Goal: Task Accomplishment & Management: Manage account settings

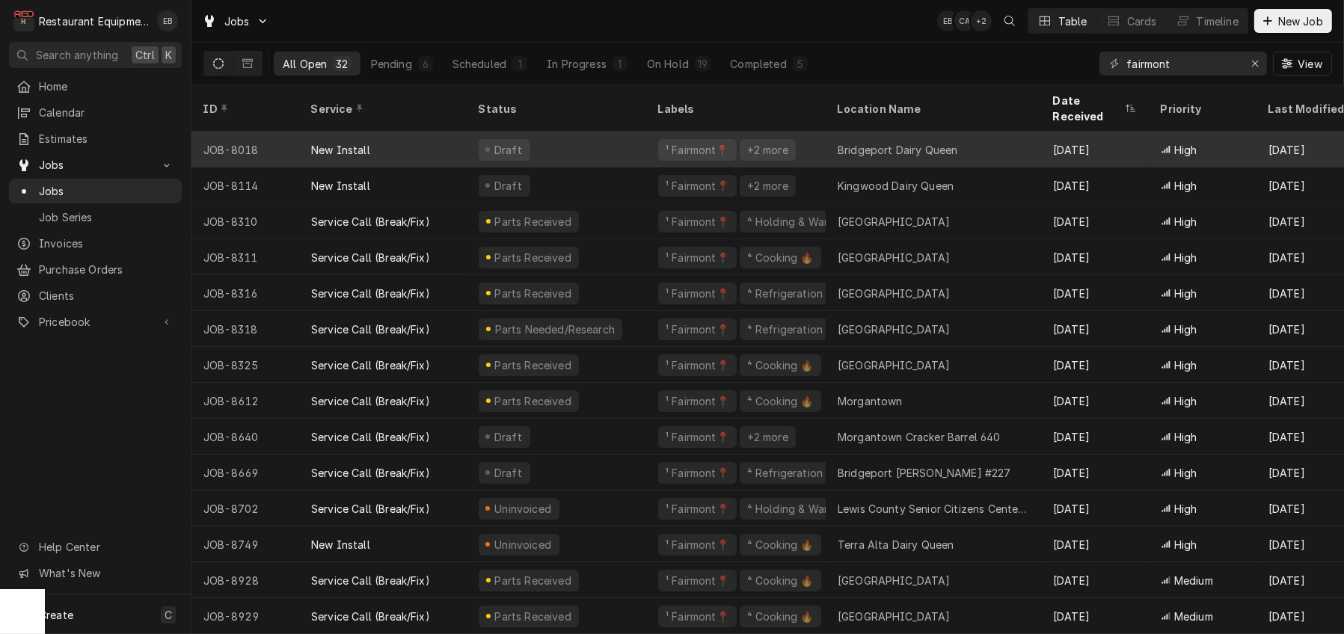
click at [626, 149] on div "Draft" at bounding box center [557, 150] width 180 height 36
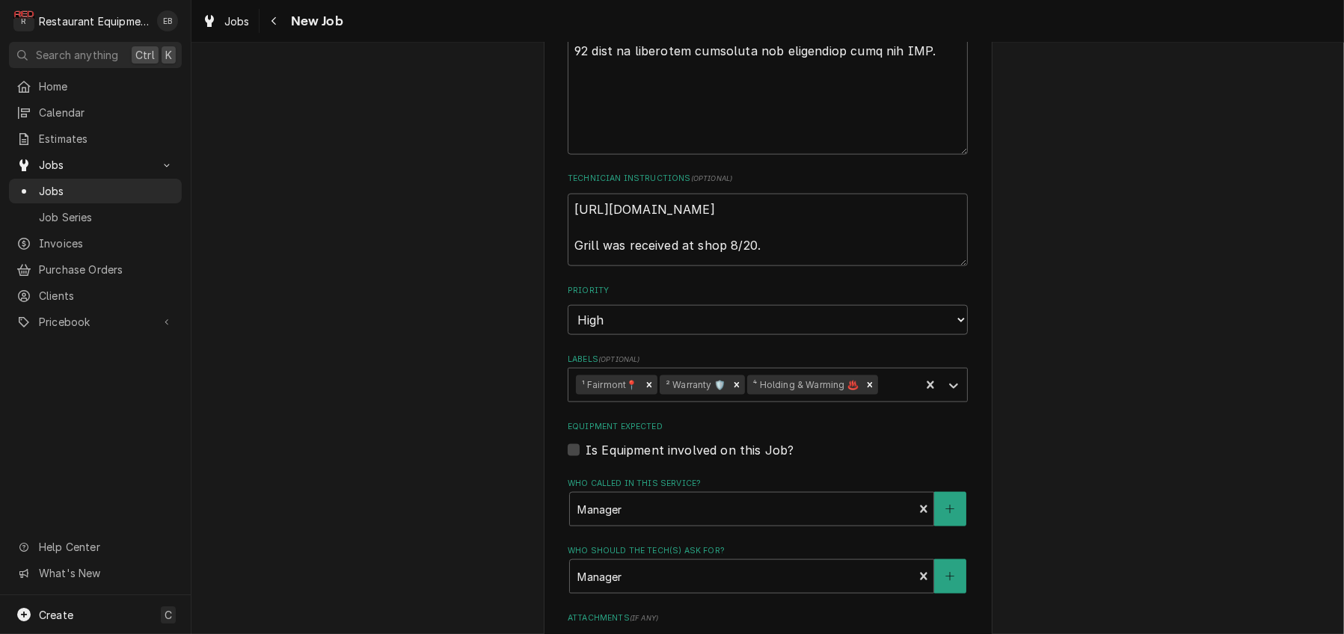
scroll to position [2443, 0]
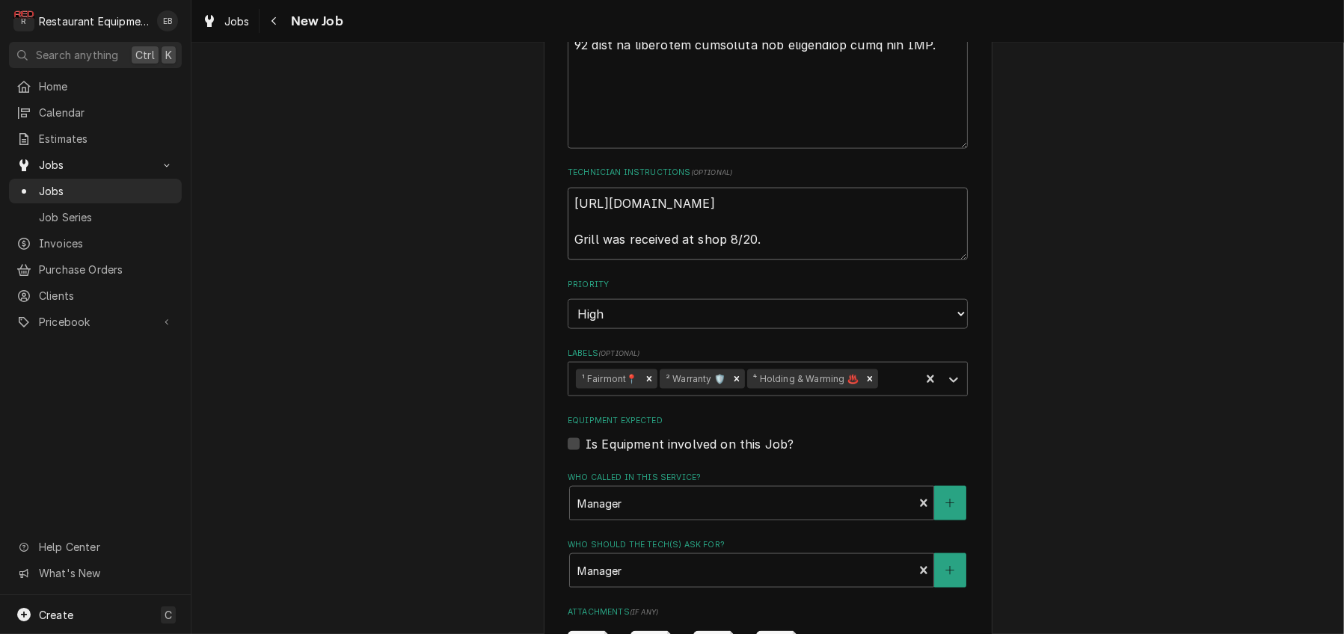
drag, startPoint x: 780, startPoint y: 342, endPoint x: 561, endPoint y: 351, distance: 218.6
click at [568, 261] on textarea "https://forms.office.com/r/fQWHYCBFtG Grill was received at shop 8/20." at bounding box center [768, 224] width 400 height 73
type textarea "x"
type textarea "https://forms.office.com/r/fQWHYCBFtG"
type textarea "x"
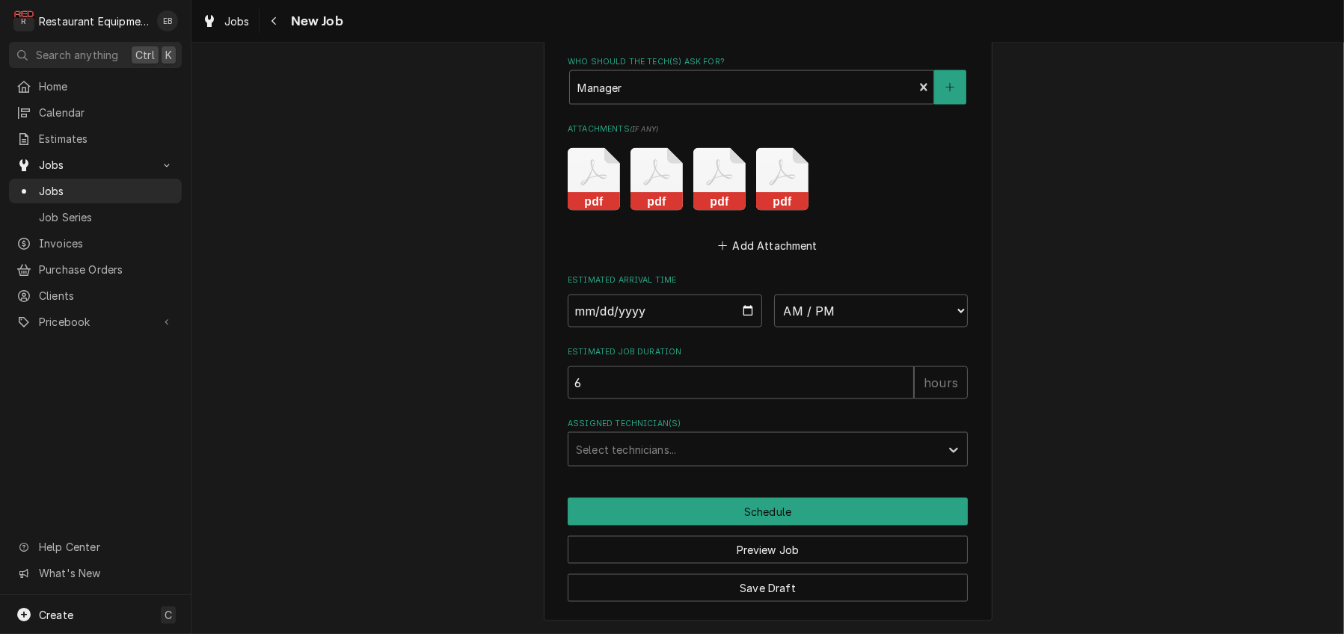
scroll to position [3144, 0]
type textarea "https://forms.office.com/r/fQWHYCBFtG"
click at [747, 295] on input "Date" at bounding box center [665, 311] width 195 height 33
type textarea "x"
type input "[DATE]"
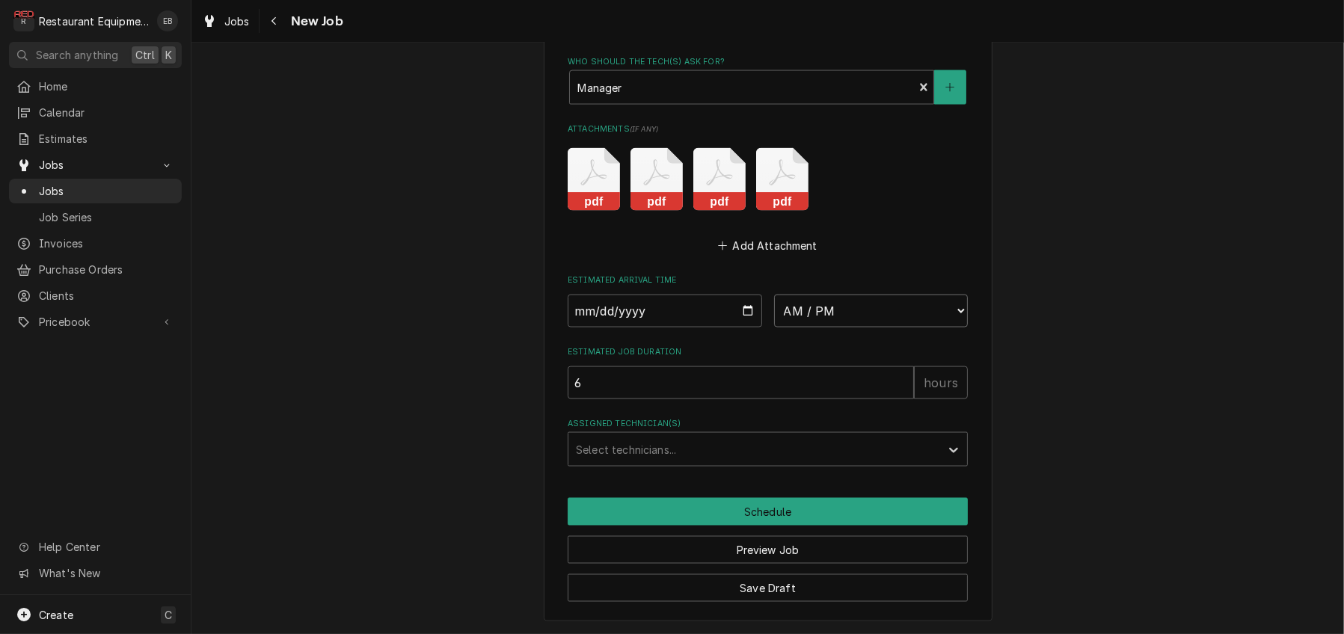
type textarea "x"
click at [821, 295] on select "AM / PM 6:00 AM 6:15 AM 6:30 AM 6:45 AM 7:00 AM 7:15 AM 7:30 AM 7:45 AM 8:00 AM…" at bounding box center [871, 311] width 195 height 33
select select "09:00:00"
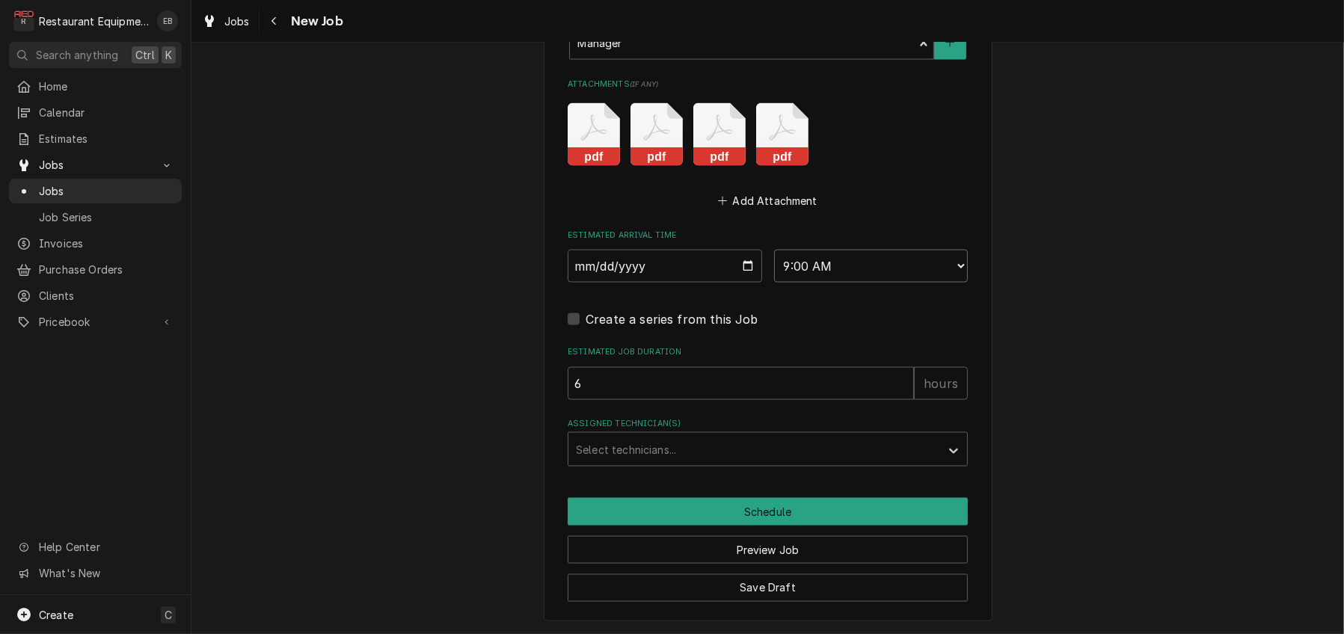
type textarea "x"
click at [643, 463] on div "Assigned Technician(s)" at bounding box center [754, 449] width 357 height 27
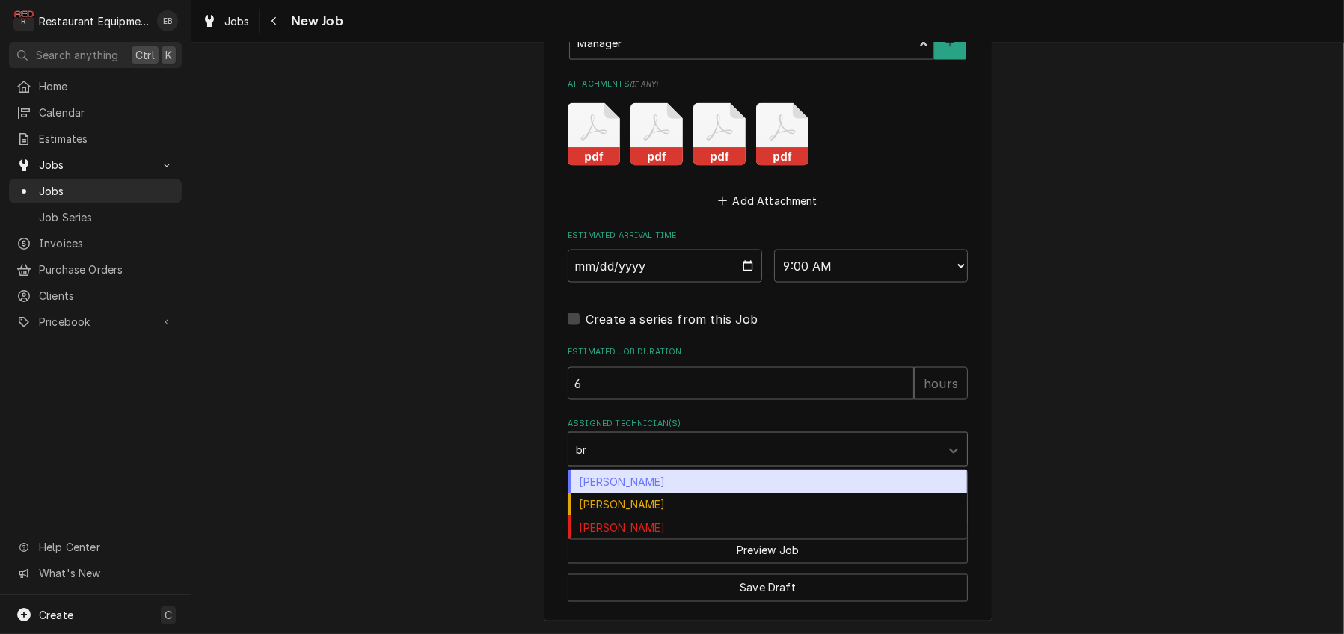
type input "bry"
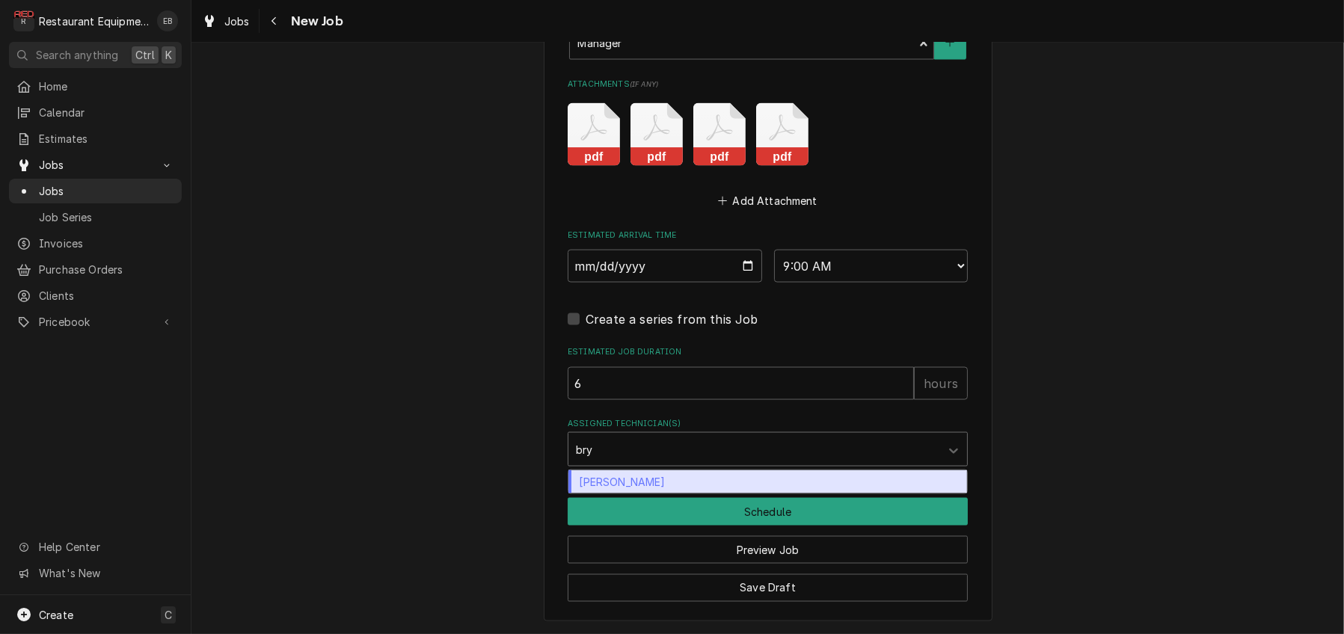
click at [640, 494] on div "Bryan Sanders" at bounding box center [768, 482] width 399 height 23
type textarea "x"
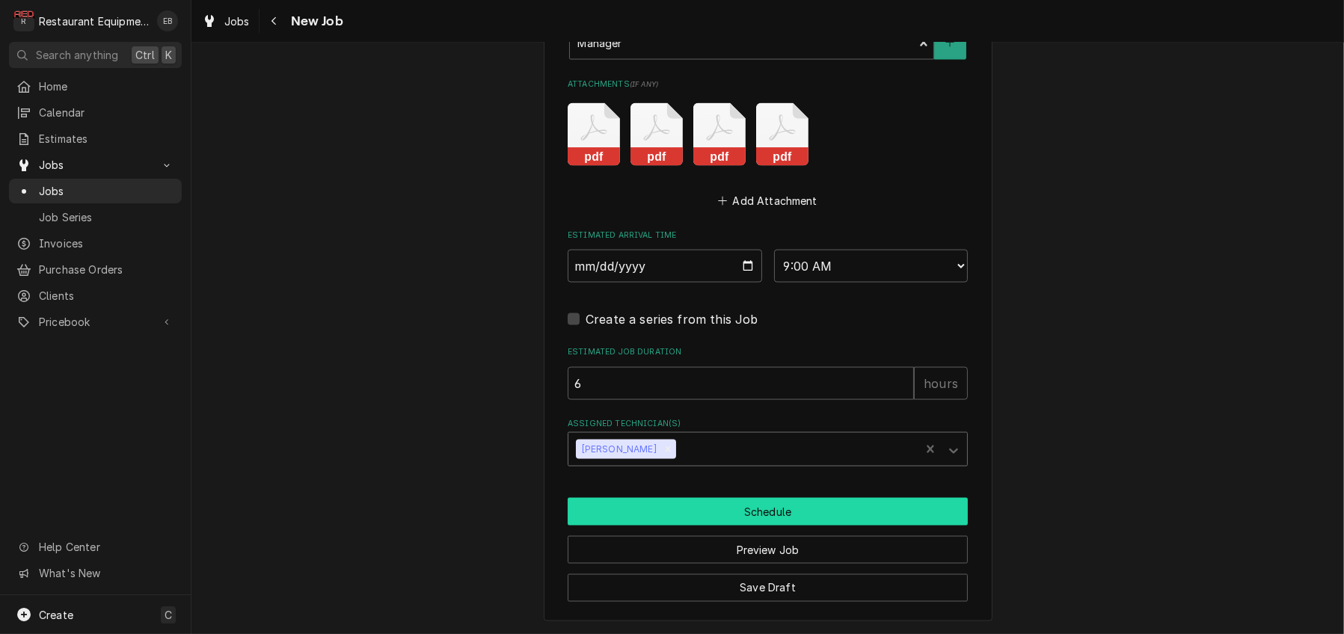
click at [672, 526] on button "Schedule" at bounding box center [768, 512] width 400 height 28
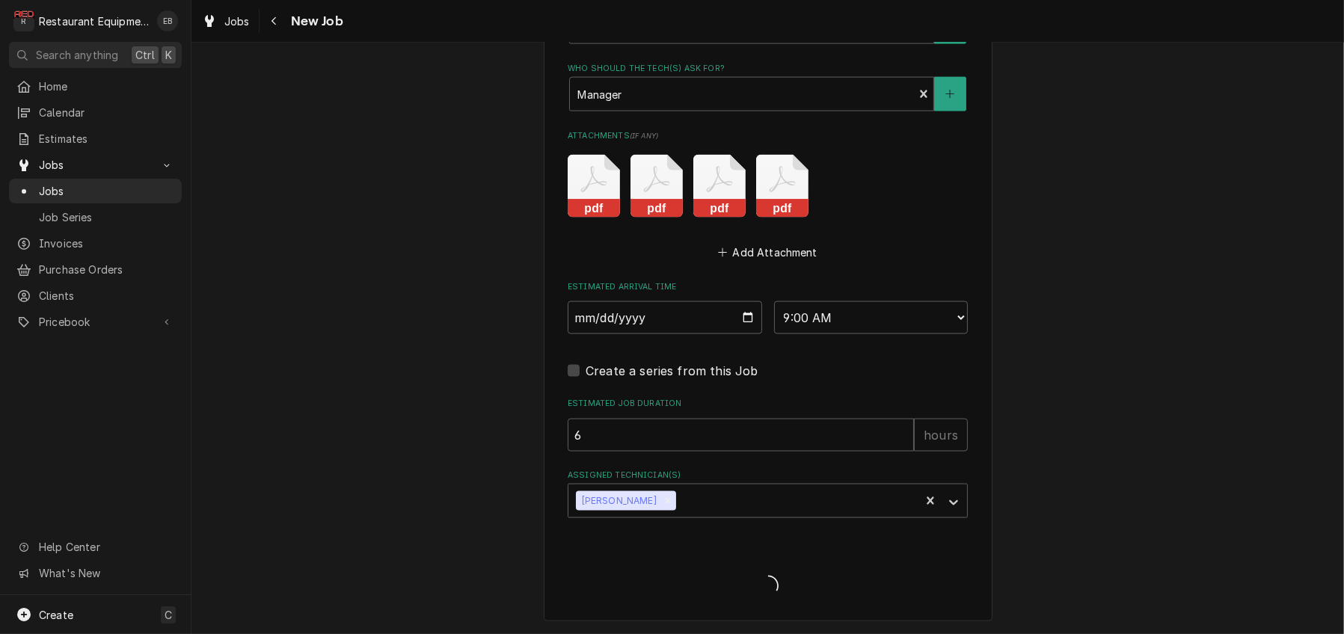
scroll to position [3135, 0]
type textarea "x"
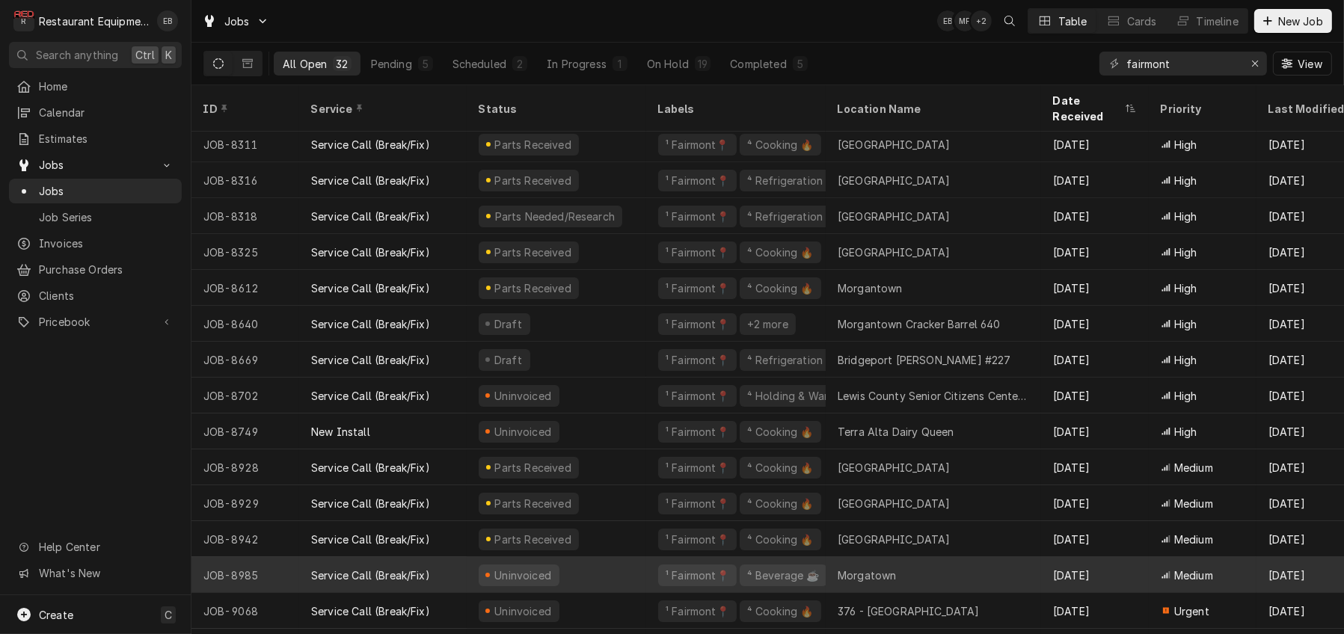
scroll to position [108, 0]
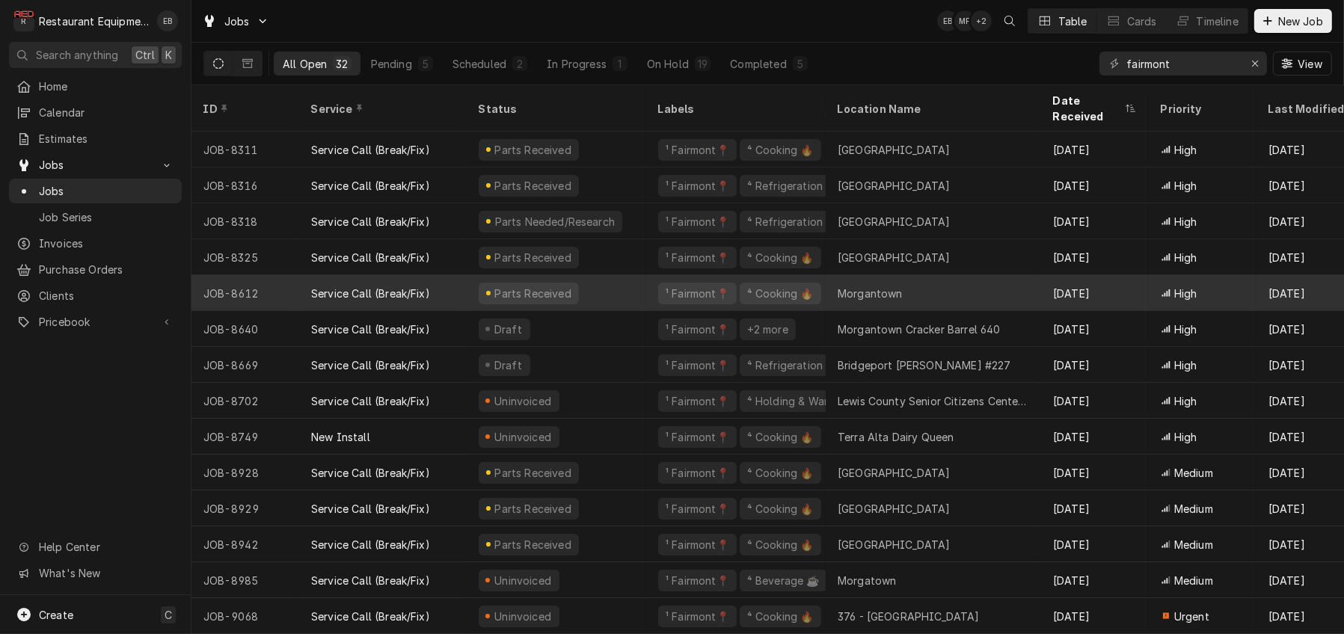
click at [640, 291] on div "Parts Received" at bounding box center [557, 293] width 180 height 36
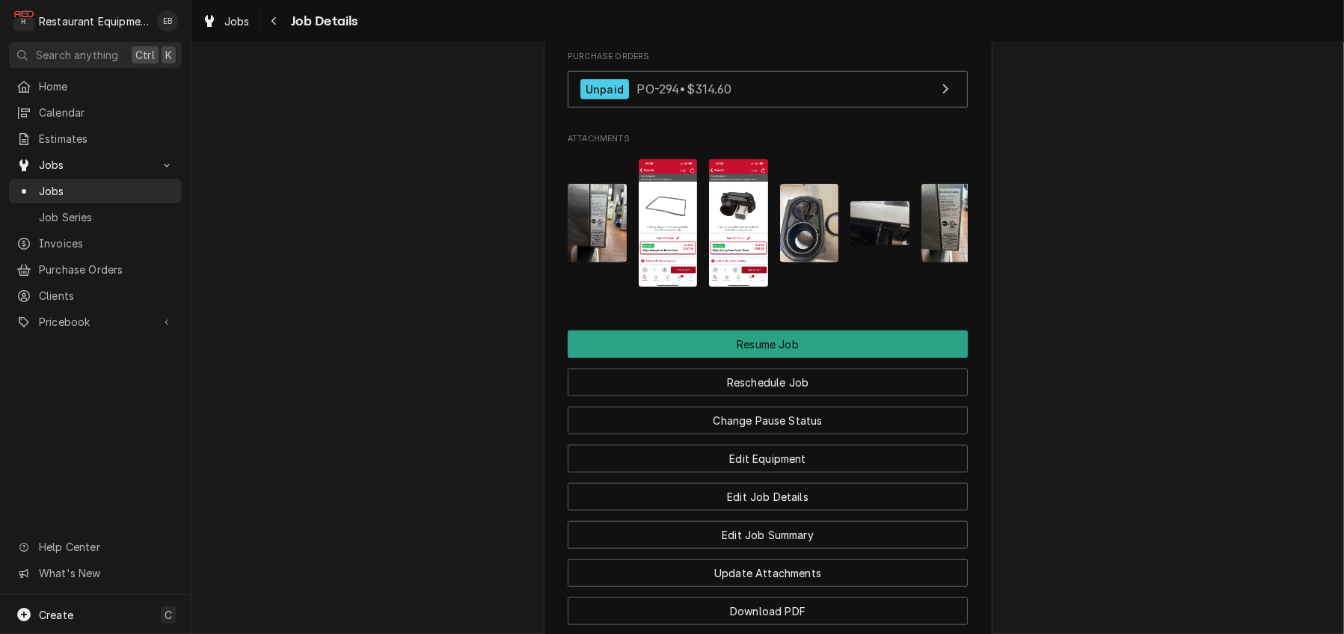
scroll to position [2194, 0]
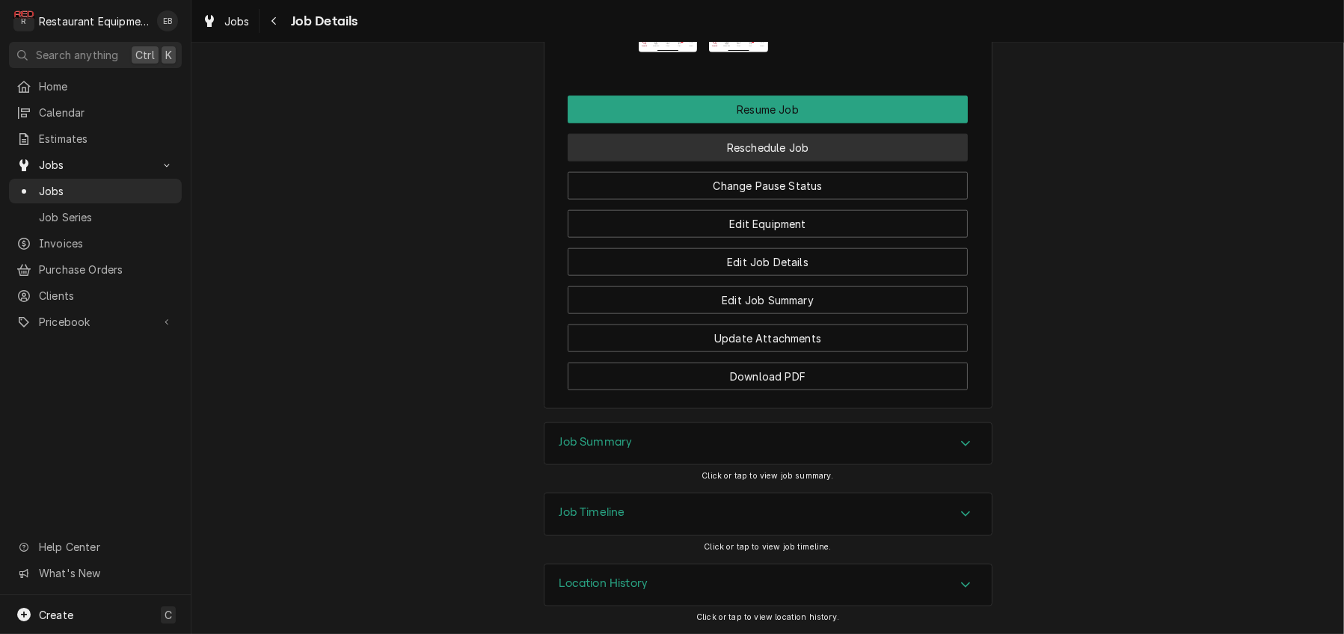
click at [804, 162] on button "Reschedule Job" at bounding box center [768, 148] width 400 height 28
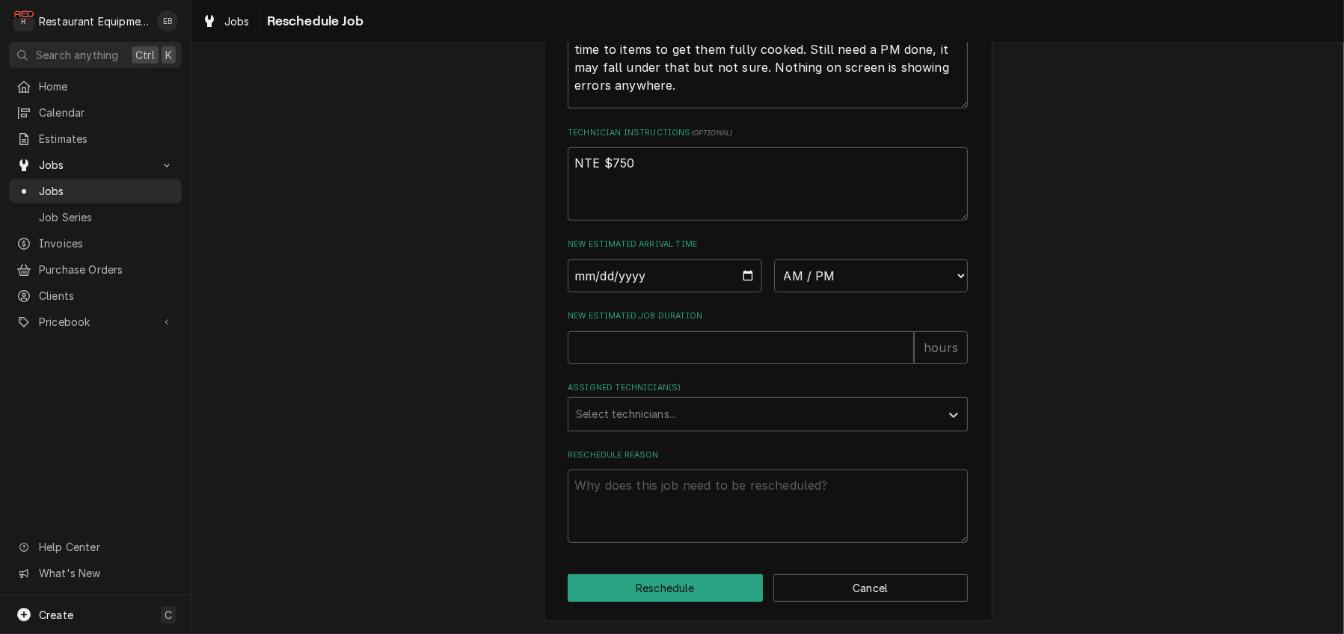
scroll to position [654, 0]
click at [744, 260] on input "Date" at bounding box center [665, 276] width 195 height 33
type textarea "x"
type input "2025-10-14"
click at [863, 260] on select "AM / PM 6:00 AM 6:15 AM 6:30 AM 6:45 AM 7:00 AM 7:15 AM 7:30 AM 7:45 AM 8:00 AM…" at bounding box center [871, 276] width 195 height 33
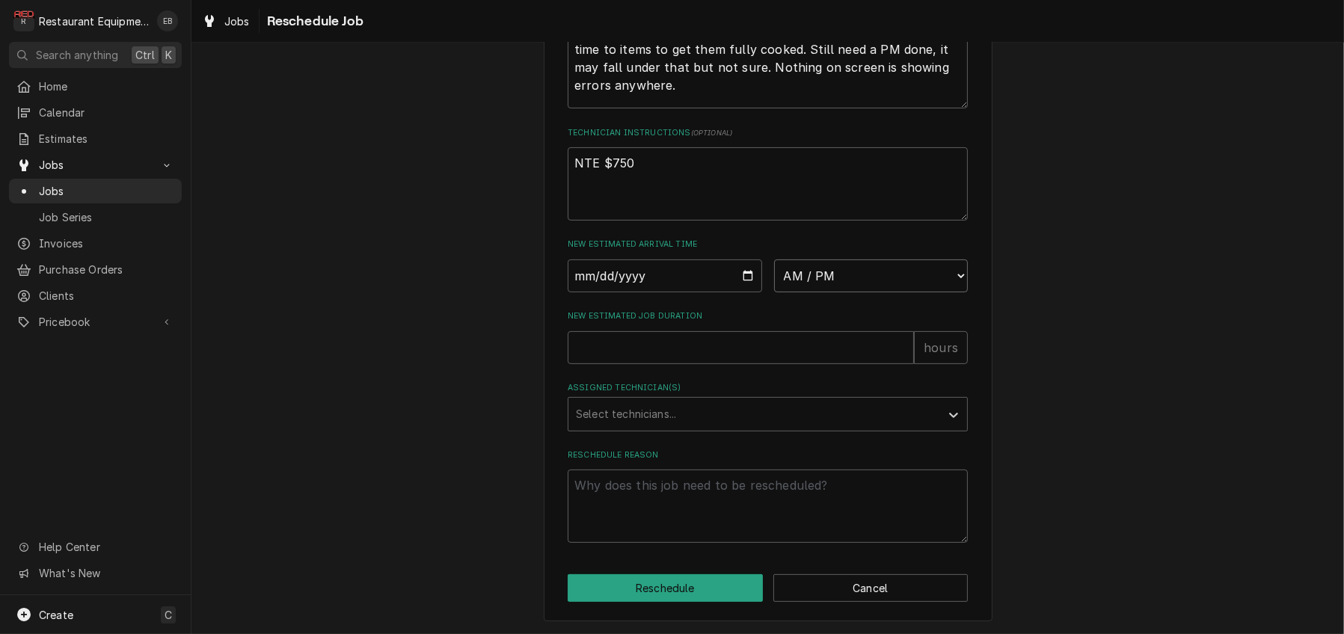
select select "08:30:00"
click at [774, 260] on select "AM / PM 6:00 AM 6:15 AM 6:30 AM 6:45 AM 7:00 AM 7:15 AM 7:30 AM 7:45 AM 8:00 AM…" at bounding box center [871, 276] width 195 height 33
click at [722, 331] on input "New Estimated Job Duration" at bounding box center [741, 347] width 346 height 33
type textarea "x"
type input "2"
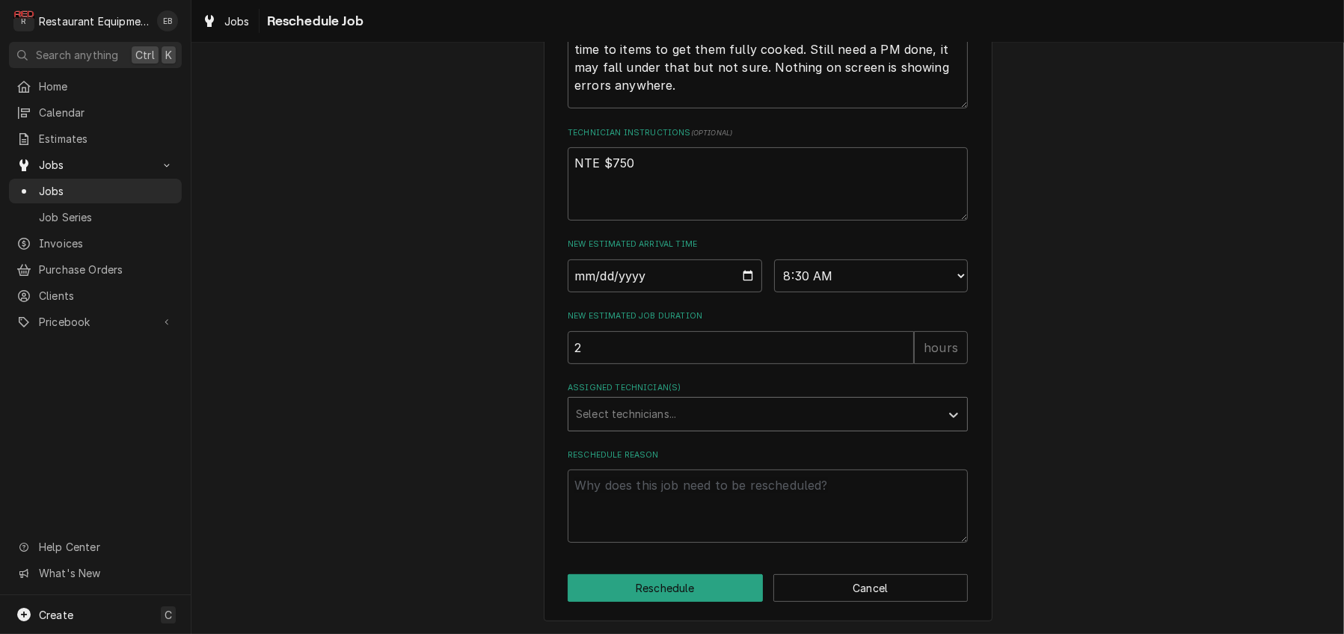
click at [735, 401] on div "Assigned Technician(s)" at bounding box center [754, 414] width 357 height 27
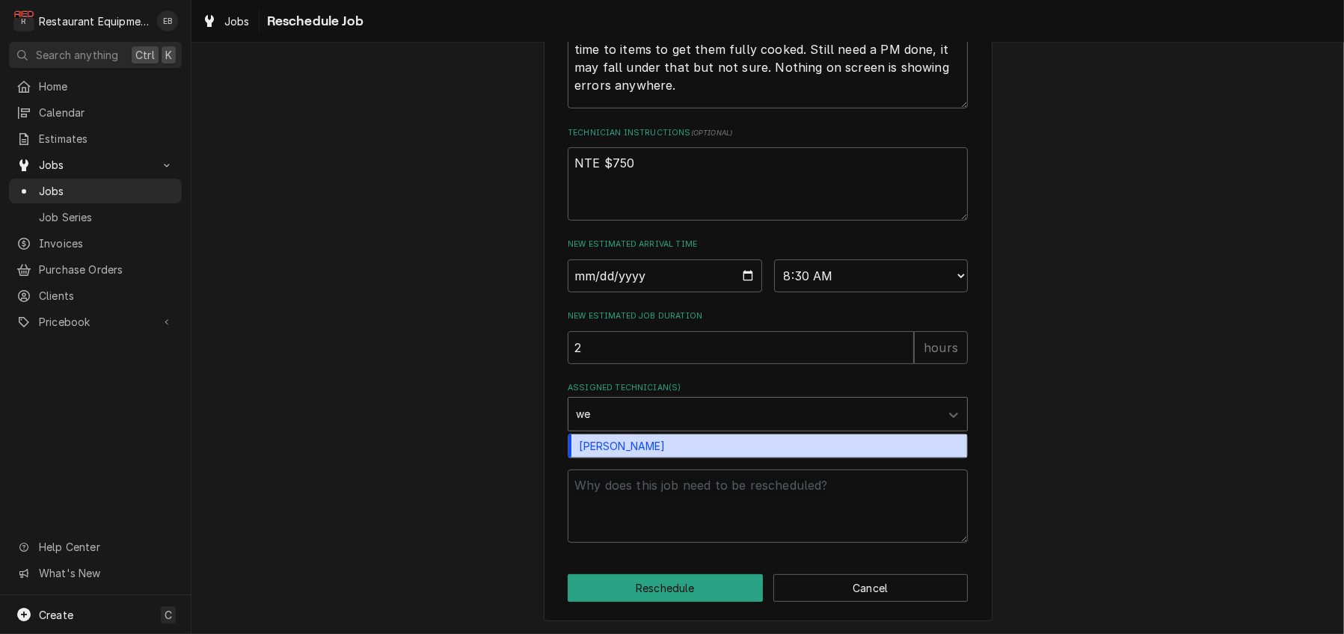
type input "wes"
click at [720, 435] on div "Wesley Fisher" at bounding box center [768, 446] width 399 height 23
type textarea "x"
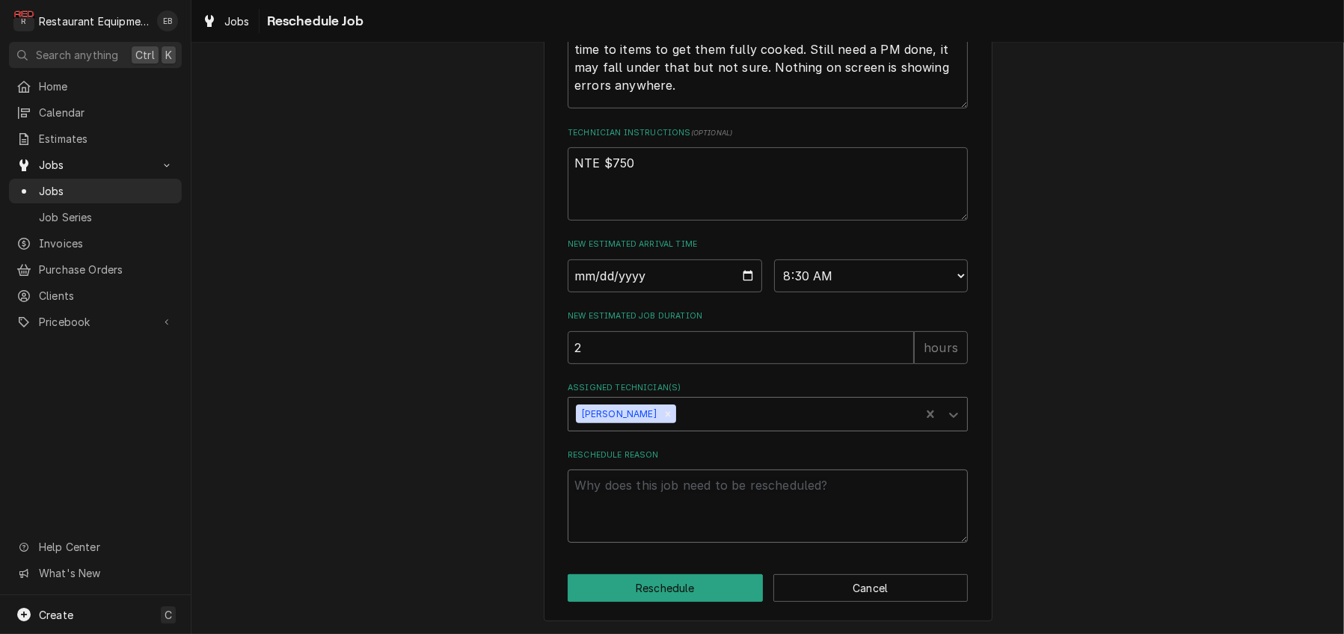
click at [709, 478] on textarea "Reschedule Reason" at bounding box center [768, 506] width 400 height 73
type textarea "x"
type textarea "p"
type textarea "x"
type textarea "pa"
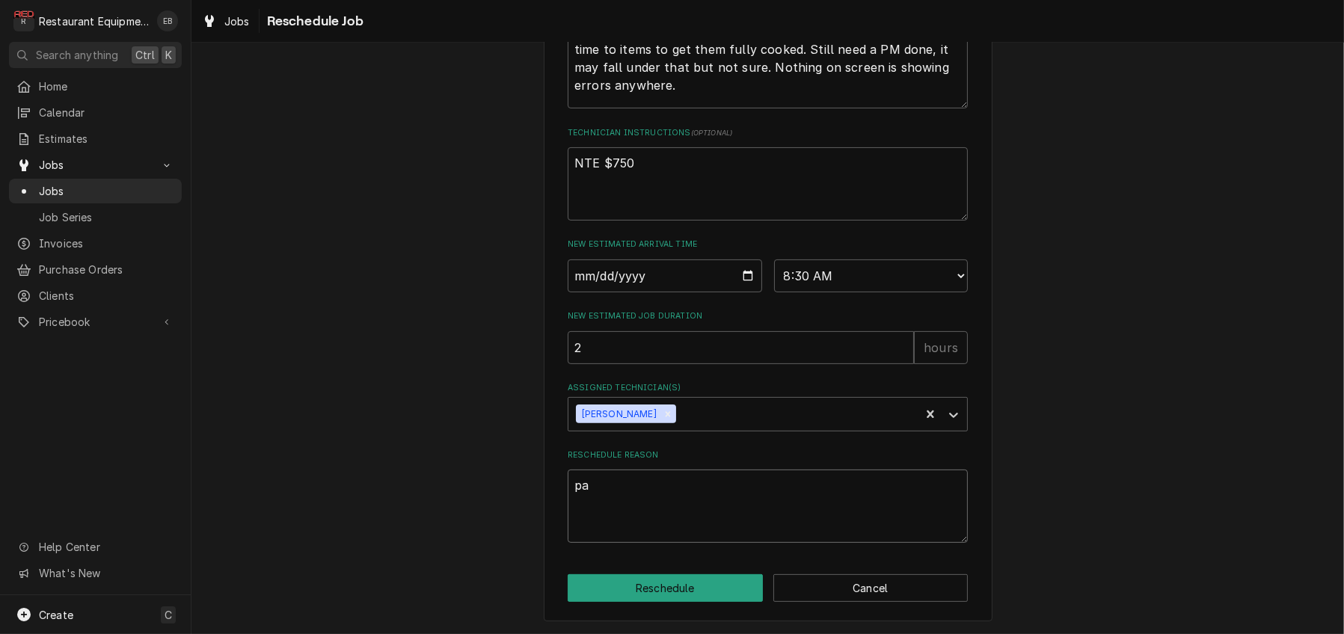
type textarea "x"
type textarea "par"
type textarea "x"
type textarea "part"
type textarea "x"
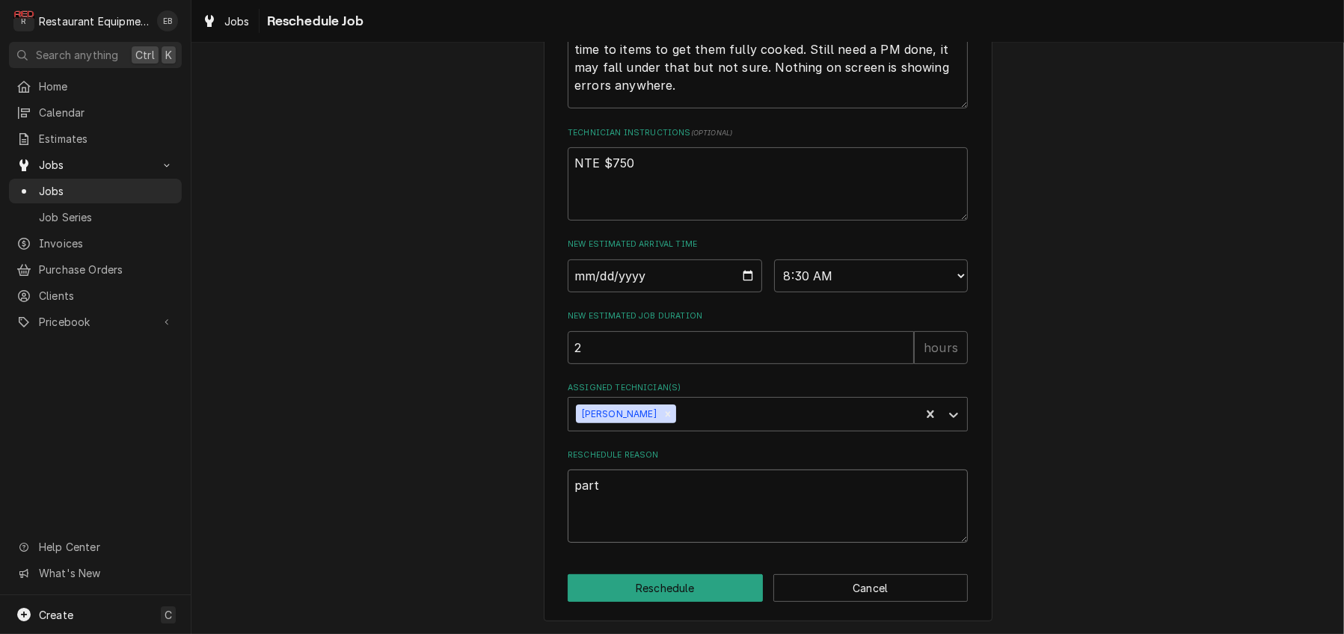
type textarea "parts"
type textarea "x"
type textarea "parts"
type textarea "x"
type textarea "parts w"
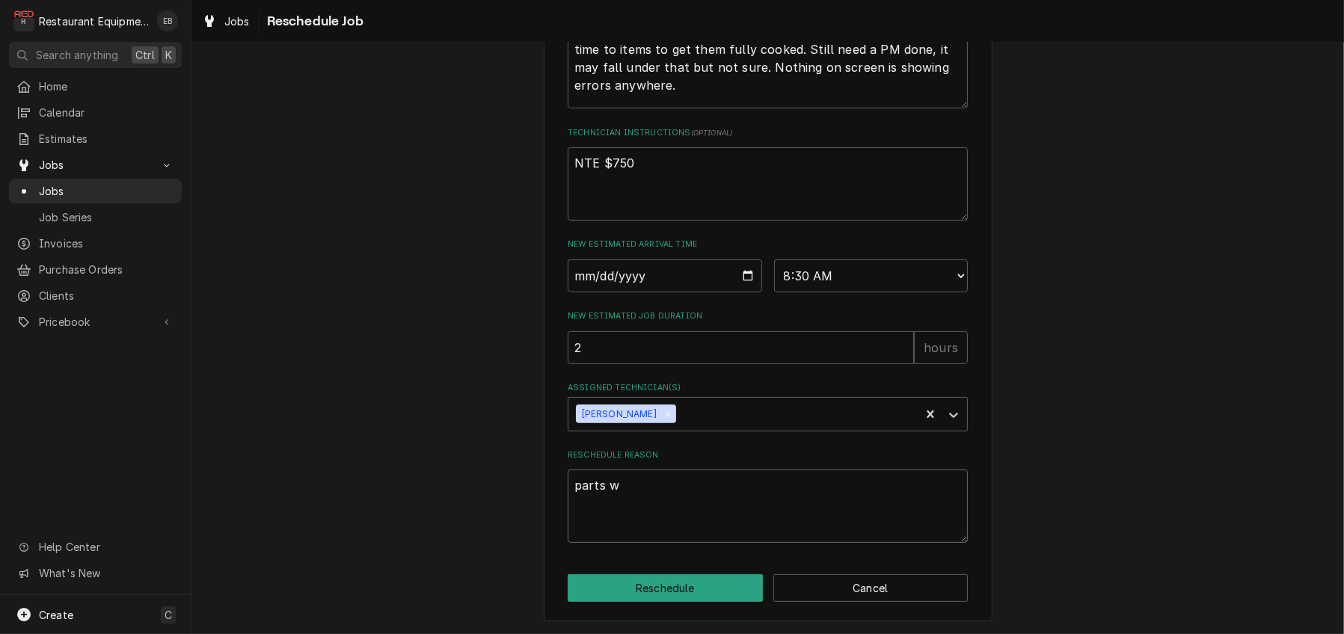
type textarea "x"
type textarea "parts we"
type textarea "x"
type textarea "parts wer"
type textarea "x"
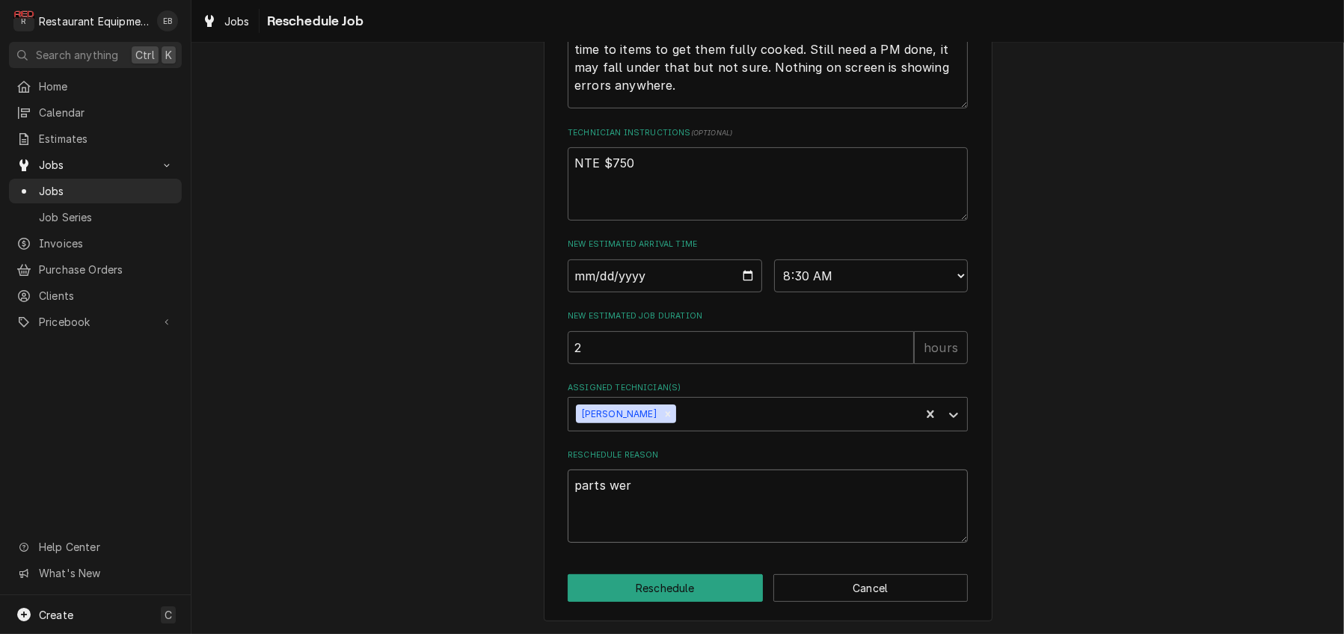
type textarea "parts were"
type textarea "x"
type textarea "parts were"
type textarea "x"
type textarea "parts were r"
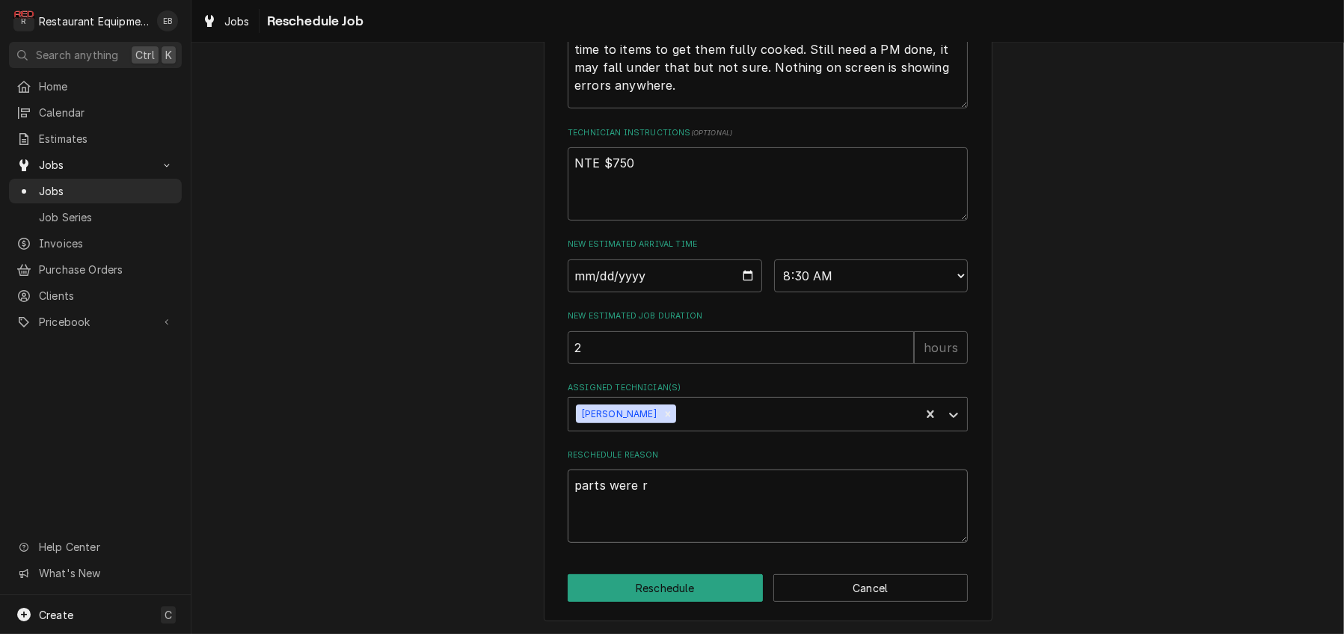
type textarea "x"
type textarea "parts were re"
type textarea "x"
type textarea "parts were rec"
type textarea "x"
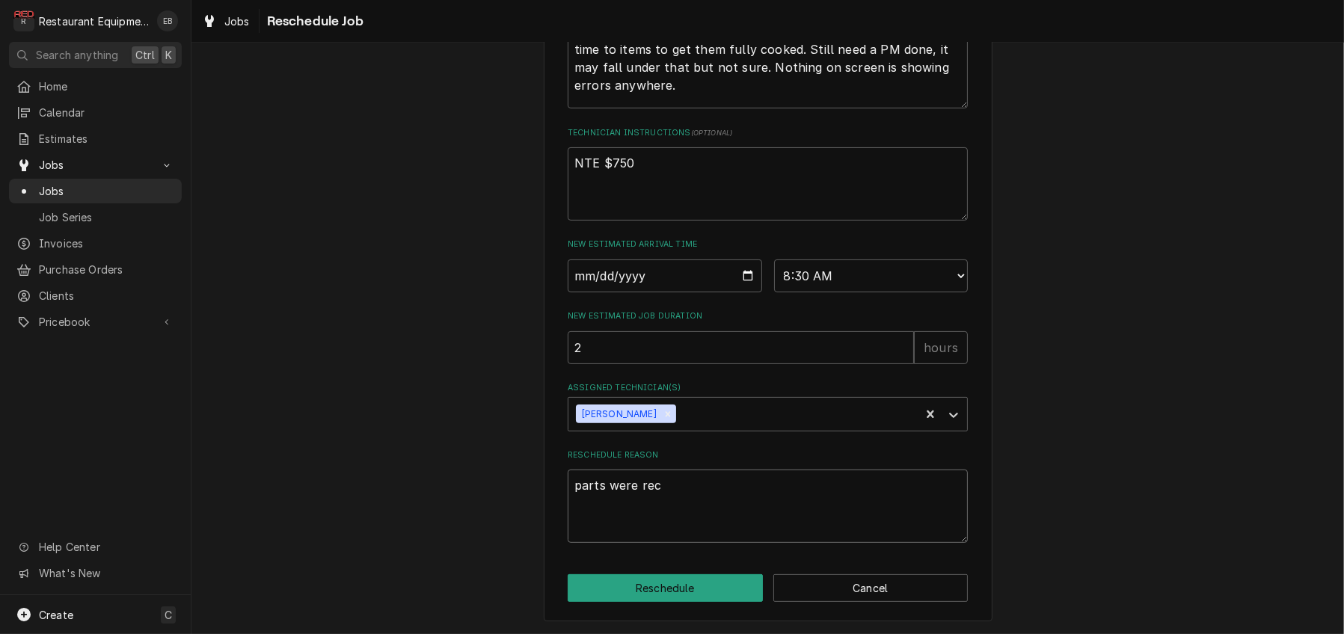
type textarea "parts were rece"
type textarea "x"
type textarea "parts were recei"
type textarea "x"
type textarea "parts were receiv"
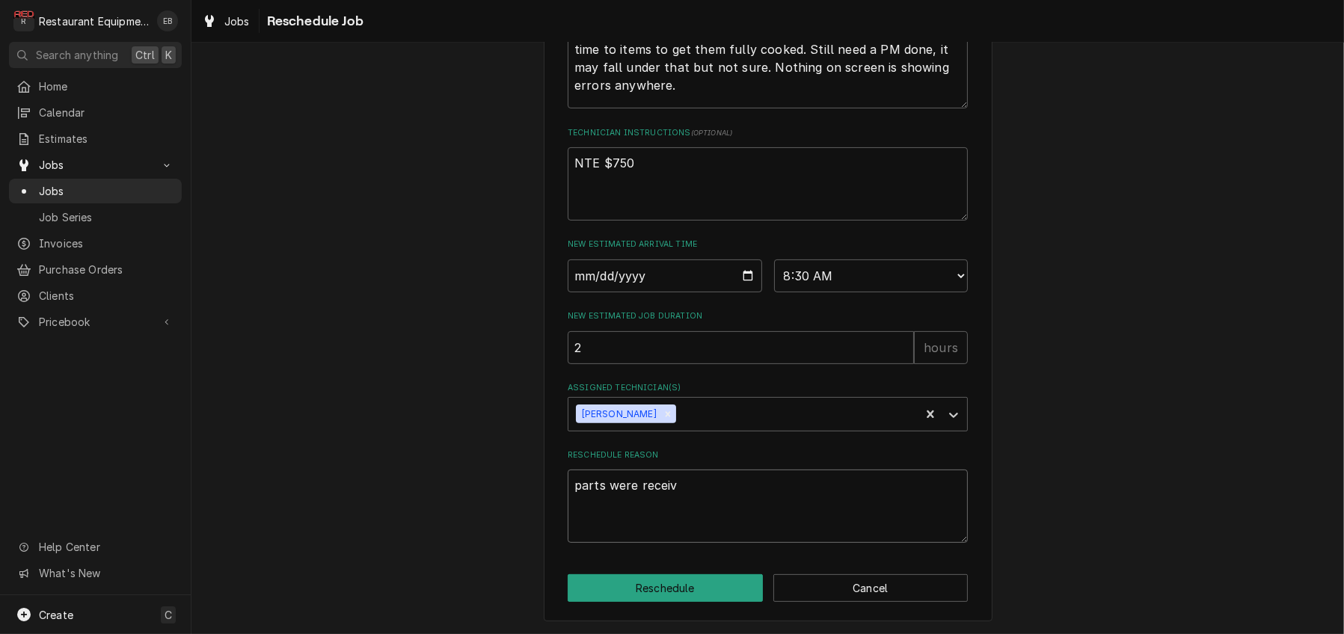
type textarea "x"
type textarea "parts were receive"
type textarea "x"
type textarea "parts were received"
click at [670, 581] on button "Reschedule" at bounding box center [665, 589] width 195 height 28
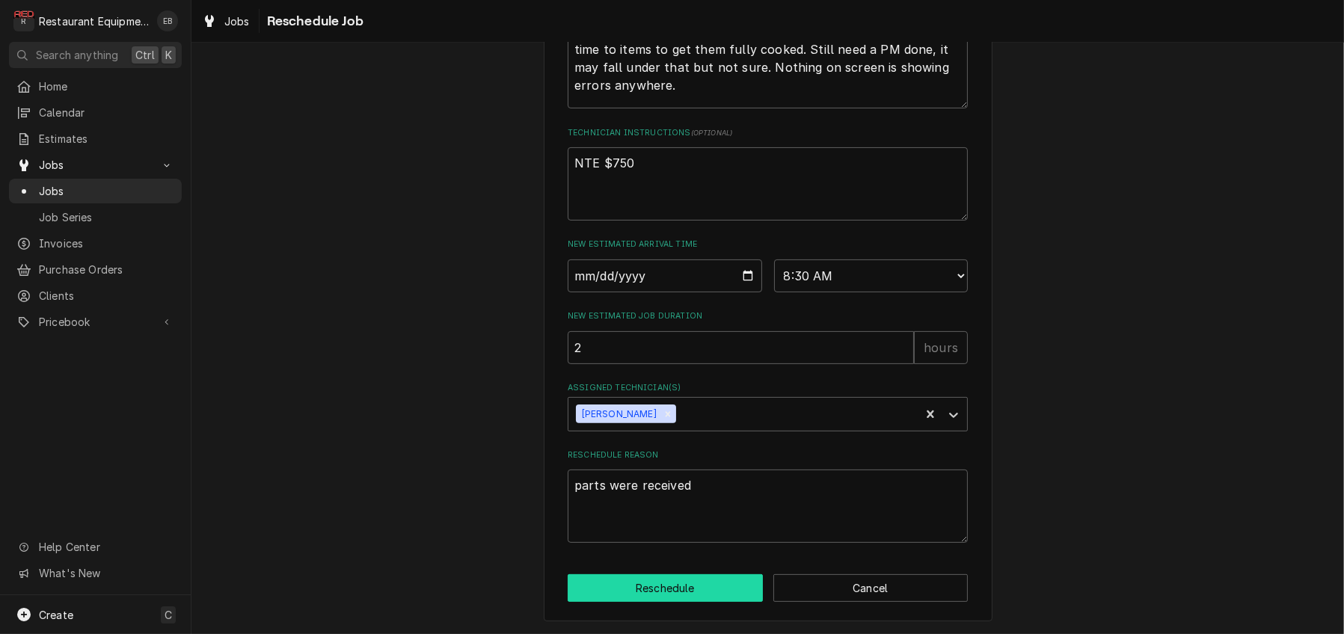
type textarea "x"
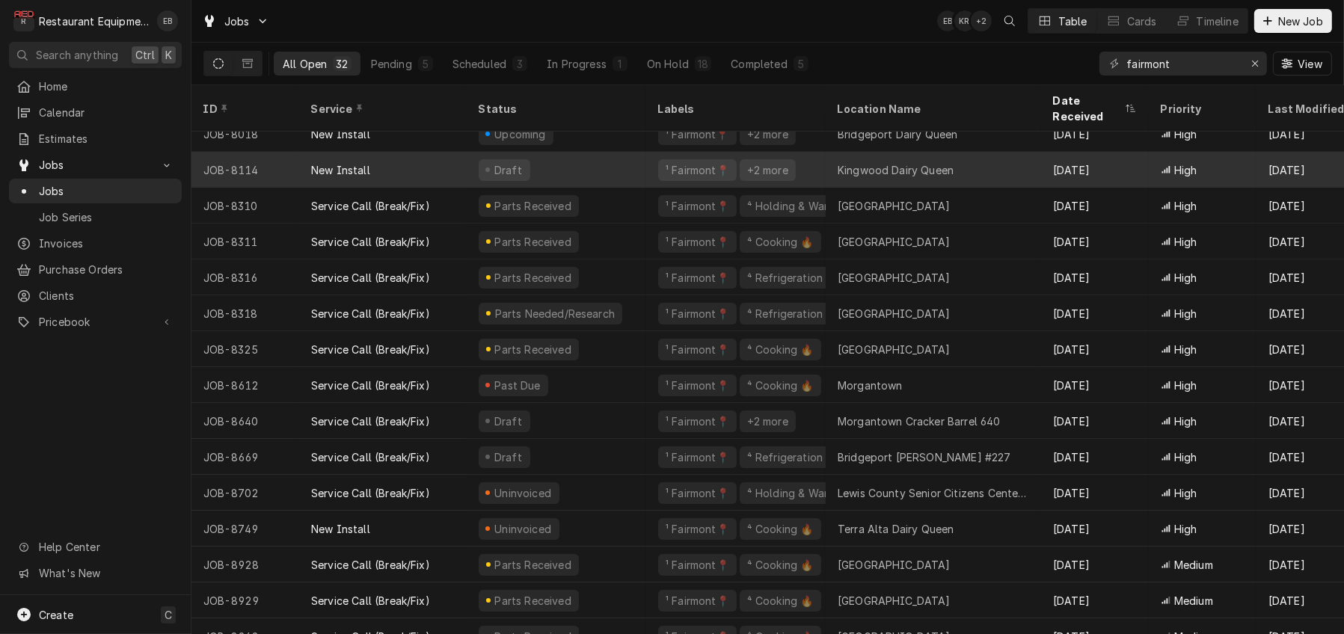
scroll to position [49, 0]
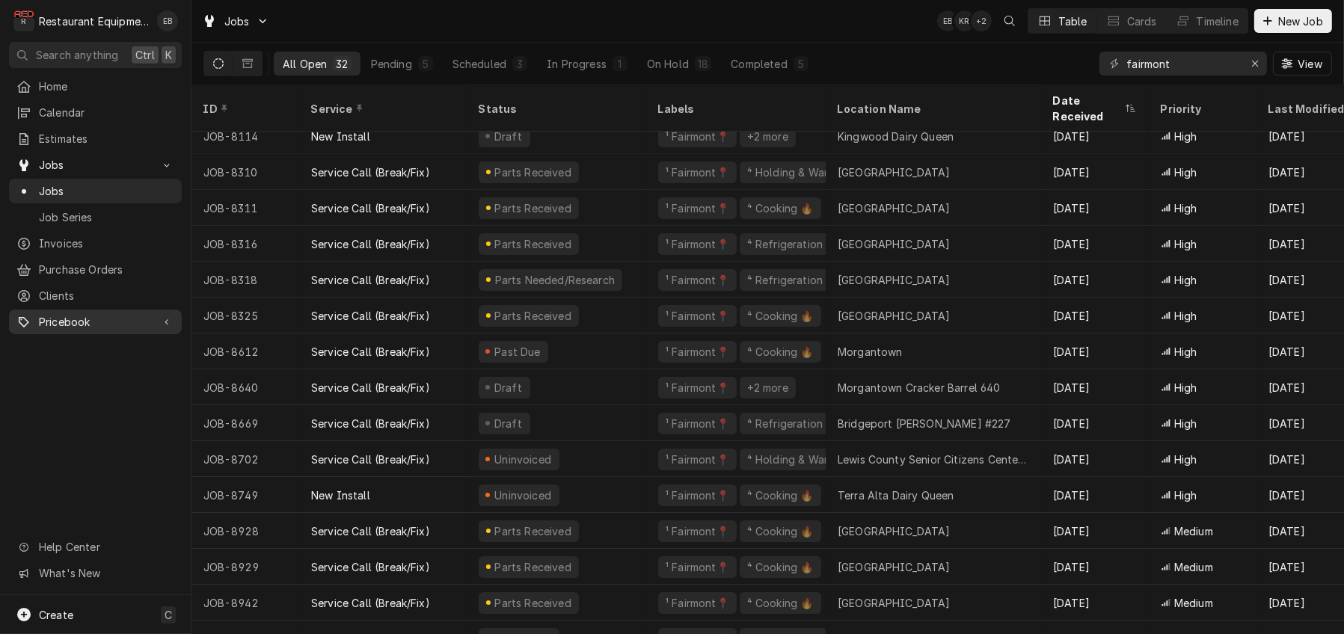
click at [122, 325] on span "Pricebook" at bounding box center [95, 322] width 113 height 16
click at [137, 328] on span "Pricebook" at bounding box center [95, 322] width 113 height 16
click at [109, 330] on span "Pricebook" at bounding box center [95, 322] width 113 height 16
click at [98, 381] on span "Parts & Materials" at bounding box center [106, 375] width 135 height 16
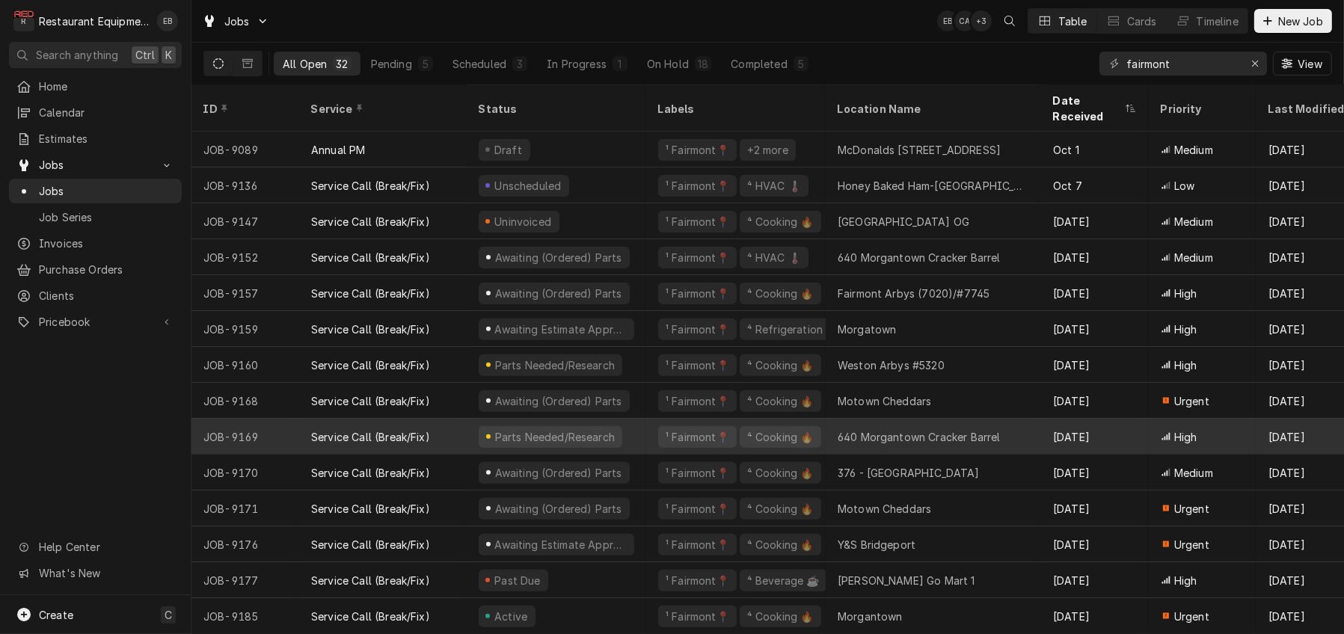
scroll to position [656, 0]
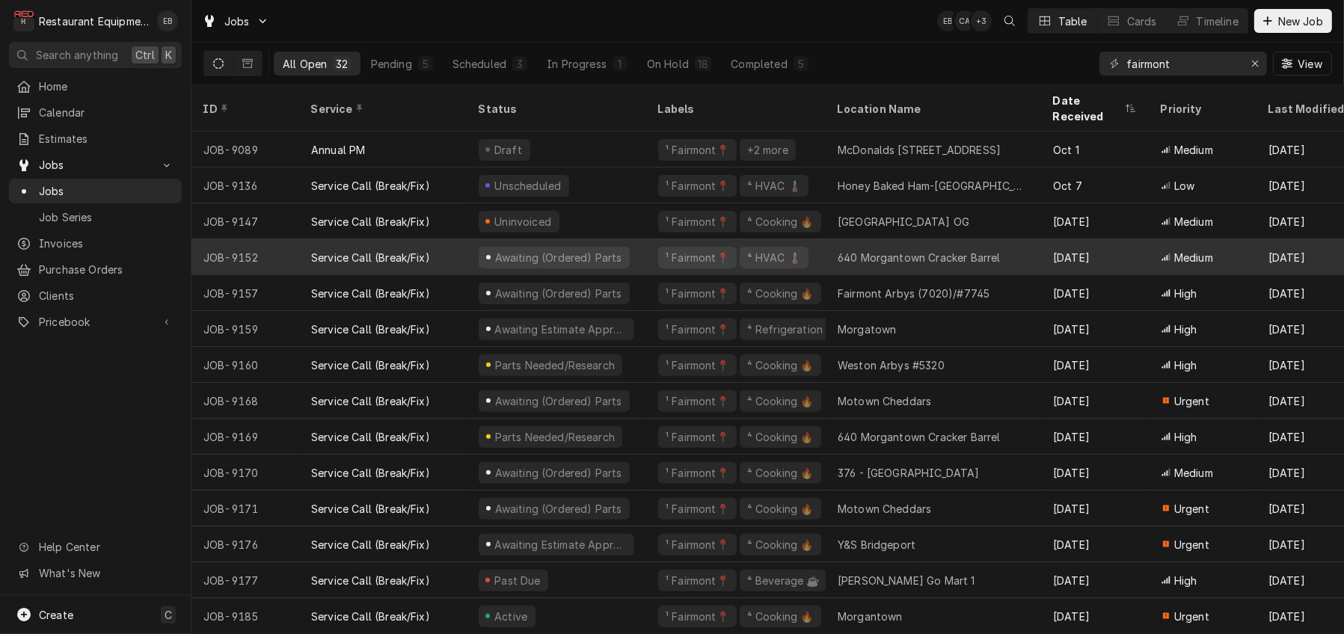
click at [646, 245] on div "Awaiting (Ordered) Parts" at bounding box center [557, 257] width 180 height 36
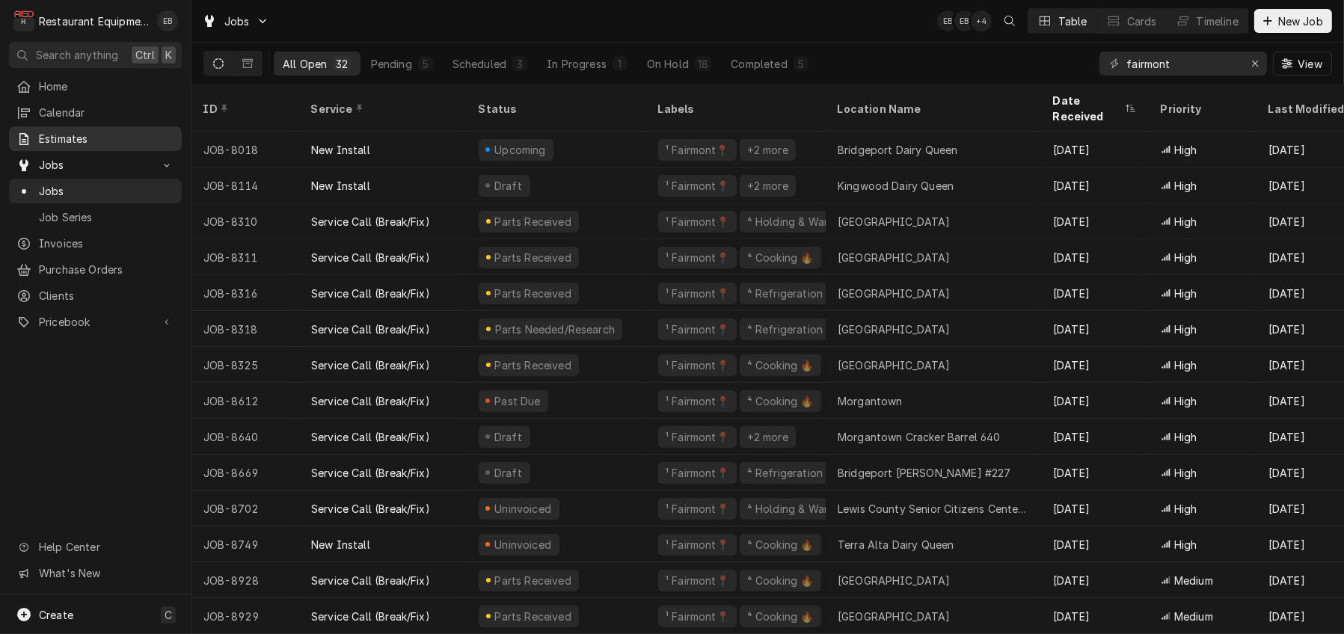
click at [100, 145] on span "Estimates" at bounding box center [106, 139] width 135 height 16
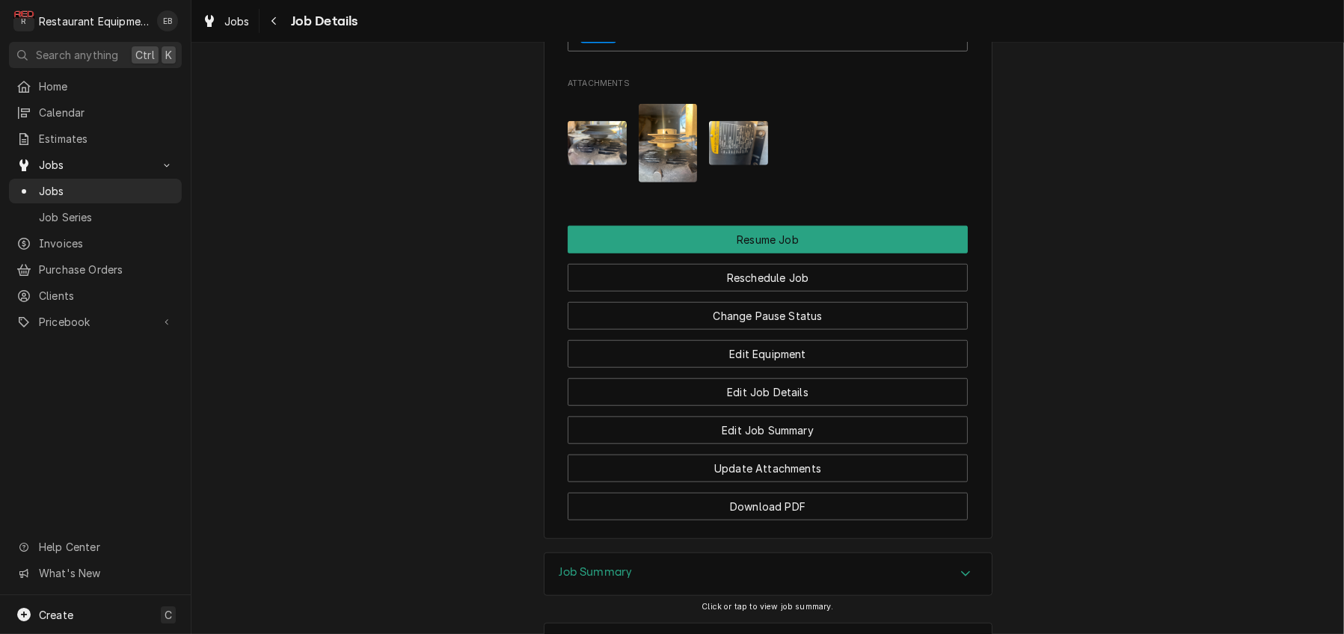
scroll to position [1695, 0]
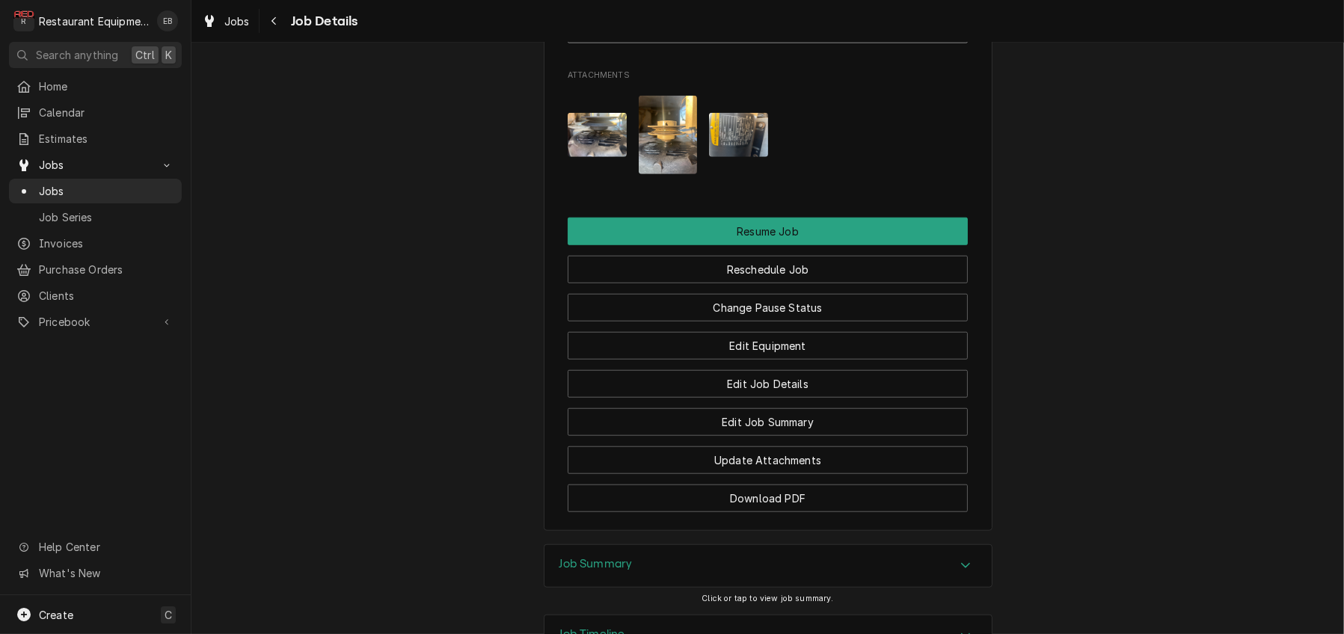
click at [770, 44] on link "Sent PO-379 • $1,100.24" at bounding box center [768, 25] width 400 height 37
click at [250, 27] on span "Jobs" at bounding box center [236, 21] width 25 height 16
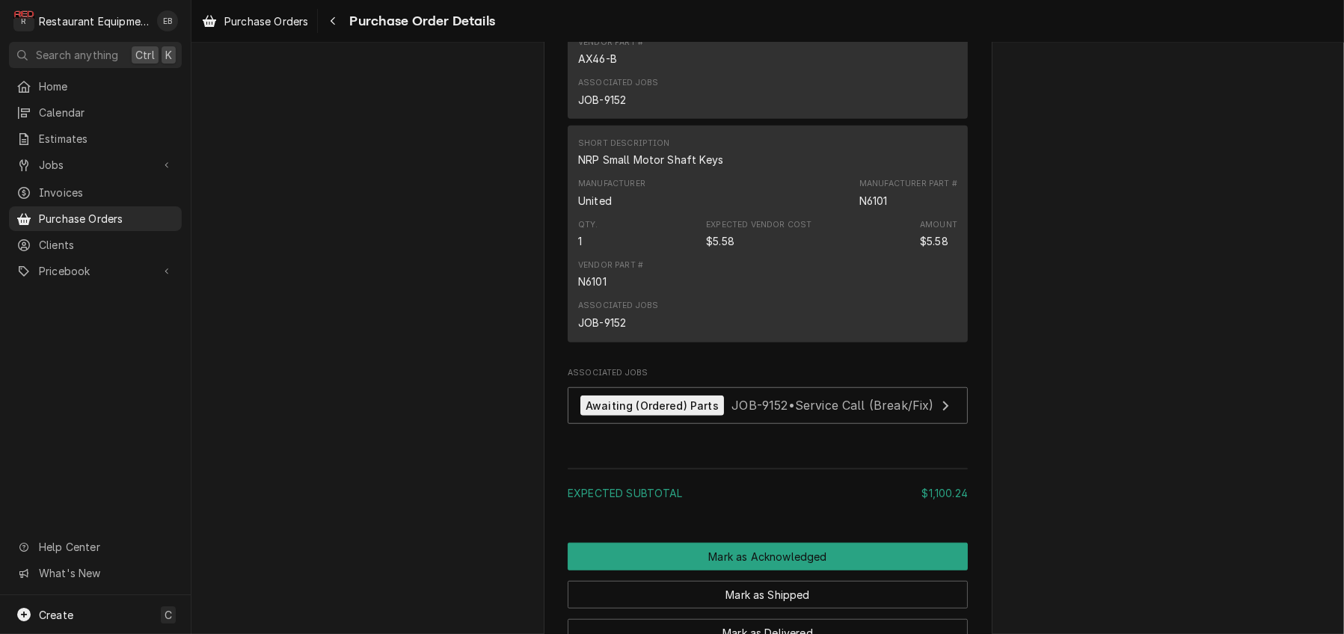
scroll to position [1596, 0]
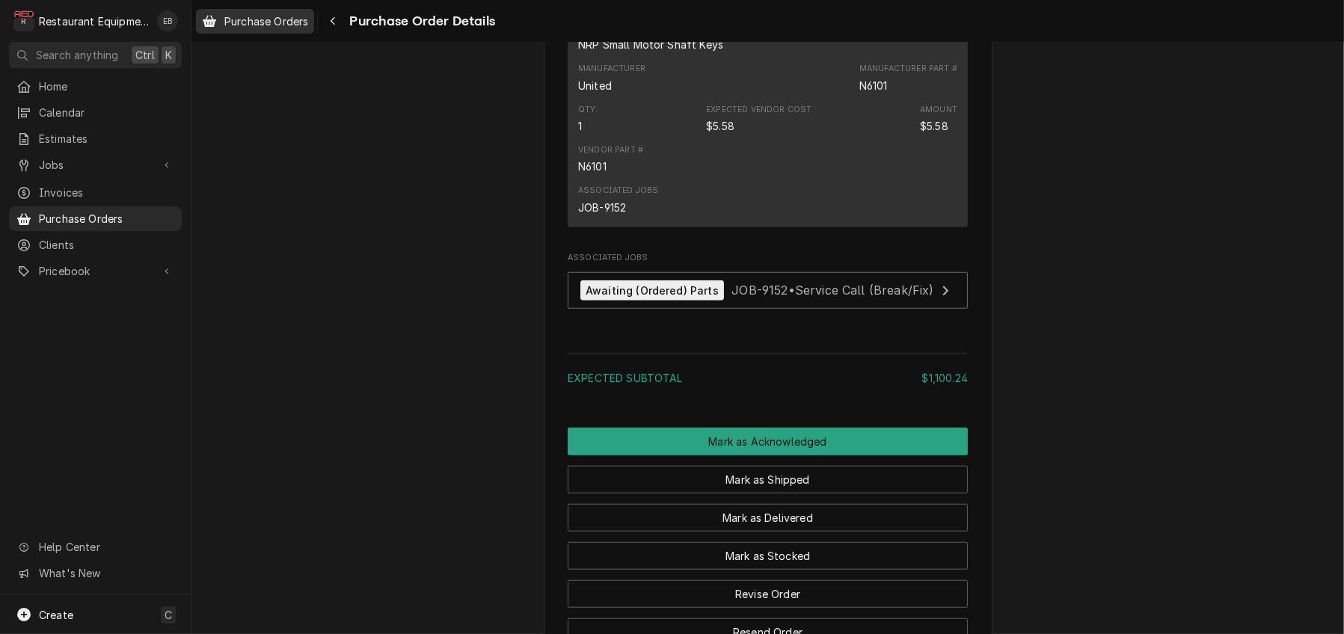
click at [308, 28] on span "Purchase Orders" at bounding box center [266, 21] width 84 height 16
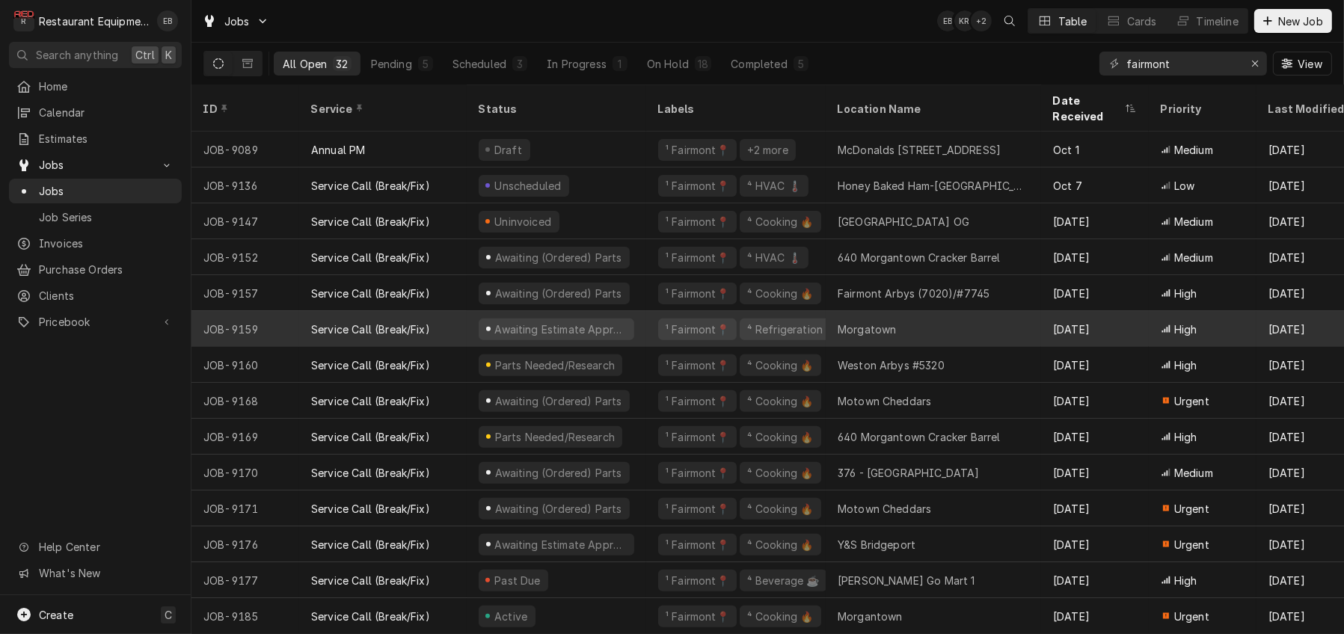
scroll to position [656, 0]
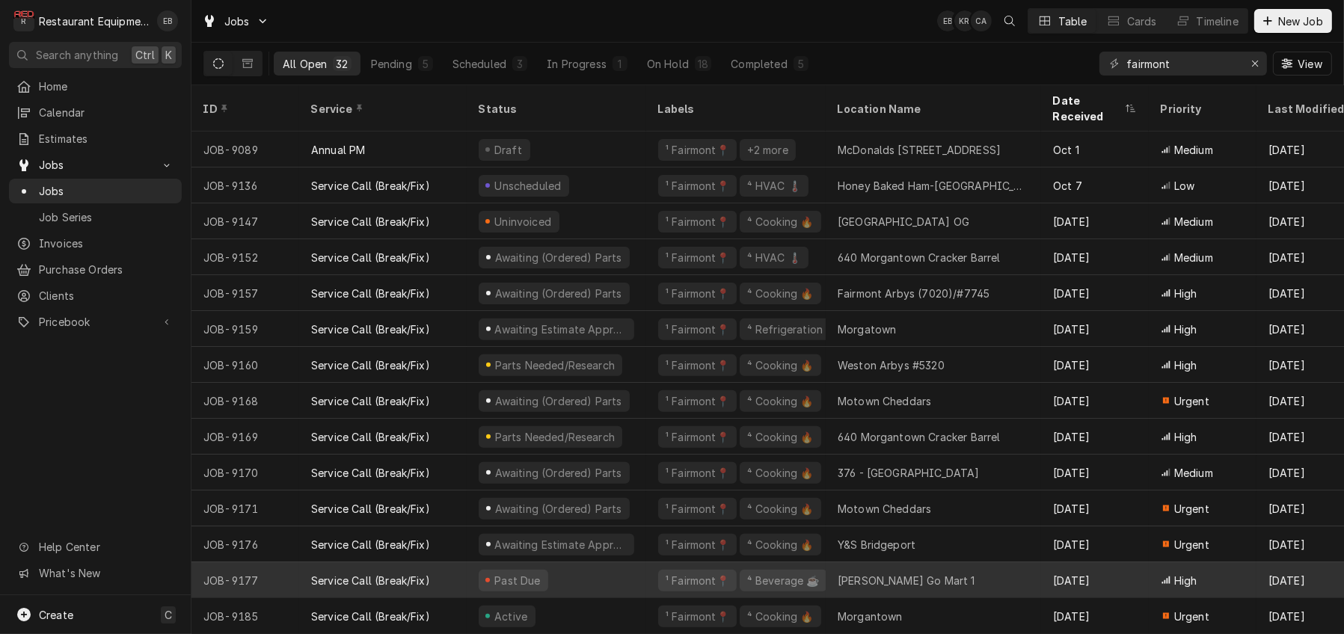
click at [611, 563] on div "Past Due" at bounding box center [557, 581] width 180 height 36
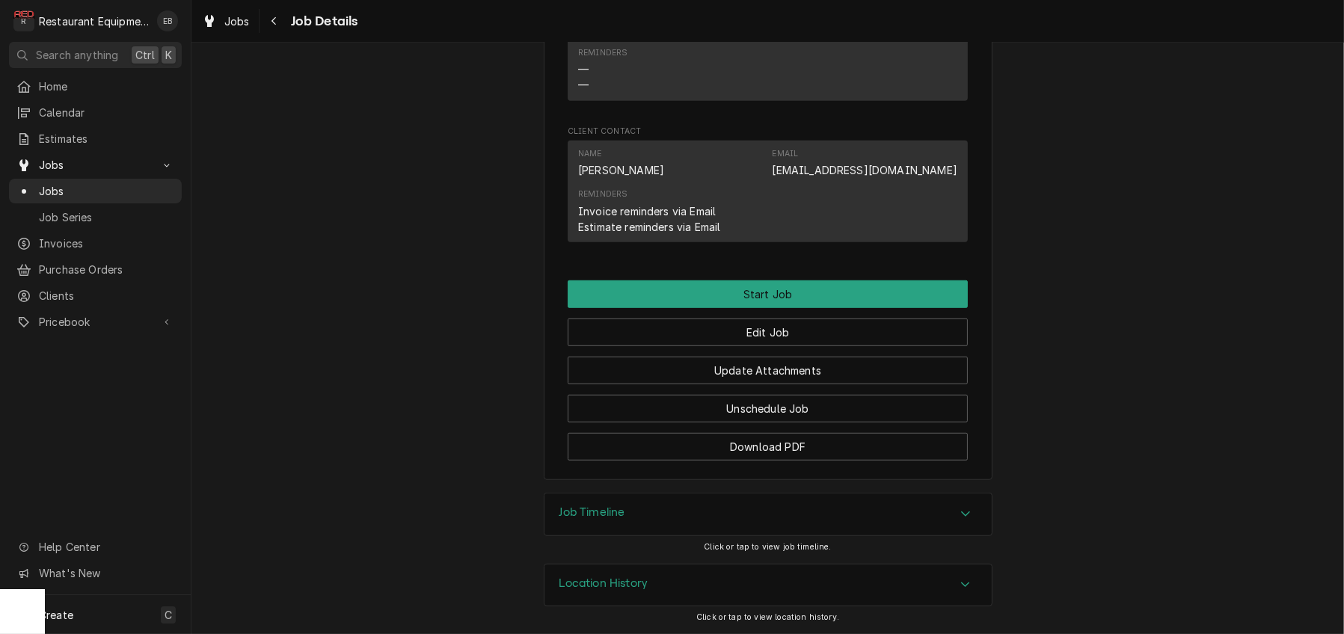
scroll to position [1262, 0]
click at [735, 423] on button "Unschedule Job" at bounding box center [768, 409] width 400 height 28
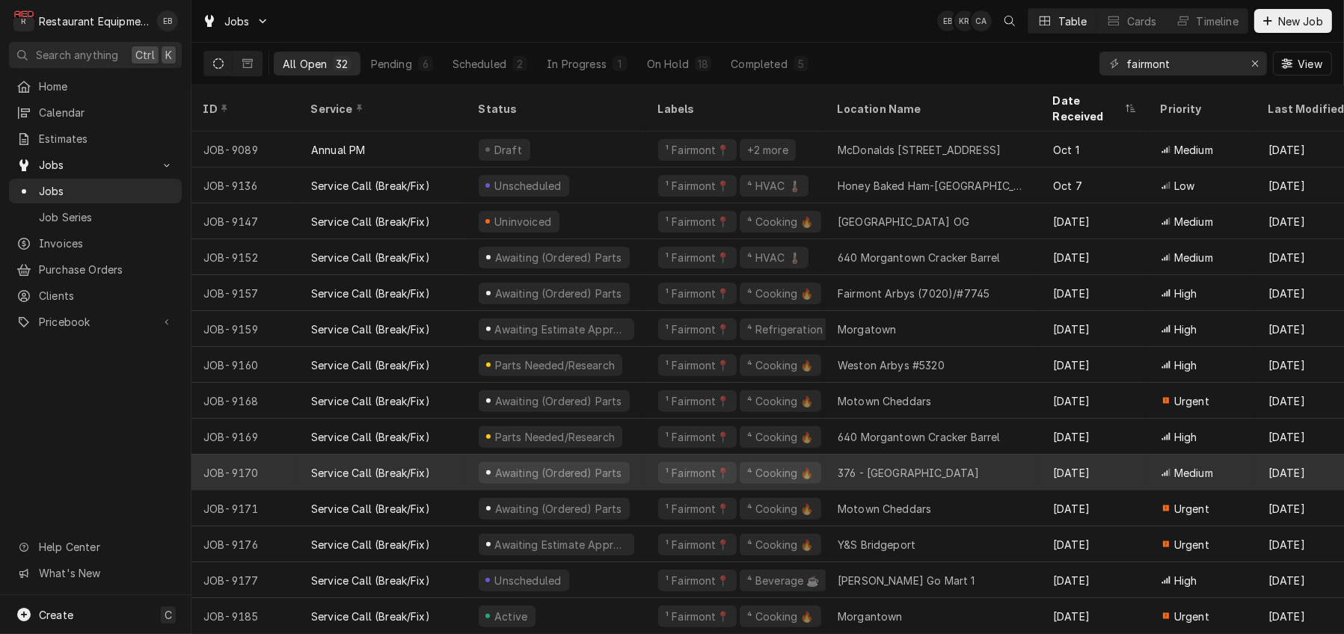
scroll to position [656, 0]
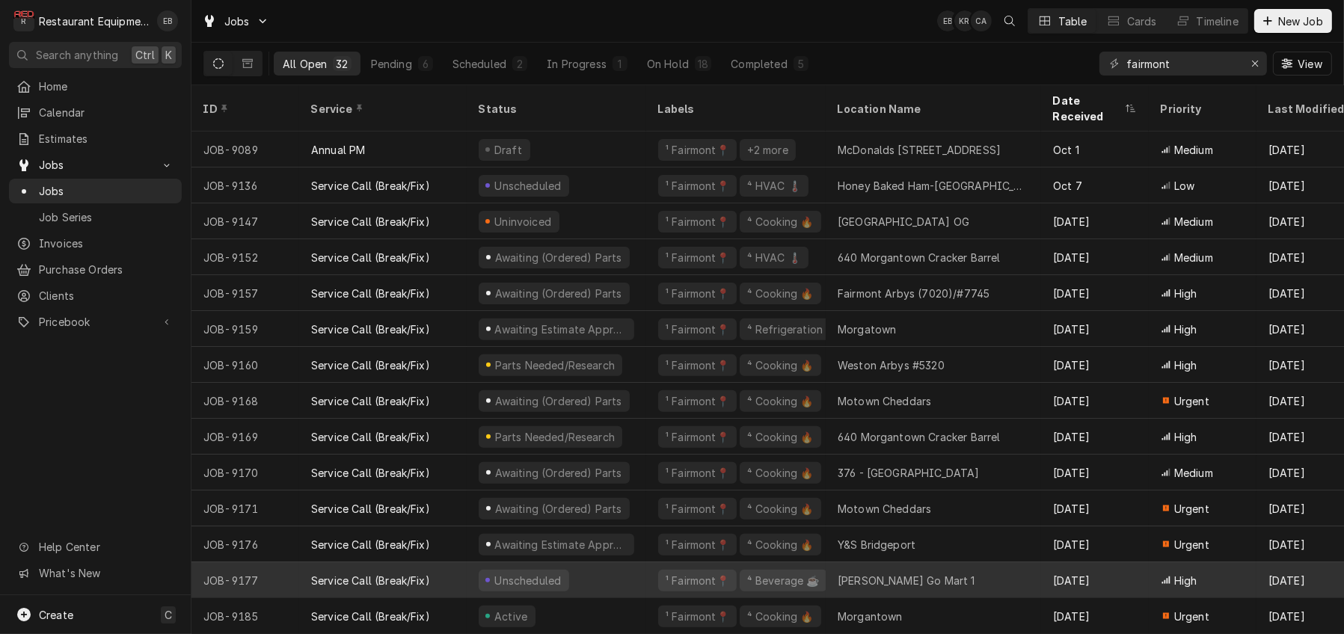
click at [616, 563] on div "Unscheduled" at bounding box center [557, 581] width 180 height 36
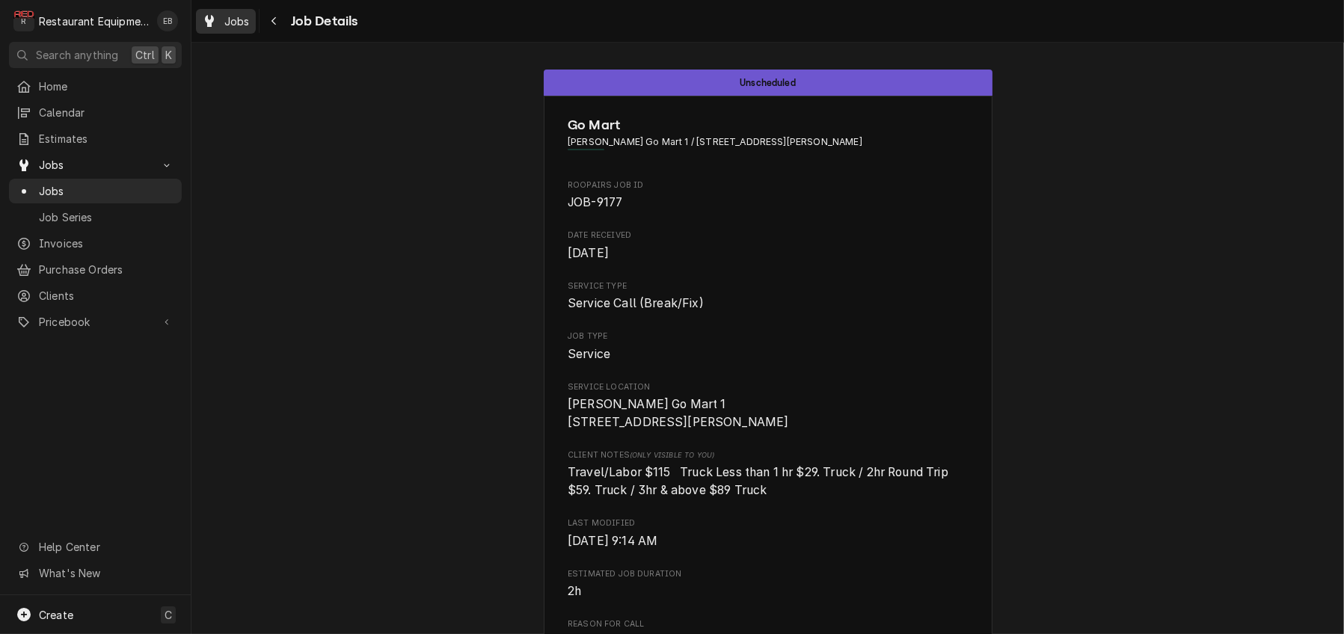
click at [233, 25] on div "Jobs" at bounding box center [226, 21] width 54 height 19
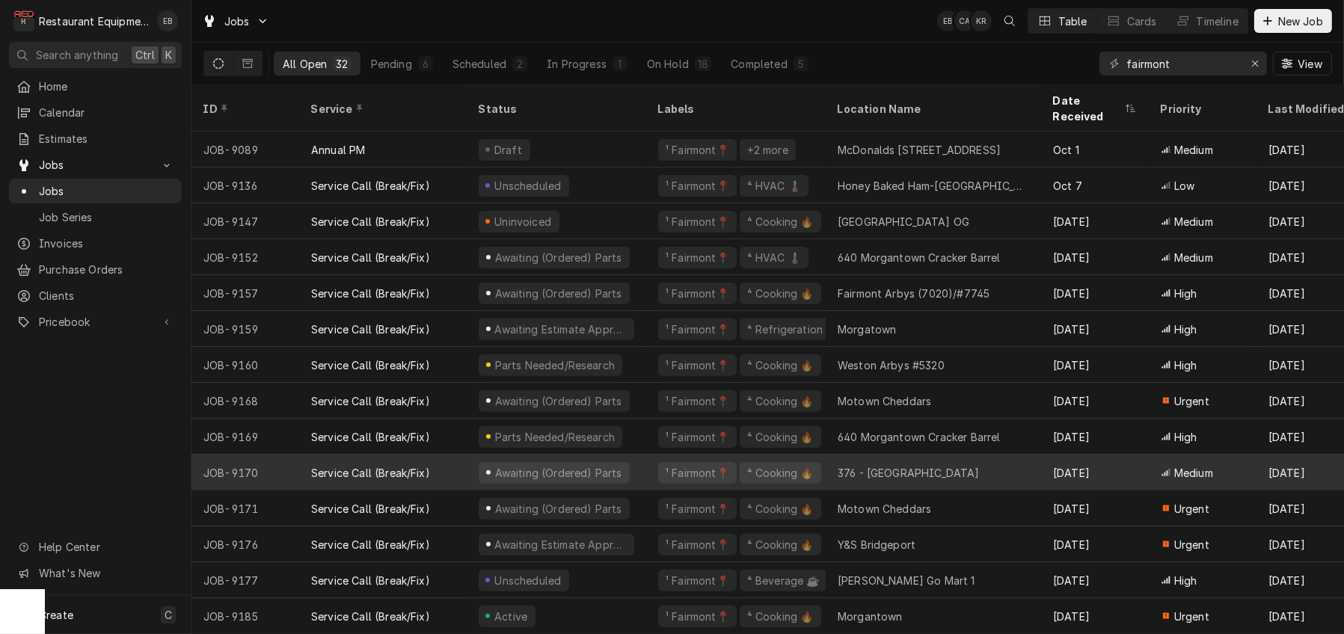
scroll to position [656, 0]
click at [467, 462] on div "Service Call (Break/Fix)" at bounding box center [383, 473] width 168 height 36
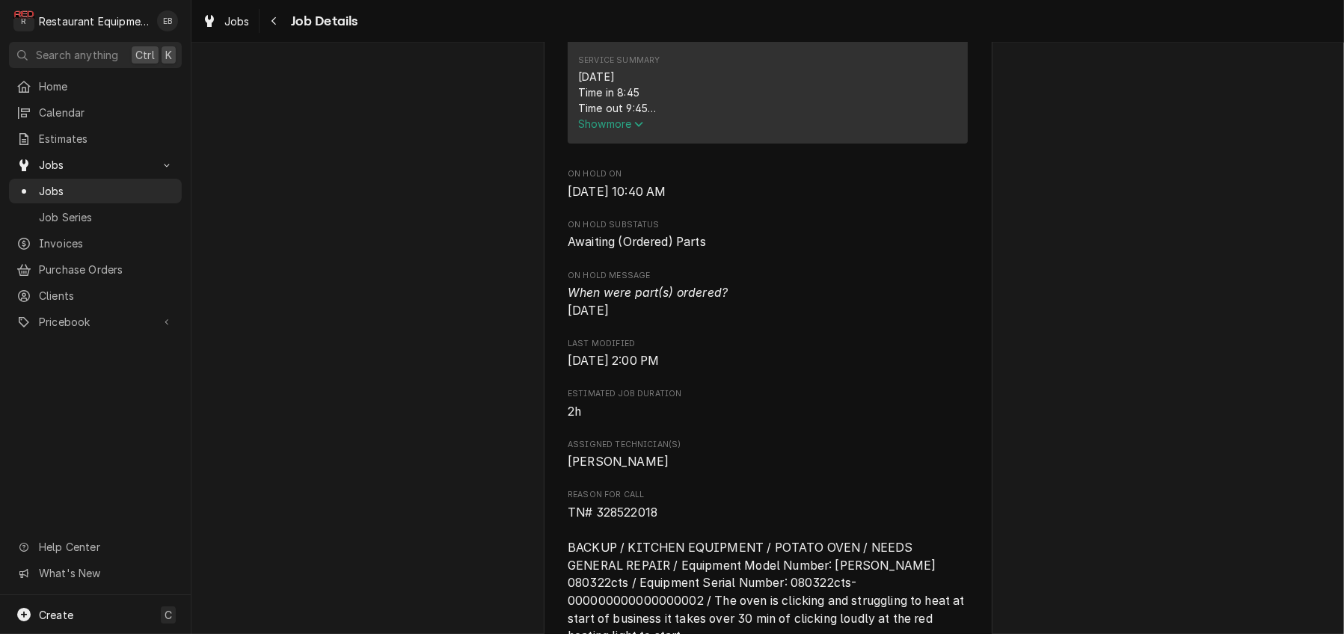
scroll to position [698, 0]
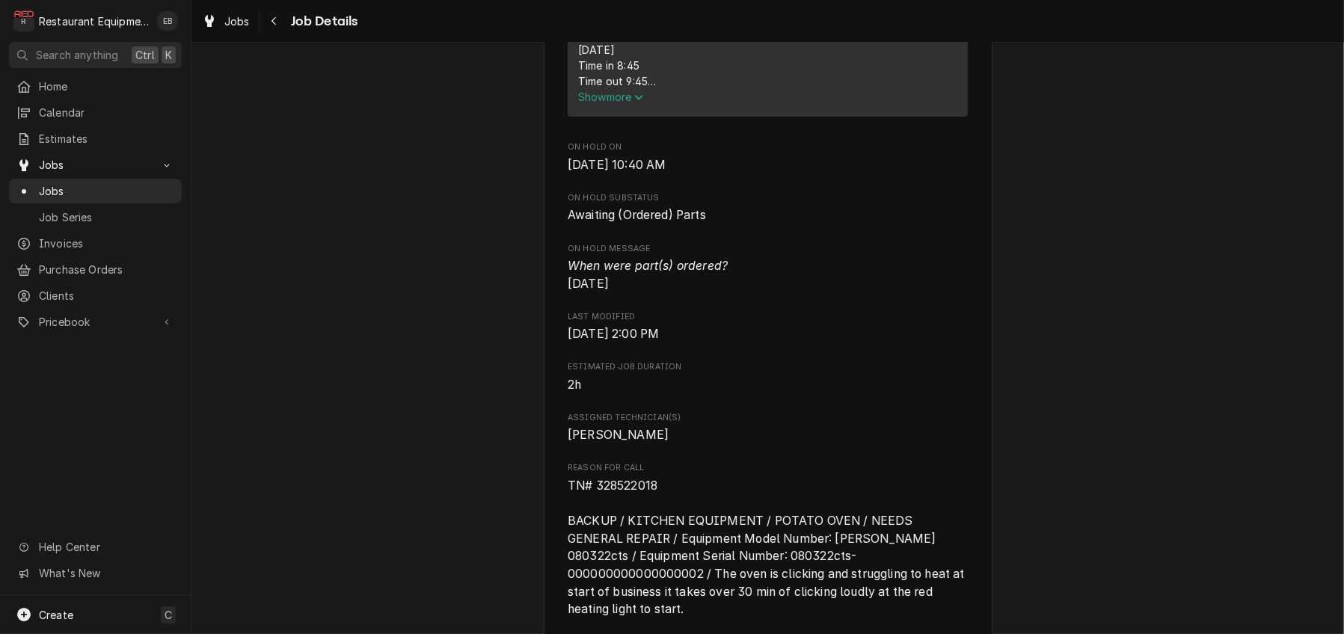
click at [615, 103] on span "Show more" at bounding box center [611, 97] width 66 height 13
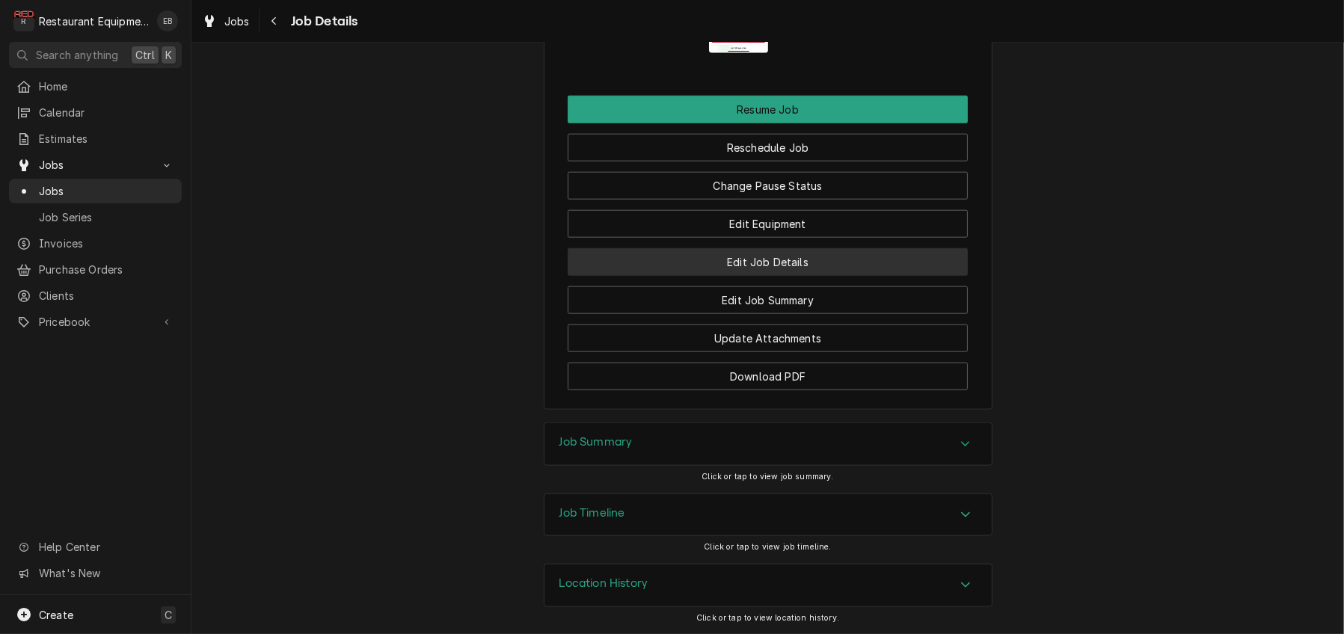
scroll to position [2409, 0]
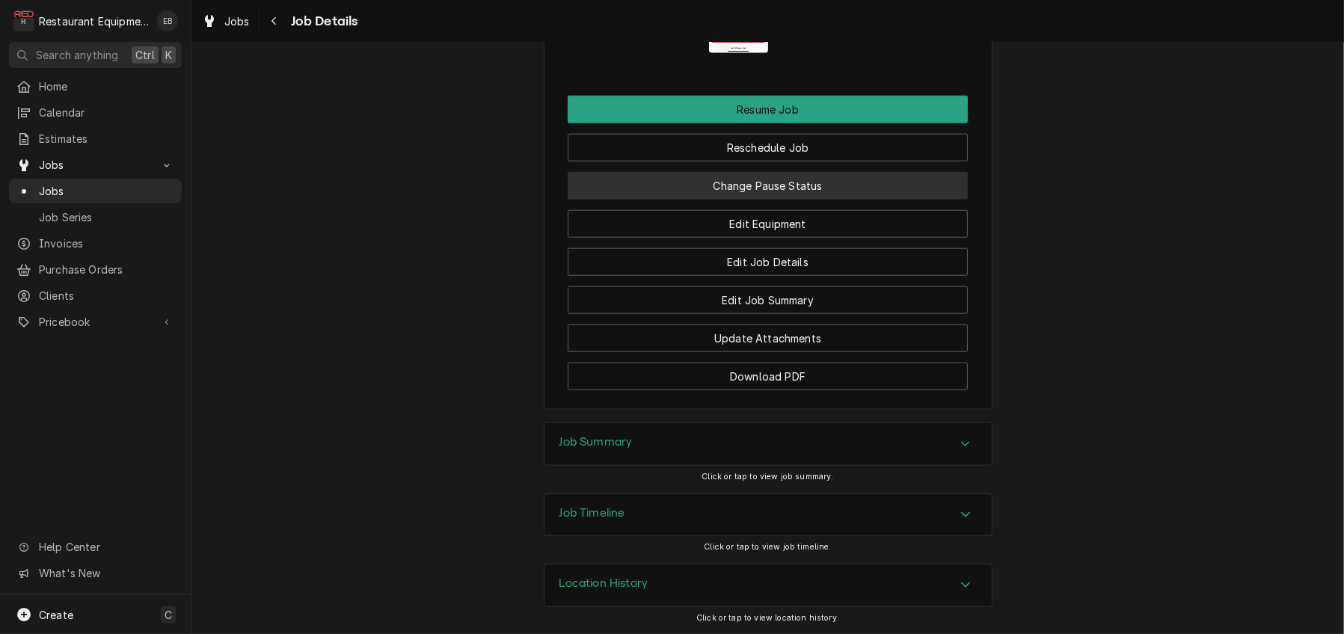
click at [776, 172] on button "Change Pause Status" at bounding box center [768, 186] width 400 height 28
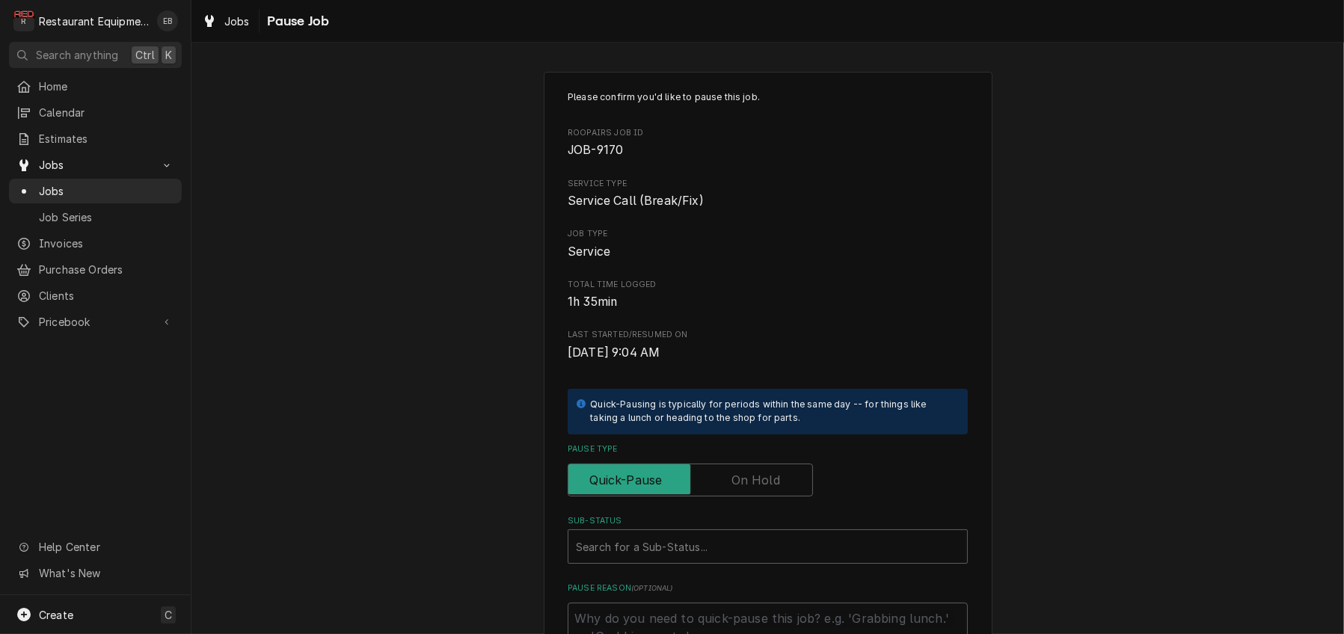
click at [768, 497] on label "Pause Type" at bounding box center [690, 480] width 245 height 33
click at [768, 497] on input "Pause Type" at bounding box center [691, 480] width 232 height 33
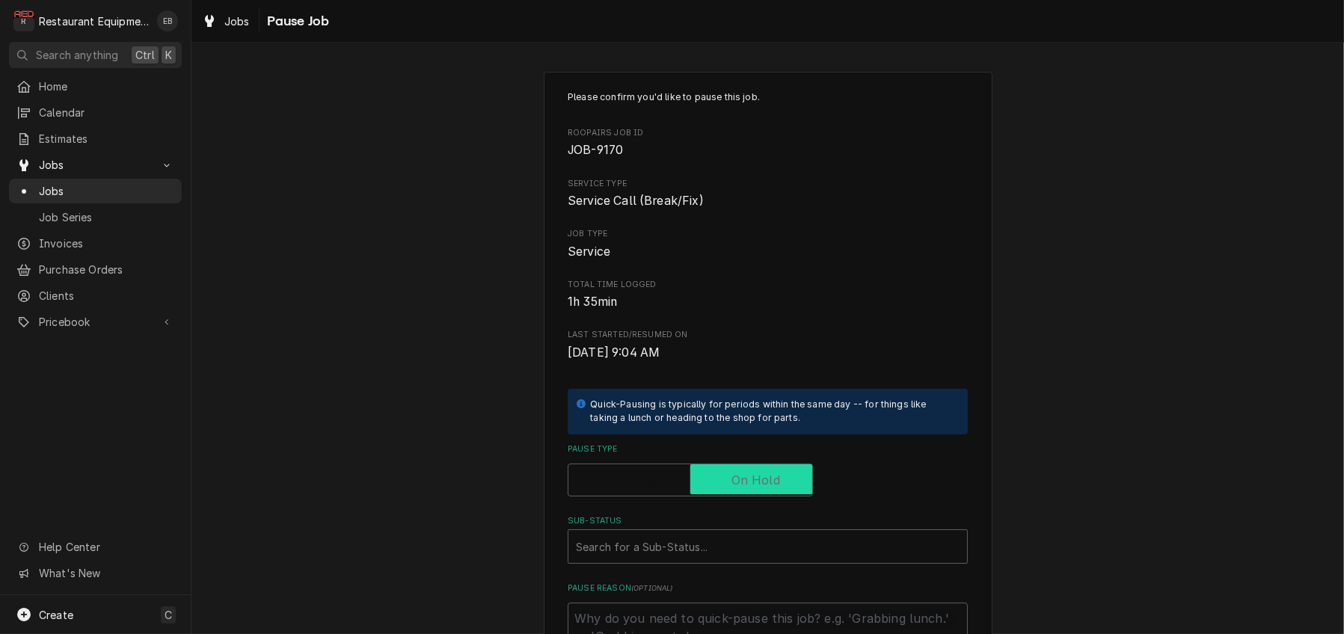
checkbox input "true"
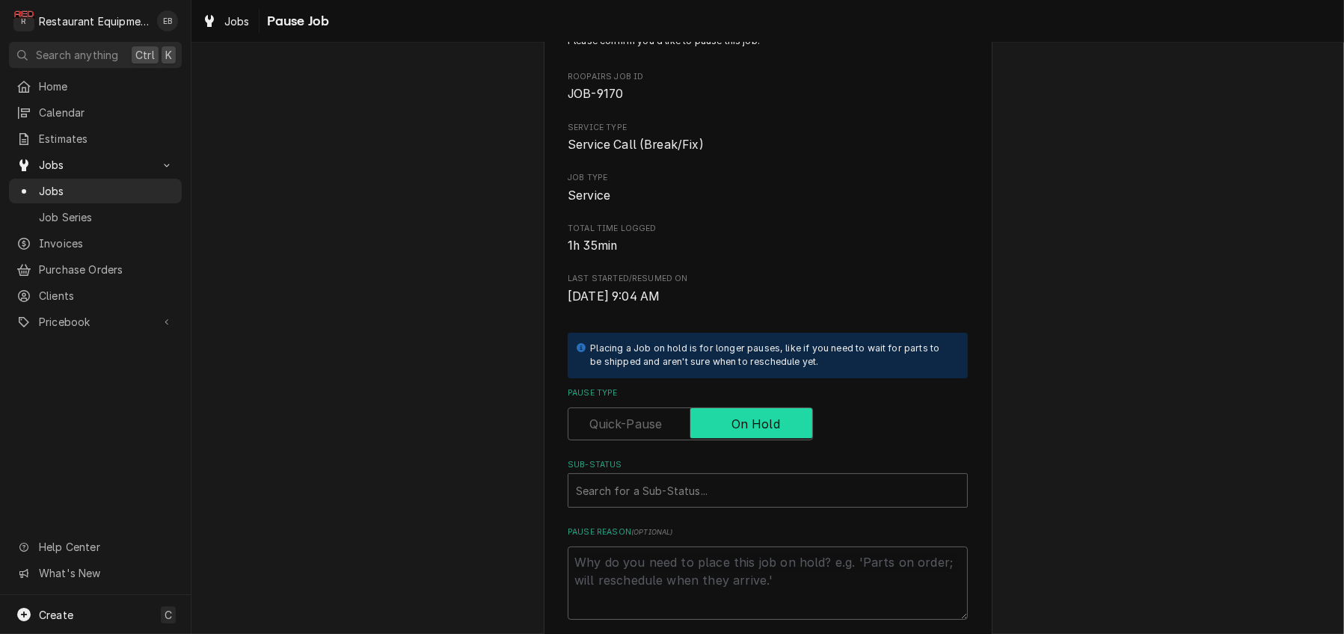
scroll to position [299, 0]
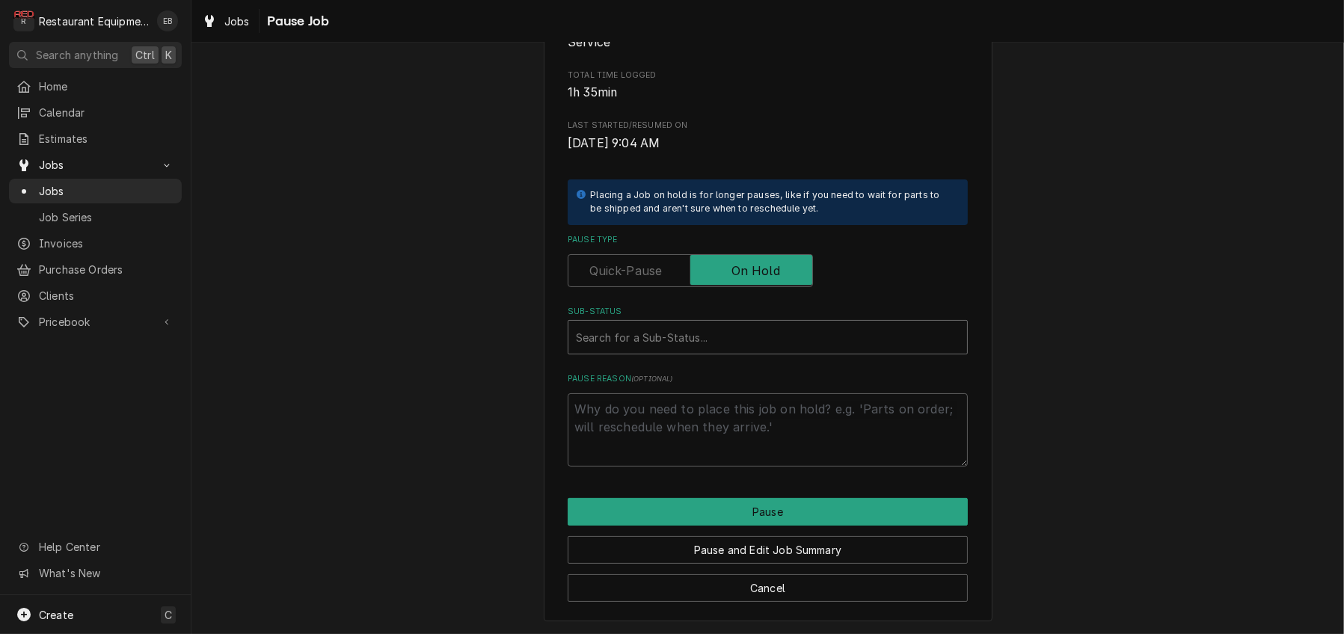
type textarea "x"
click at [682, 324] on div "Sub-Status" at bounding box center [768, 337] width 384 height 27
type input "estimate"
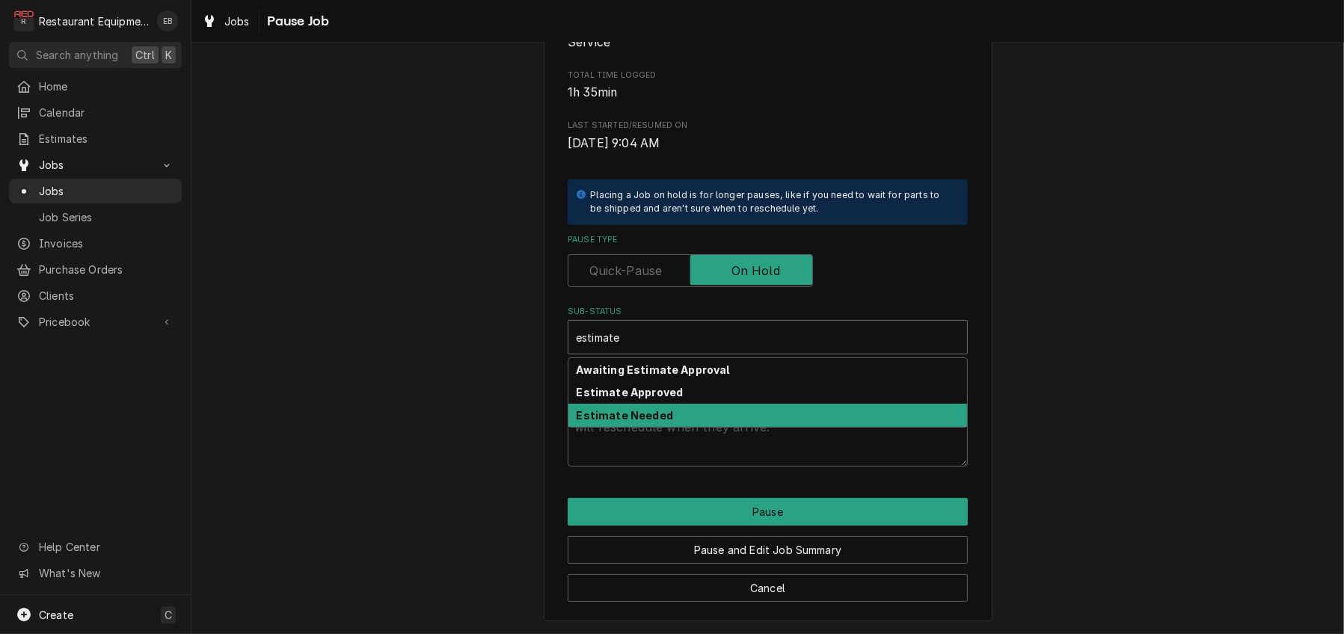
click at [654, 409] on strong "Estimate Needed" at bounding box center [625, 415] width 97 height 13
type textarea "x"
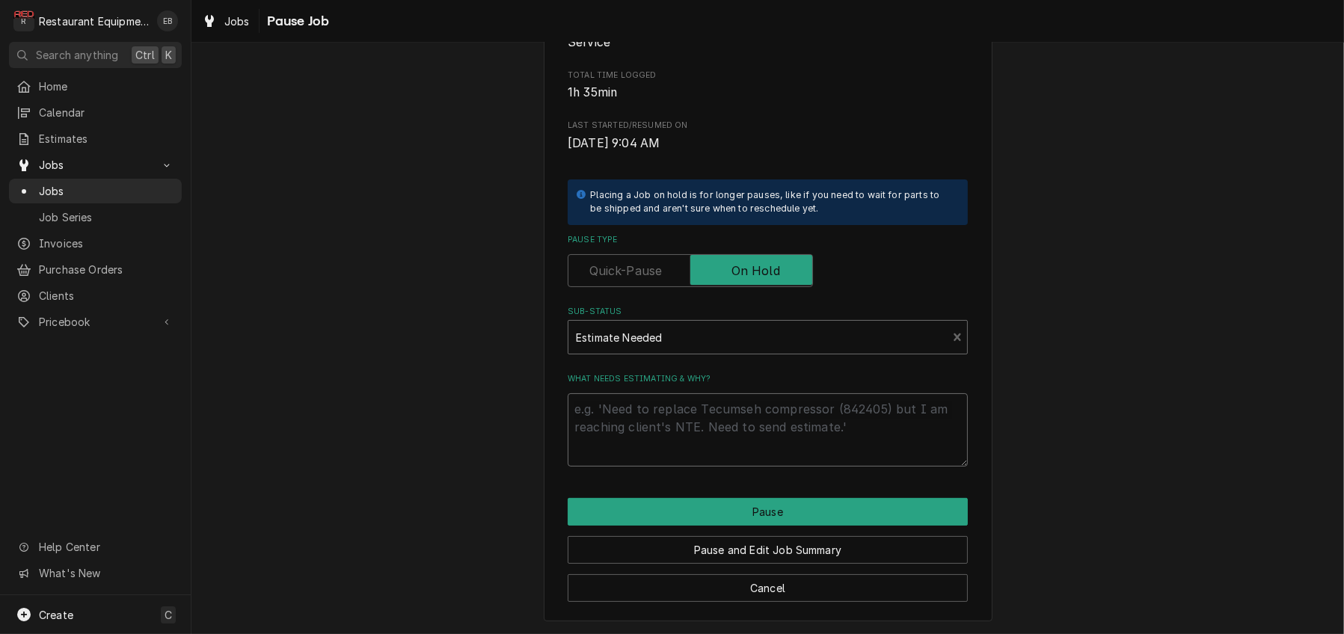
click at [660, 403] on textarea "What needs estimating & why?" at bounding box center [768, 430] width 400 height 73
type textarea "x"
type textarea "e"
type textarea "x"
type textarea "es"
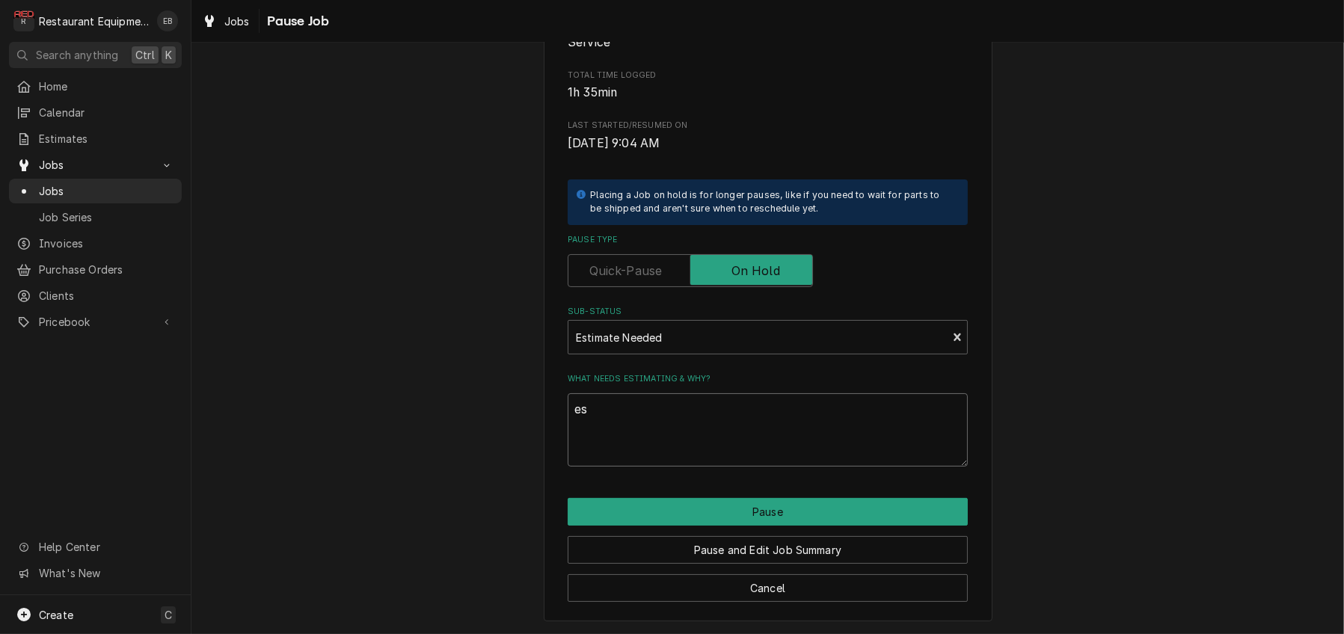
type textarea "x"
type textarea "est"
type textarea "x"
type textarea "esti"
type textarea "x"
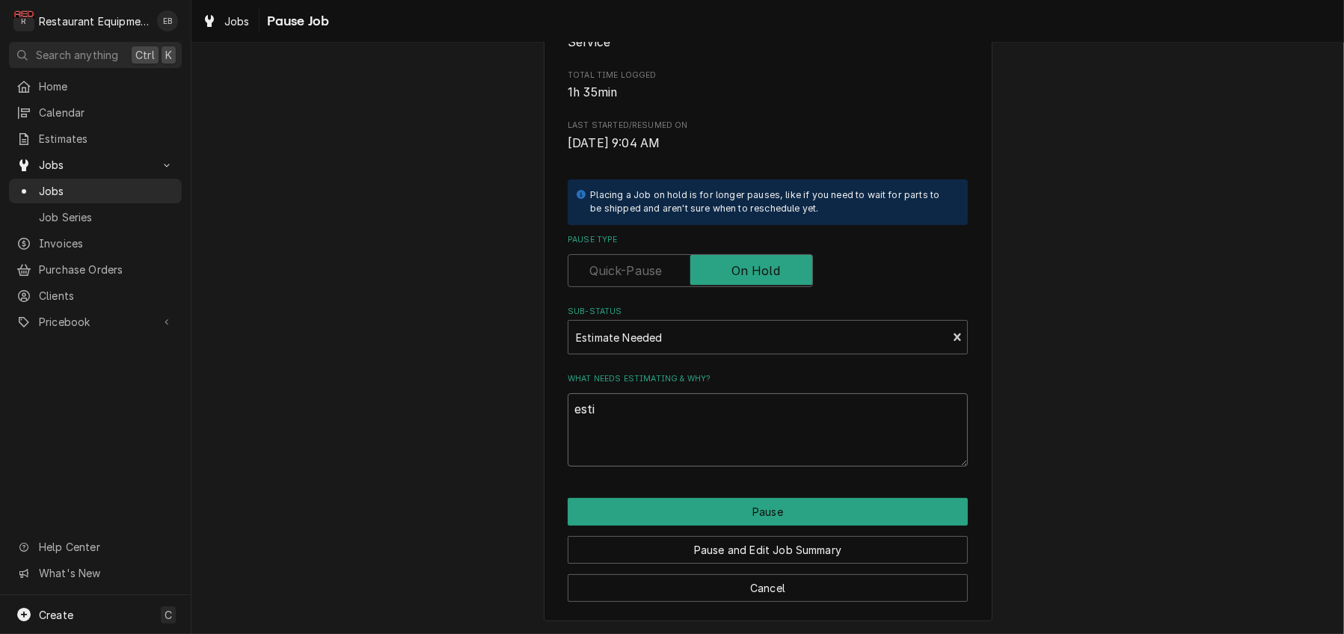
type textarea "estim"
type textarea "x"
type textarea "estima"
type textarea "x"
type textarea "estimat"
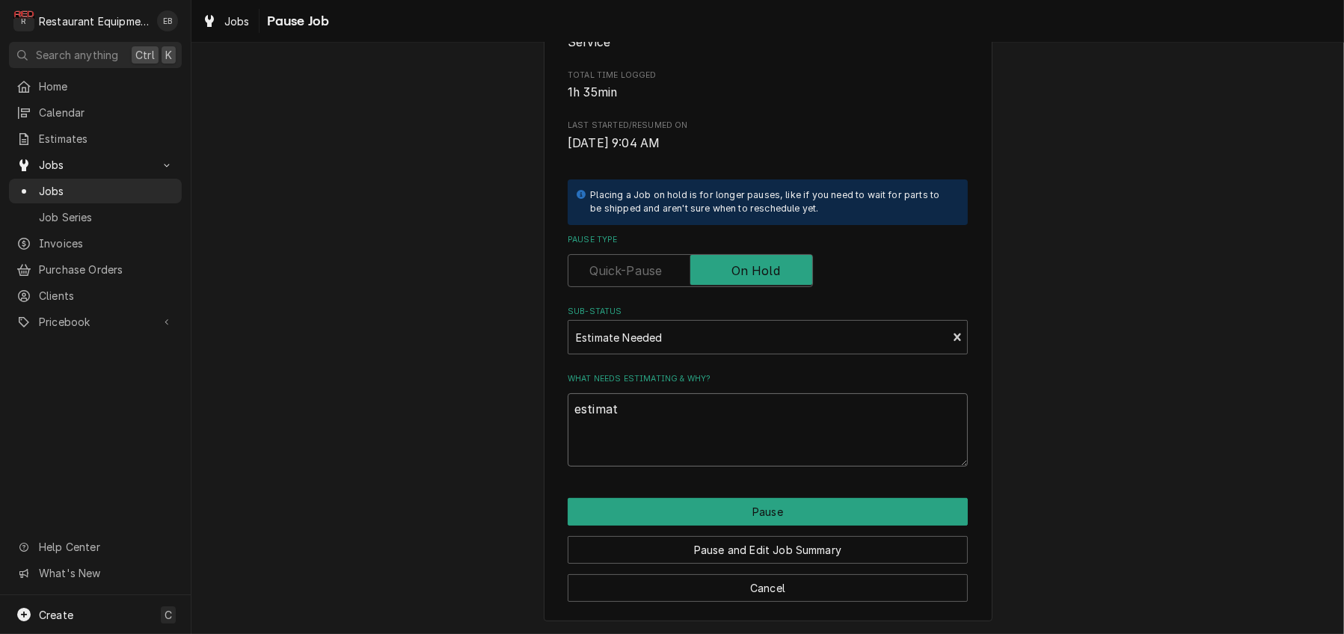
type textarea "x"
type textarea "estimate"
type textarea "x"
type textarea "estimate"
type textarea "x"
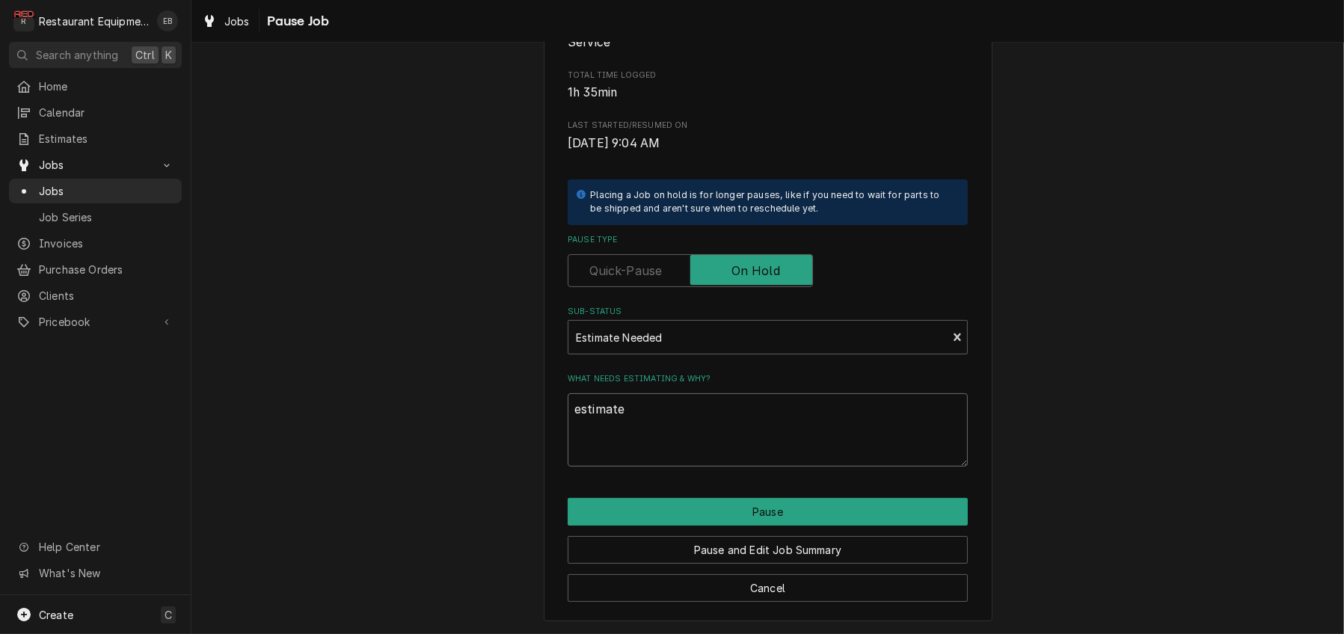
type textarea "estimate i"
type textarea "x"
type textarea "estimate is"
type textarea "x"
type textarea "estimate is"
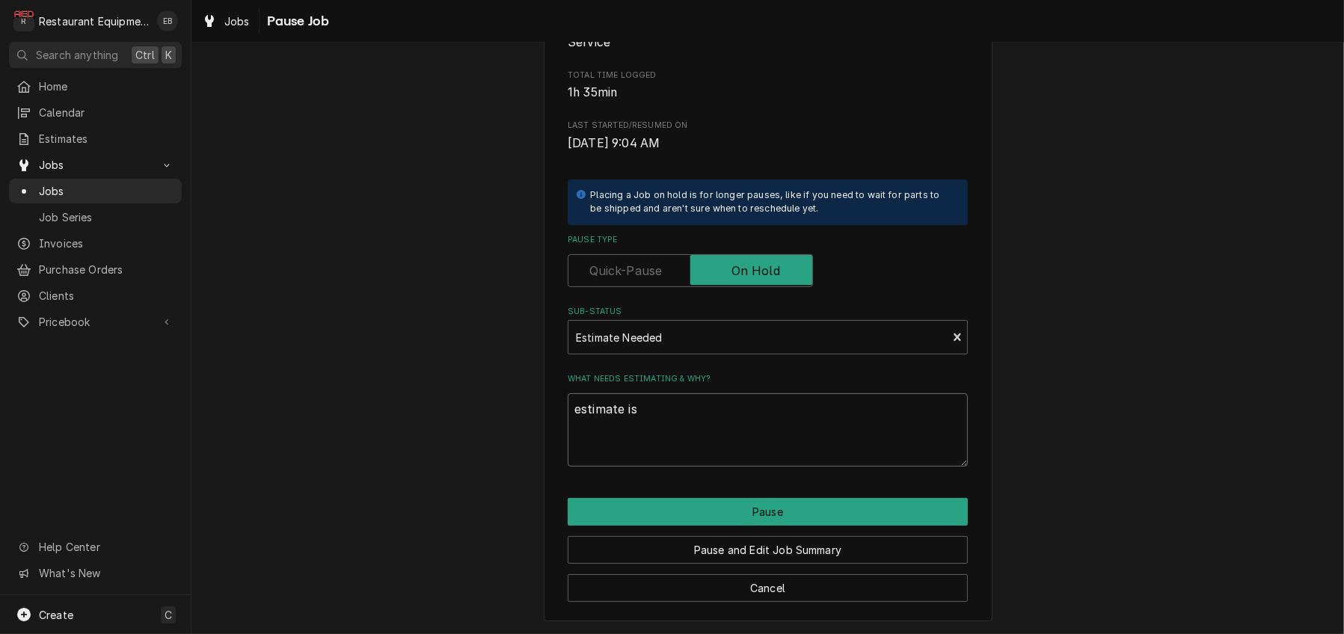
type textarea "x"
type textarea "estimate is b"
type textarea "x"
type textarea "estimate is be"
type textarea "x"
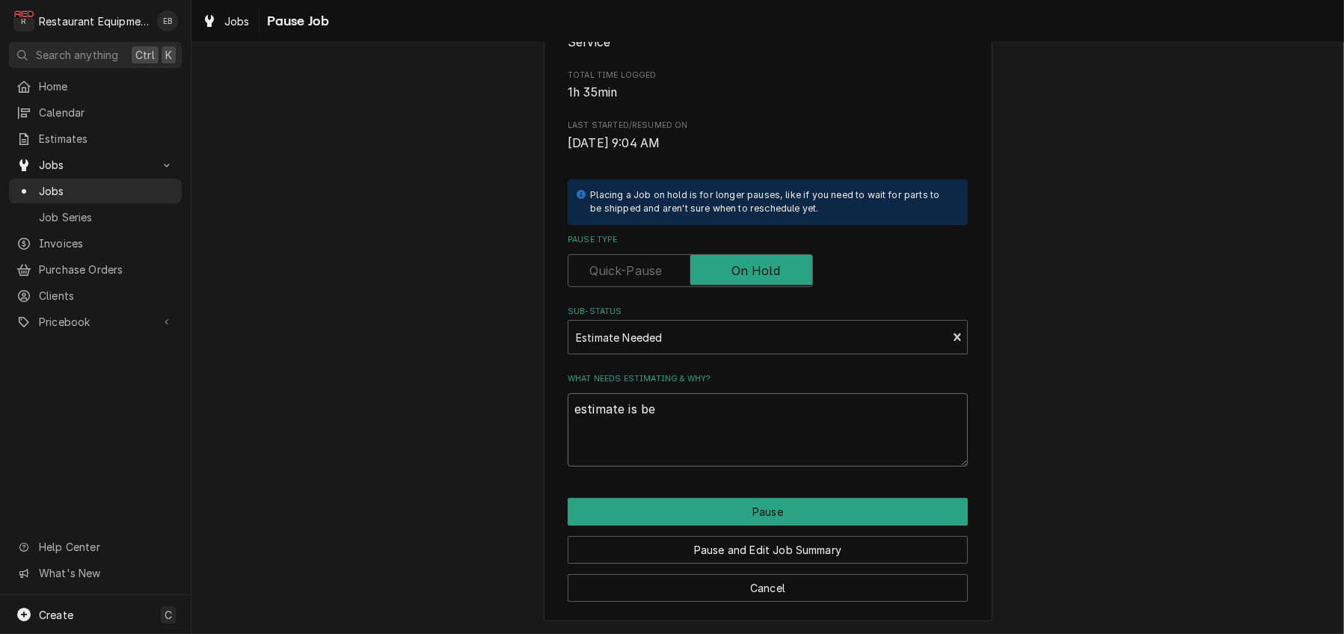
type textarea "estimate is bei"
type textarea "x"
type textarea "estimate is bein"
type textarea "x"
type textarea "estimate is being"
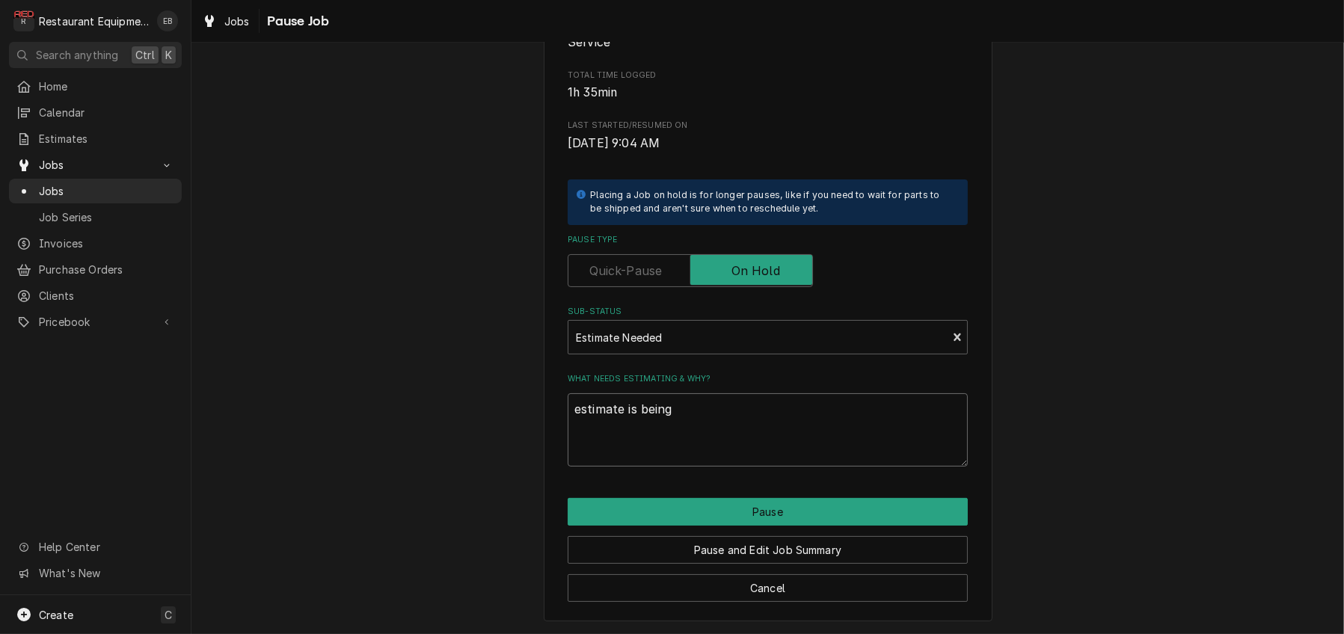
type textarea "x"
type textarea "estimate is being"
type textarea "x"
type textarea "estimate is being c"
type textarea "x"
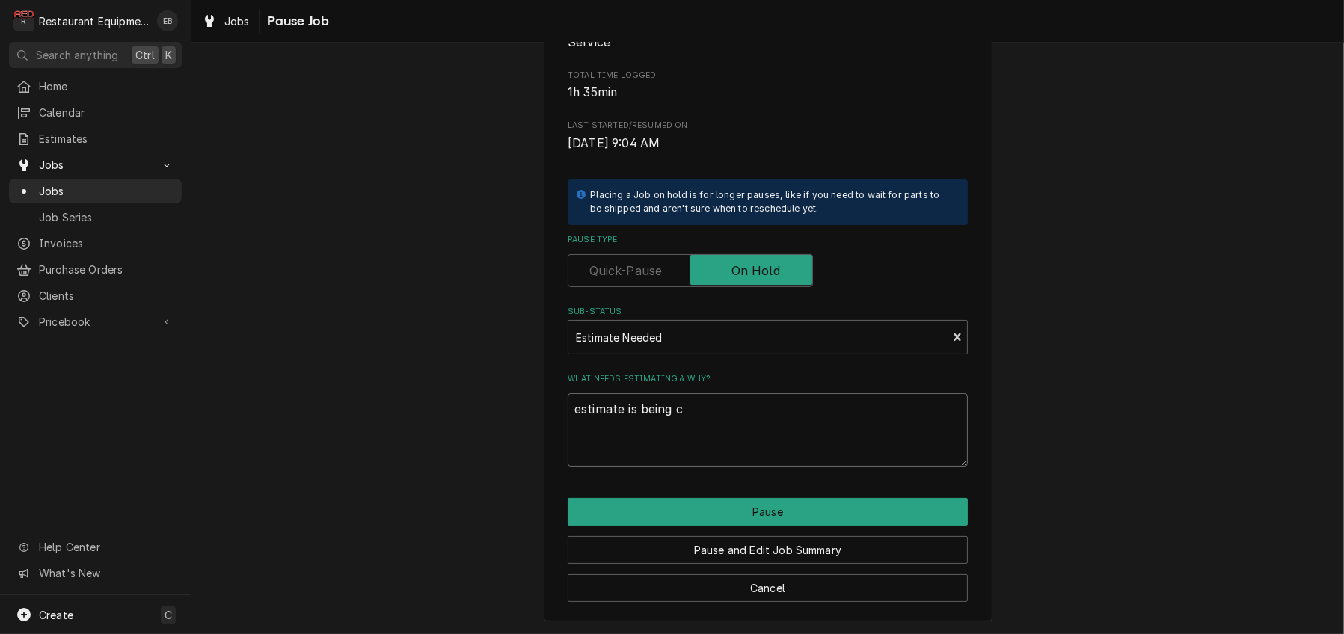
type textarea "estimate is being cr"
type textarea "x"
type textarea "estimate is being cre"
type textarea "x"
type textarea "estimate is being crea"
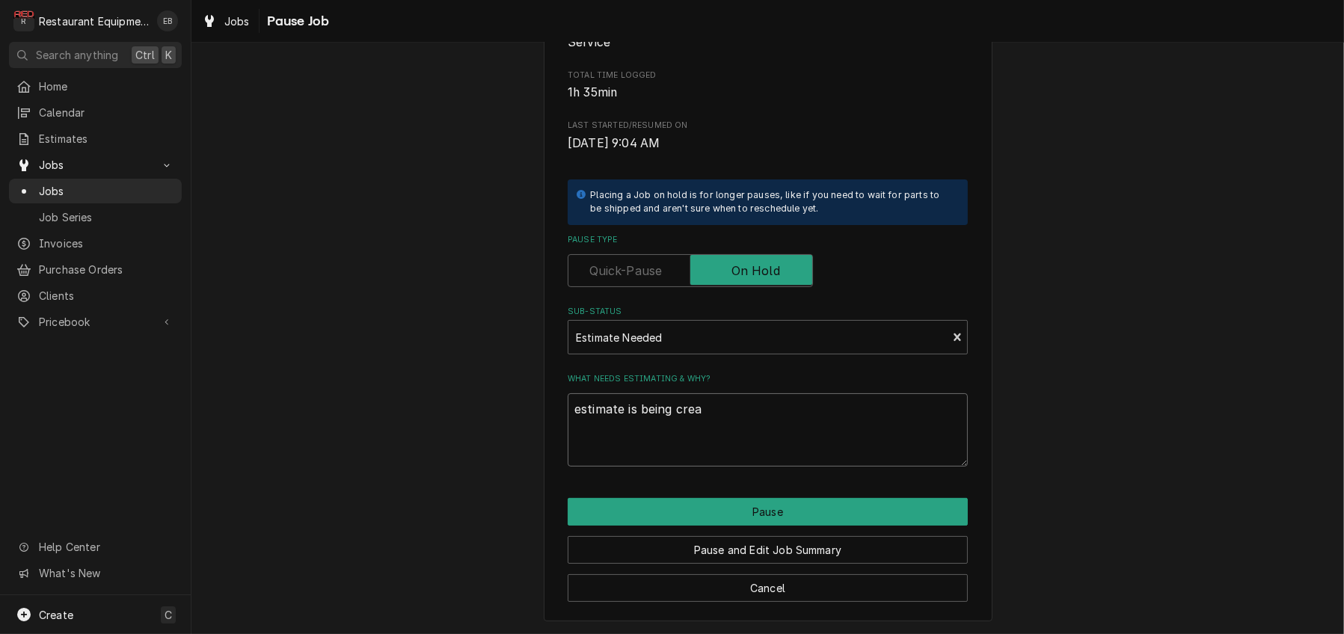
type textarea "x"
type textarea "estimate is being creat"
type textarea "x"
type textarea "estimate is being create"
type textarea "x"
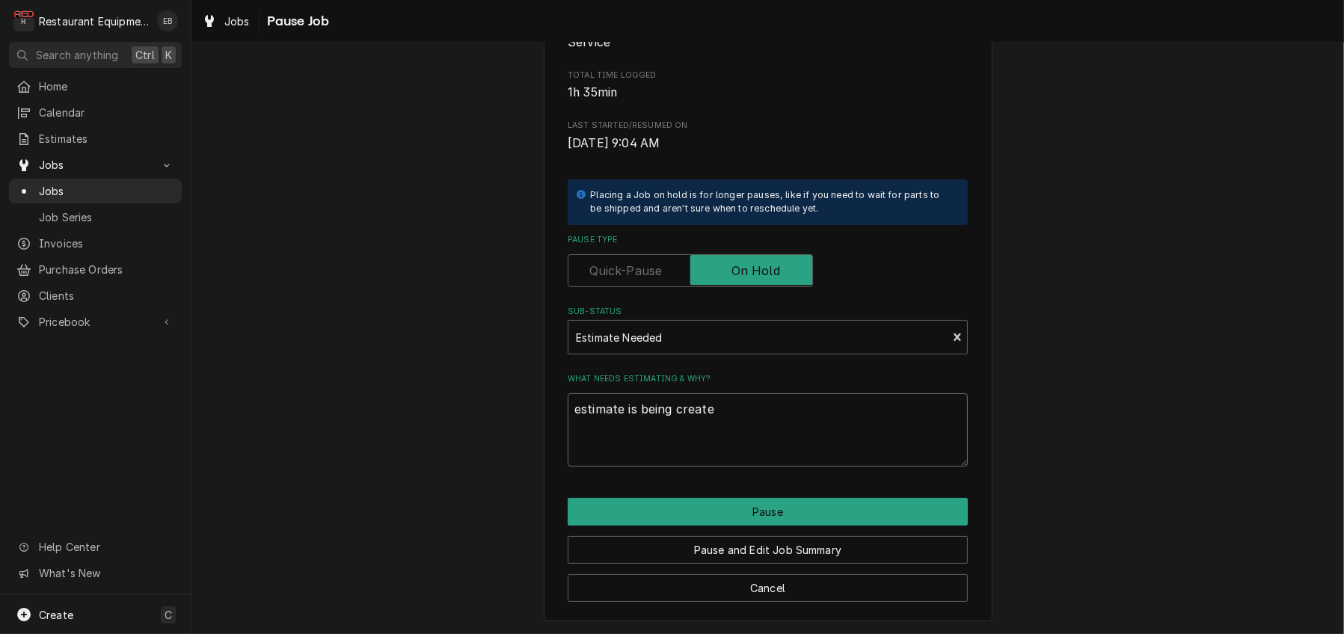
type textarea "estimate is being created"
type textarea "x"
type textarea "estimate is being created"
type textarea "x"
type textarea "estimate is being created 1"
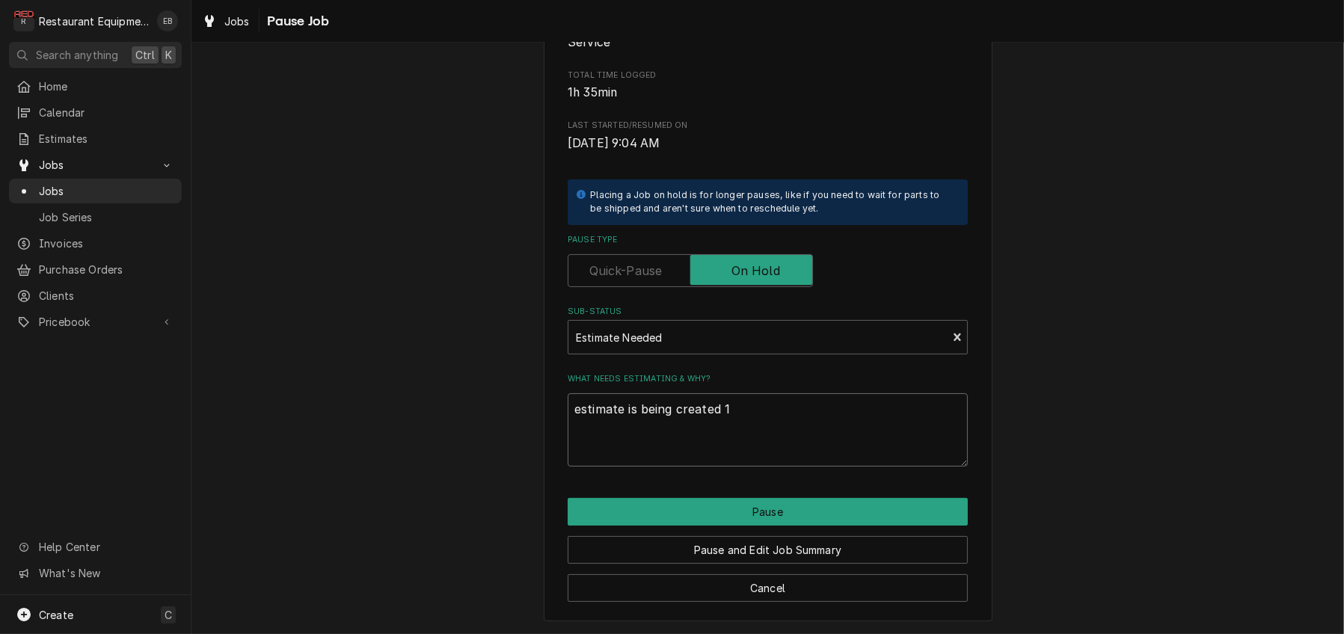
type textarea "x"
type textarea "estimate is being created 10"
type textarea "x"
type textarea "estimate is being created 10/"
type textarea "x"
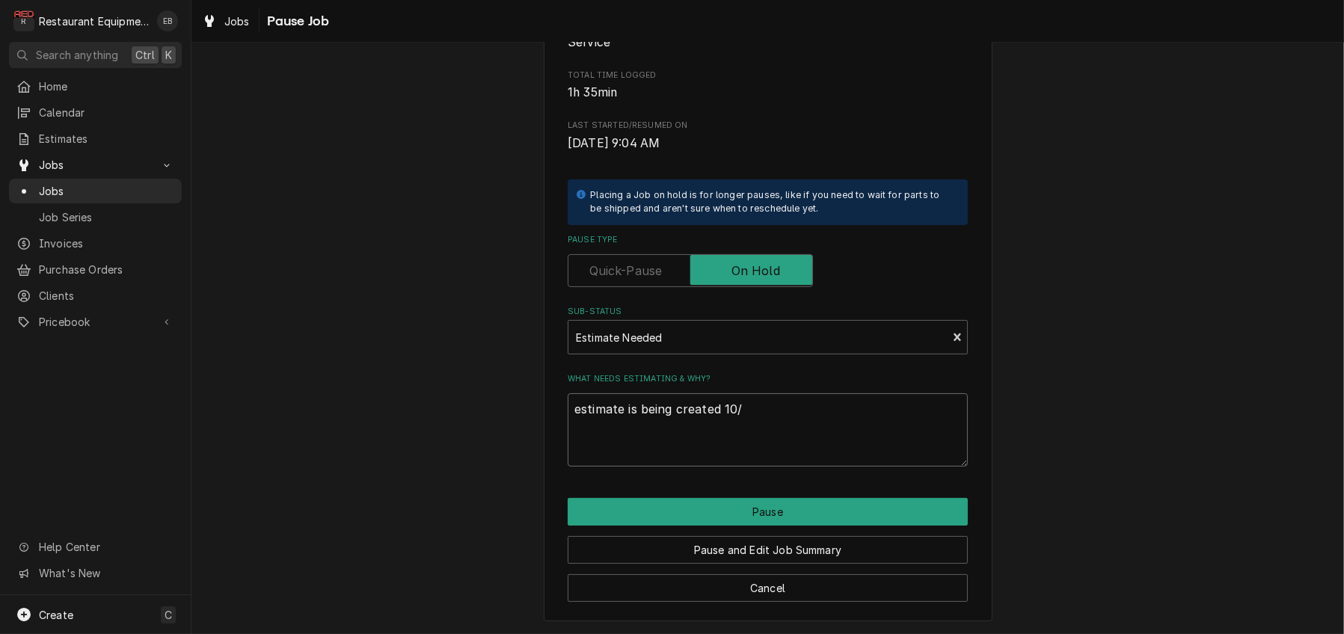
type textarea "estimate is being created 10/1"
type textarea "x"
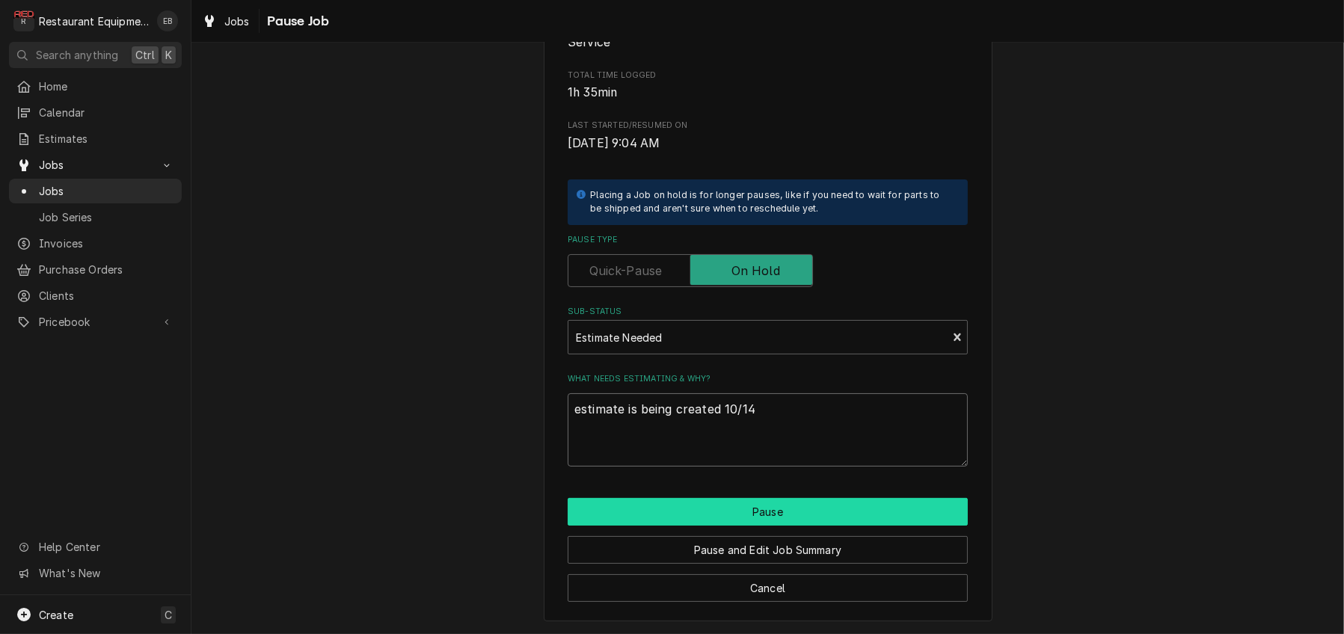
type textarea "estimate is being created 10/14"
click at [748, 498] on button "Pause" at bounding box center [768, 512] width 400 height 28
type textarea "x"
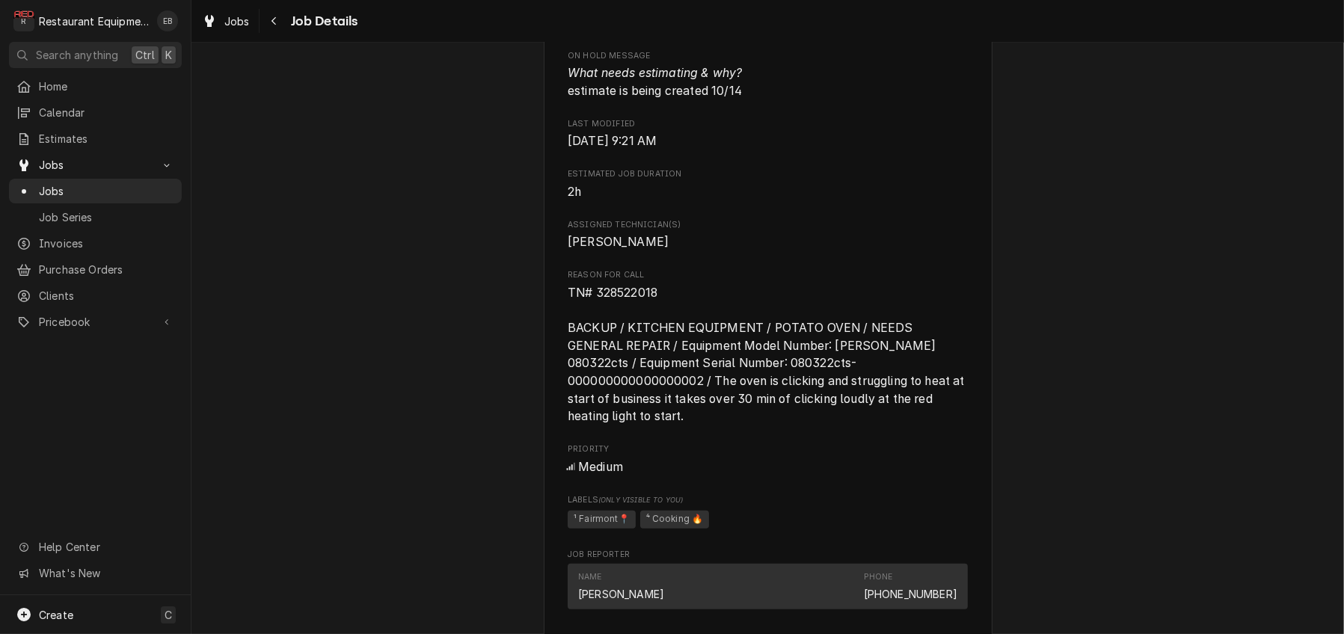
scroll to position [1097, 0]
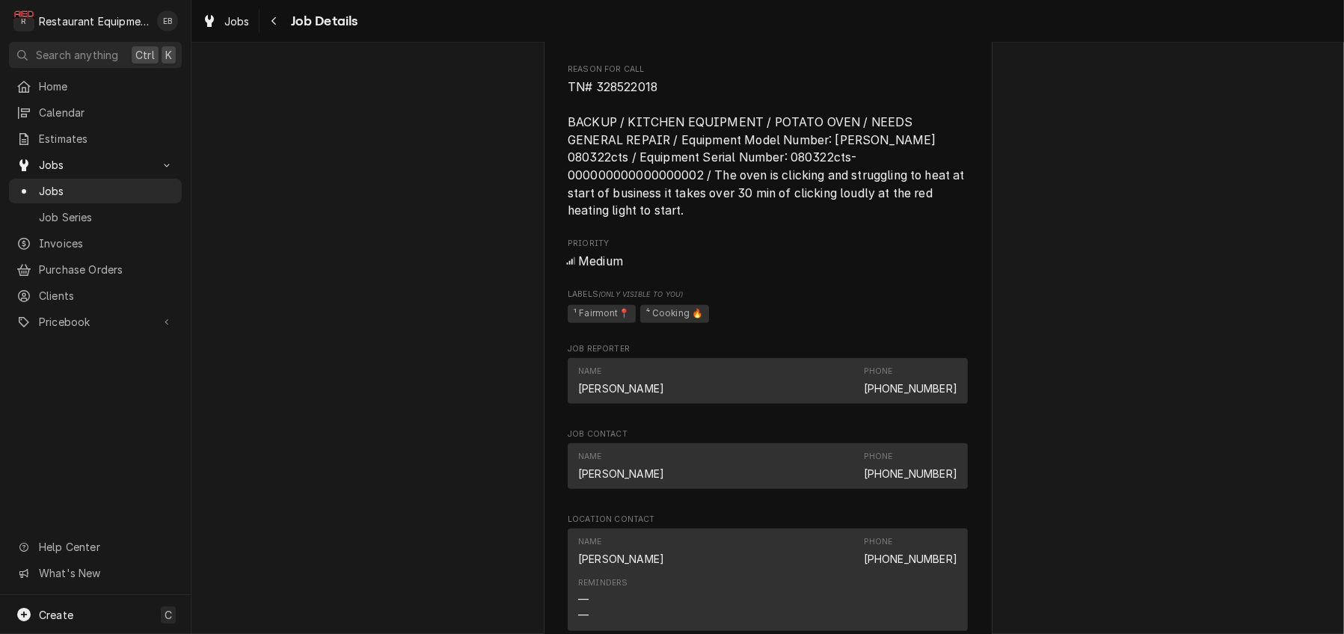
drag, startPoint x: 560, startPoint y: 264, endPoint x: 892, endPoint y: 379, distance: 351.6
click at [892, 218] on span "TN# 328522018 BACKUP / KITCHEN EQUIPMENT / POTATO OVEN / NEEDS GENERAL REPAIR /…" at bounding box center [768, 149] width 400 height 138
copy span "TN# 328522018 BACKUP / KITCHEN EQUIPMENT / POTATO OVEN / NEEDS GENERAL REPAIR /…"
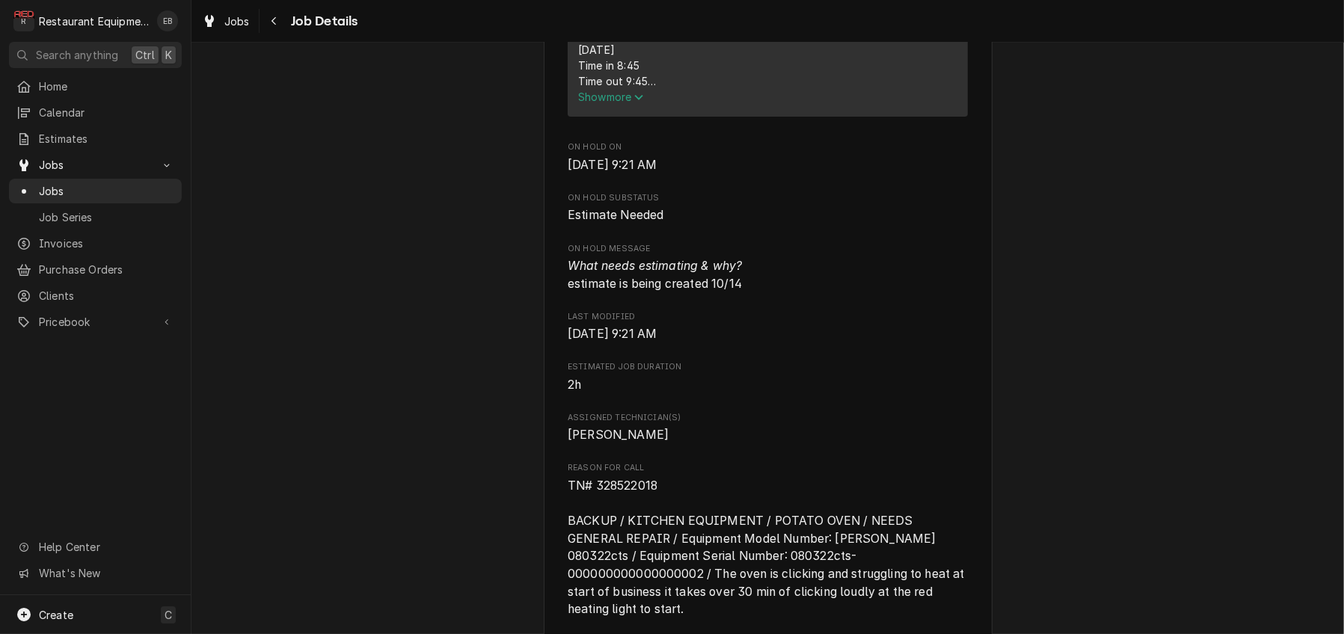
scroll to position [399, 0]
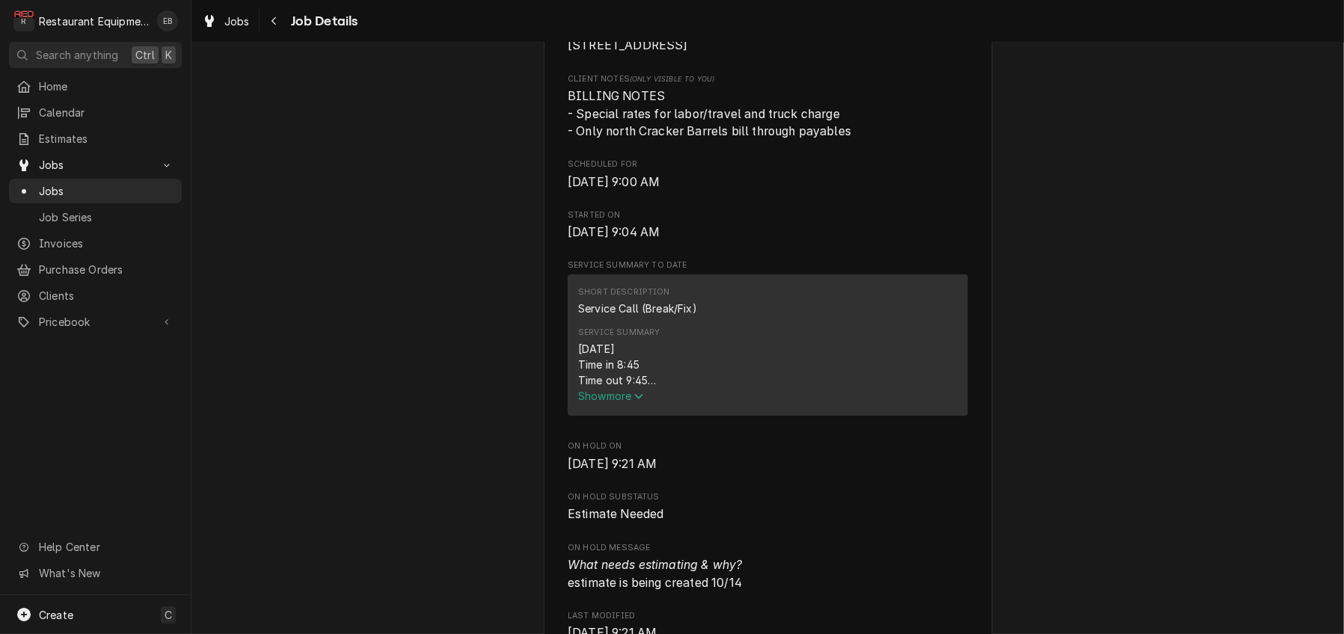
click at [629, 403] on span "Show more" at bounding box center [611, 396] width 66 height 13
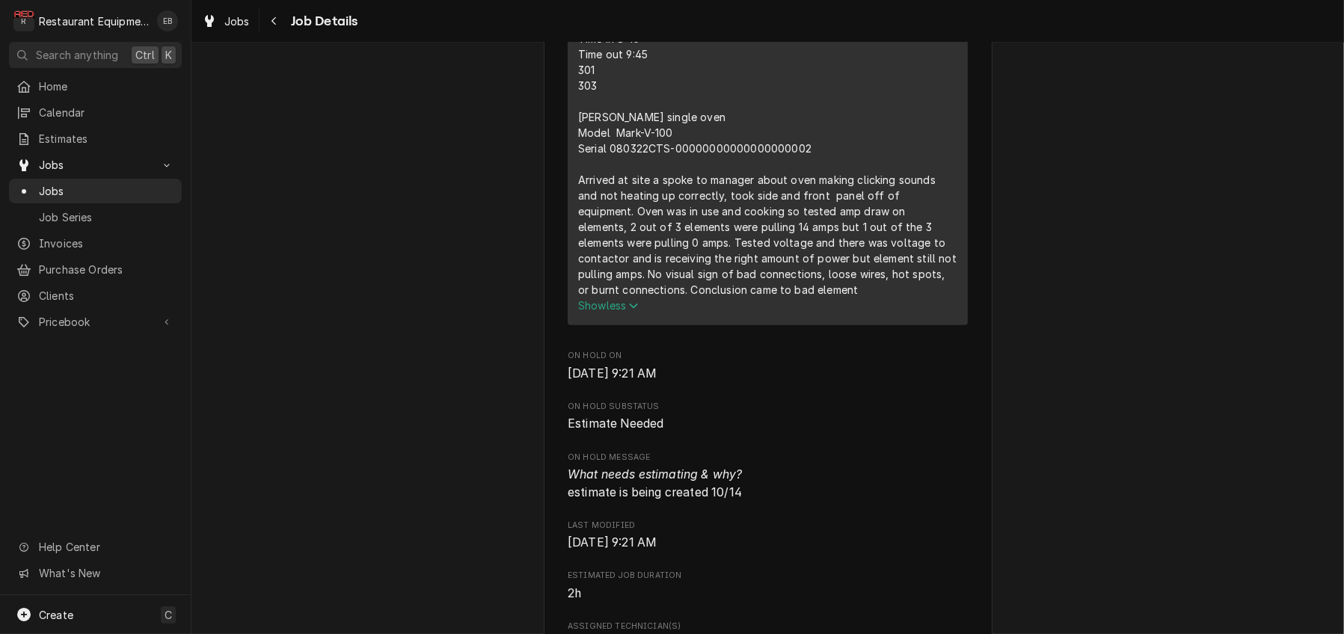
scroll to position [698, 0]
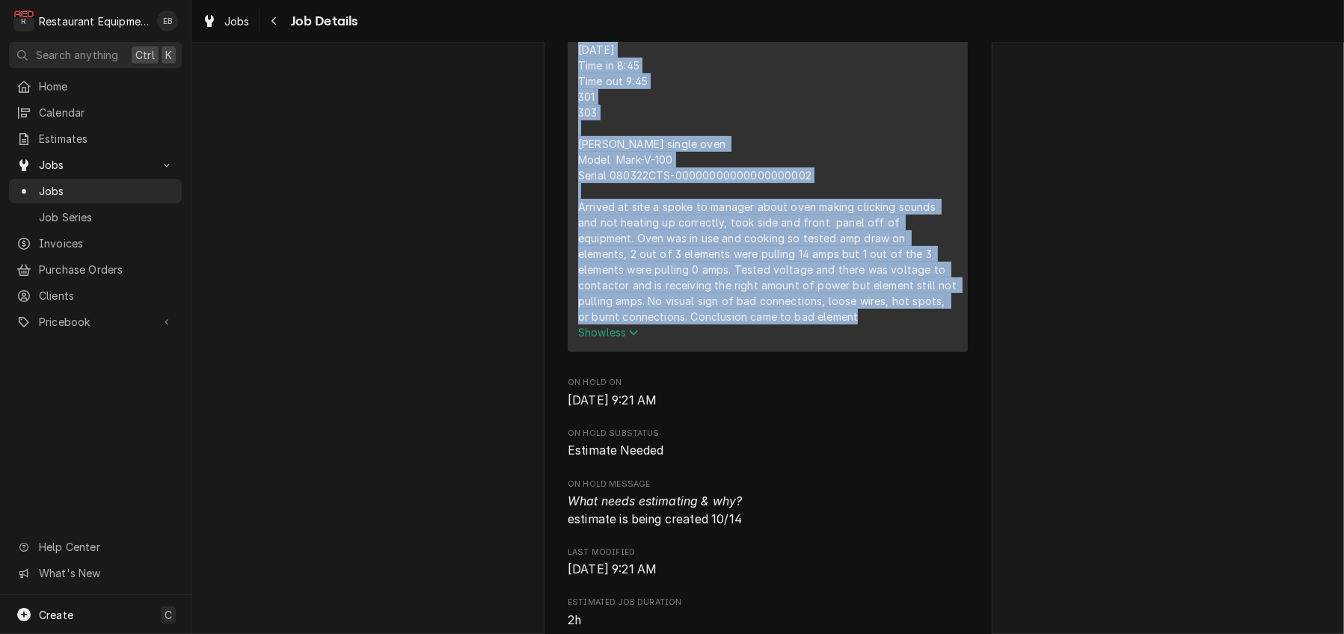
drag, startPoint x: 568, startPoint y: 167, endPoint x: 750, endPoint y: 465, distance: 348.9
click at [750, 340] on div "10/13/25 Time in 8:45 Time out 9:45 301 303 Blodgett’s single oven Model Mark-V…" at bounding box center [767, 191] width 379 height 299
copy div "10/13/25 Time in 8:45 Time out 9:45 301 303 Blodgett’s single oven Model Mark-V…"
click at [904, 229] on div "10/13/25 Time in 8:45 Time out 9:45 301 303 Blodgett’s single oven Model Mark-V…" at bounding box center [767, 183] width 379 height 283
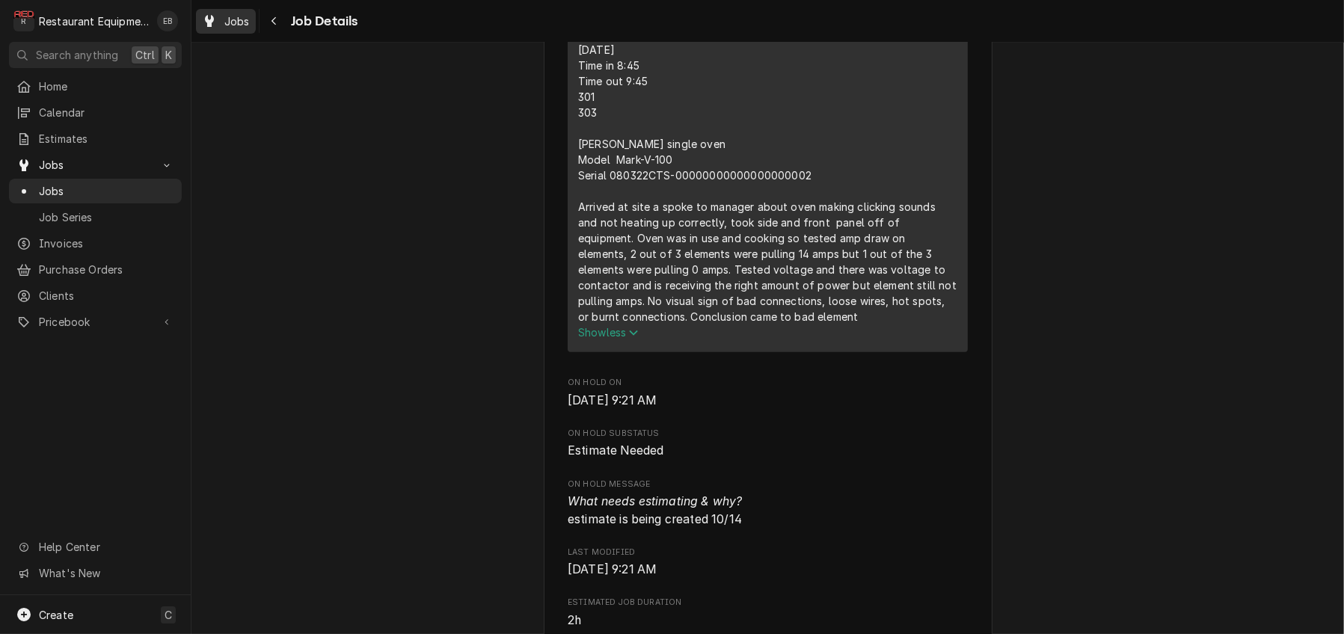
click at [246, 25] on span "Jobs" at bounding box center [236, 21] width 25 height 16
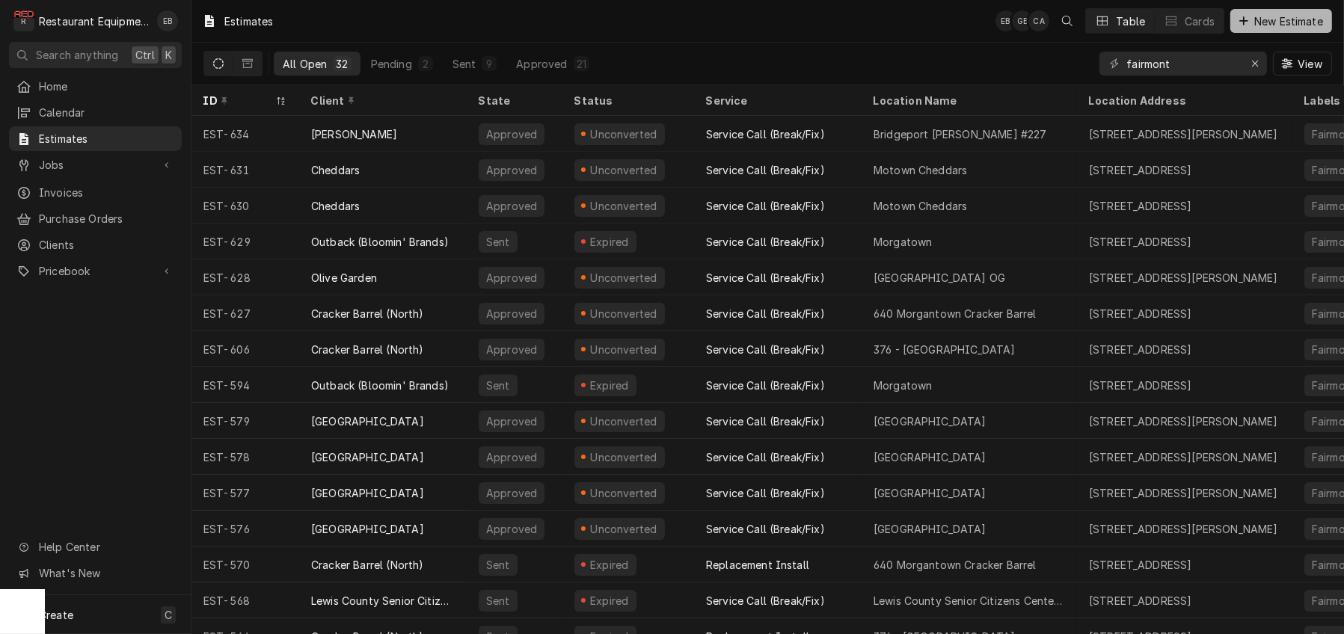
click at [1252, 28] on span "New Estimate" at bounding box center [1289, 21] width 75 height 16
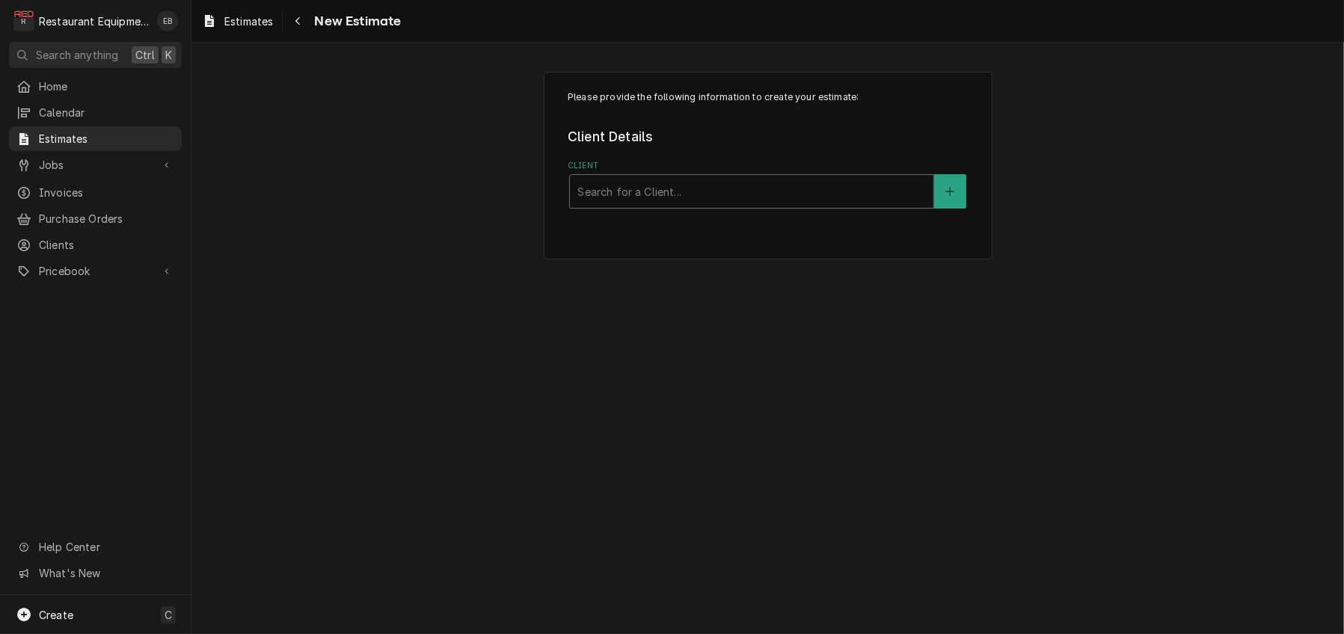
click at [695, 205] on div "Client" at bounding box center [752, 191] width 349 height 27
type input "cracker barrel"
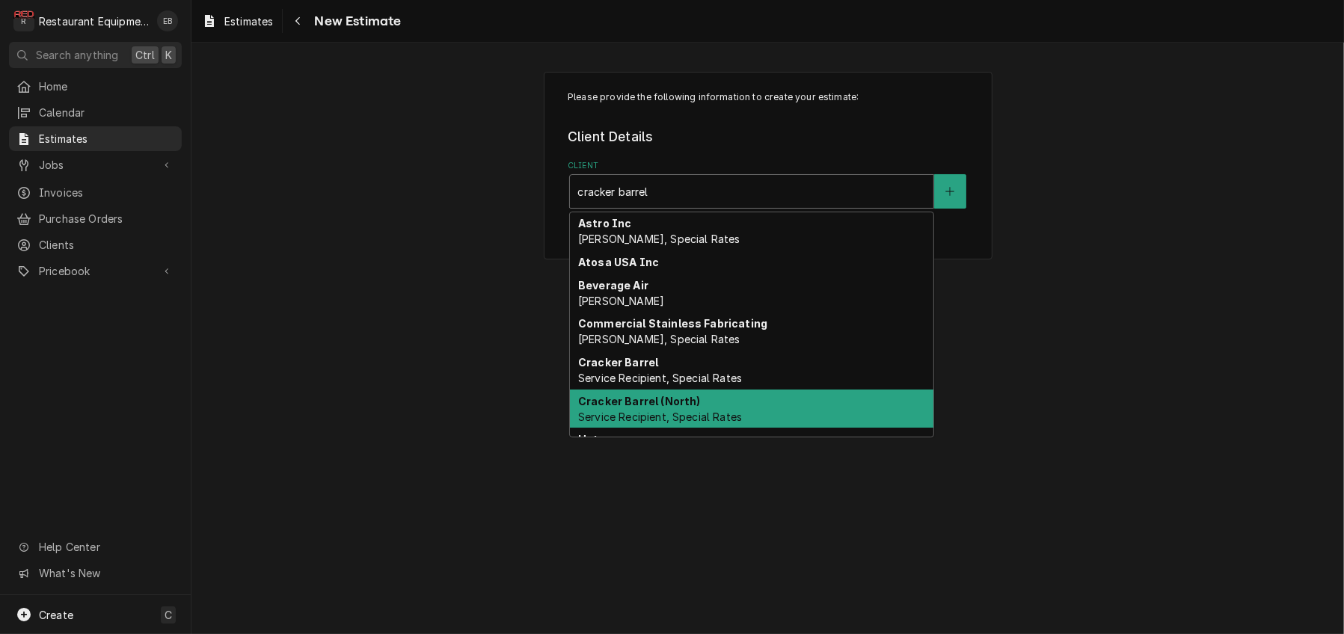
click at [641, 408] on strong "Cracker Barrel (North)" at bounding box center [639, 401] width 123 height 13
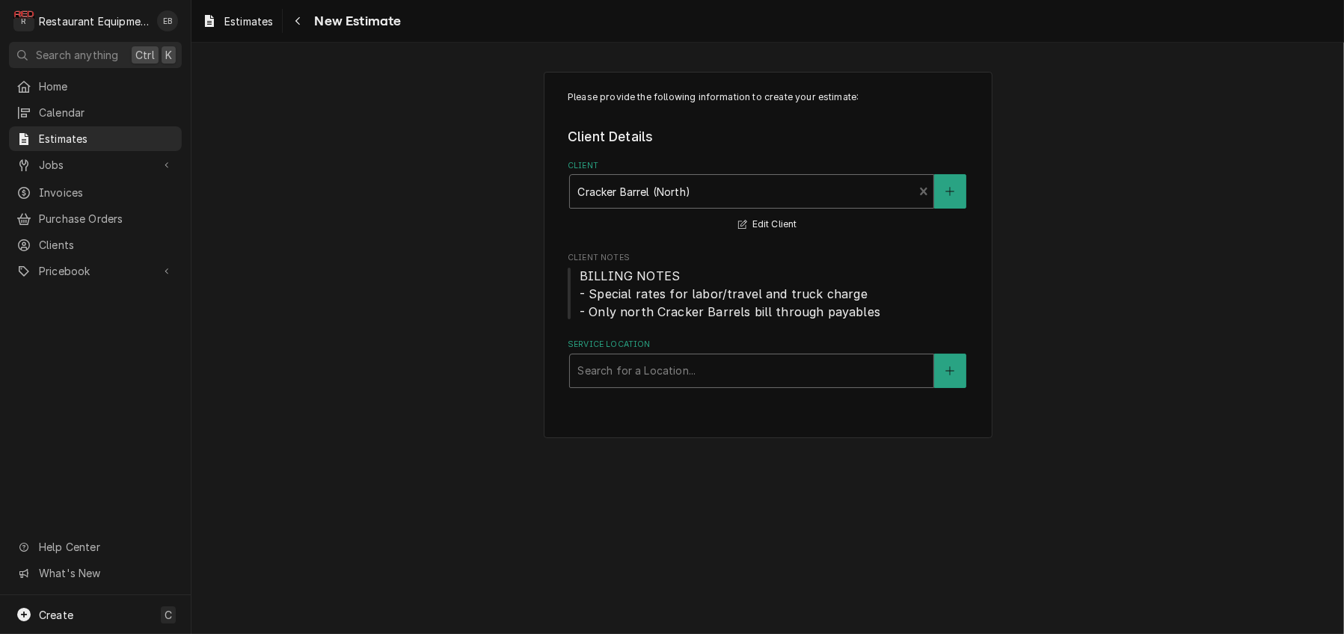
click at [646, 385] on div "Service Location" at bounding box center [752, 371] width 349 height 27
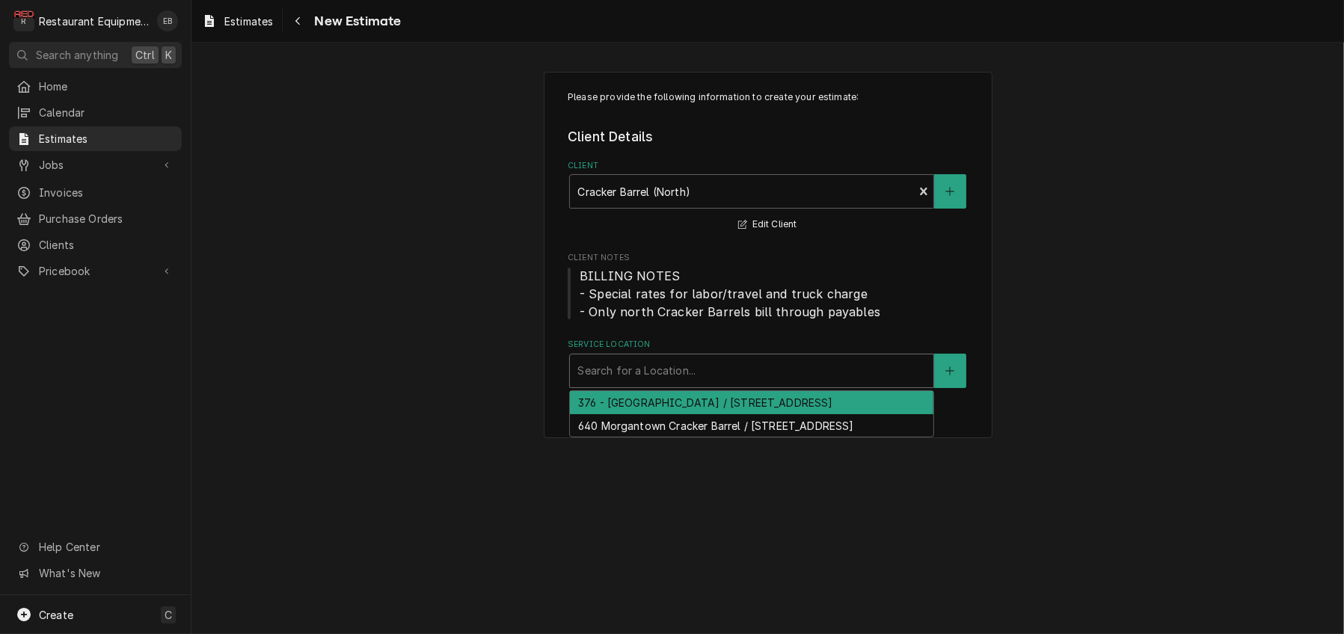
click at [664, 414] on div "376 - [GEOGRAPHIC_DATA] / [STREET_ADDRESS]" at bounding box center [752, 402] width 364 height 23
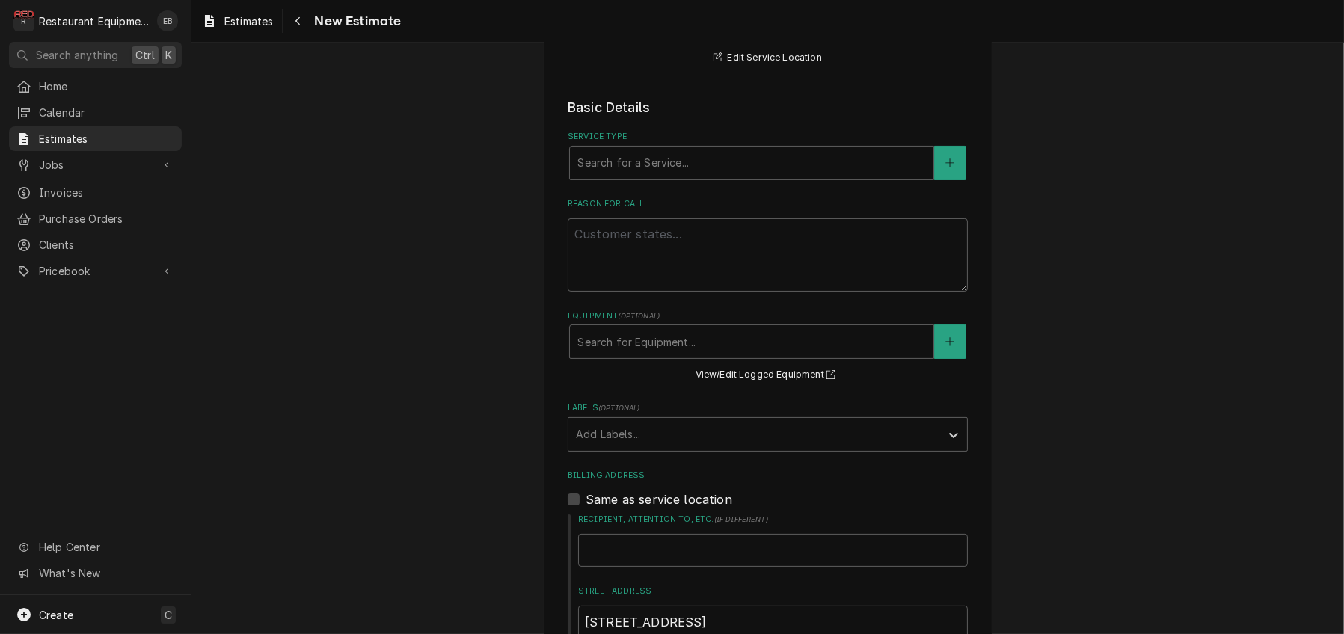
scroll to position [349, 0]
click at [658, 174] on div "Service Type" at bounding box center [752, 160] width 349 height 27
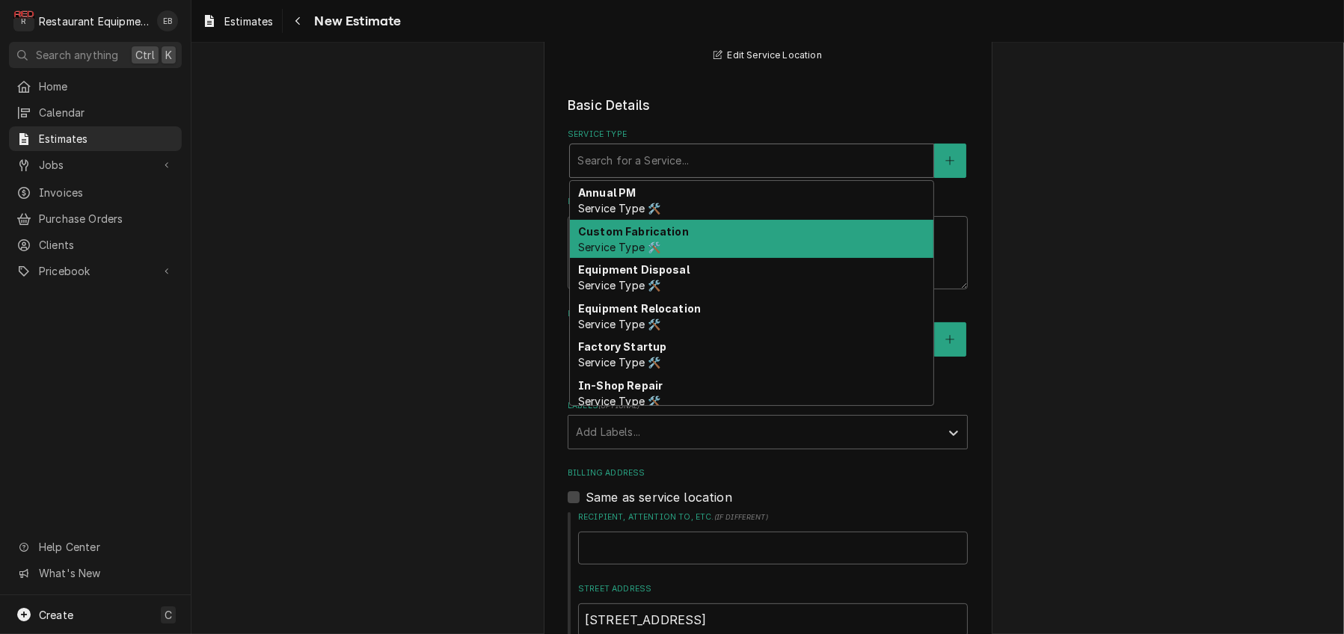
type textarea "x"
type input "b"
type textarea "x"
type input "br"
type textarea "x"
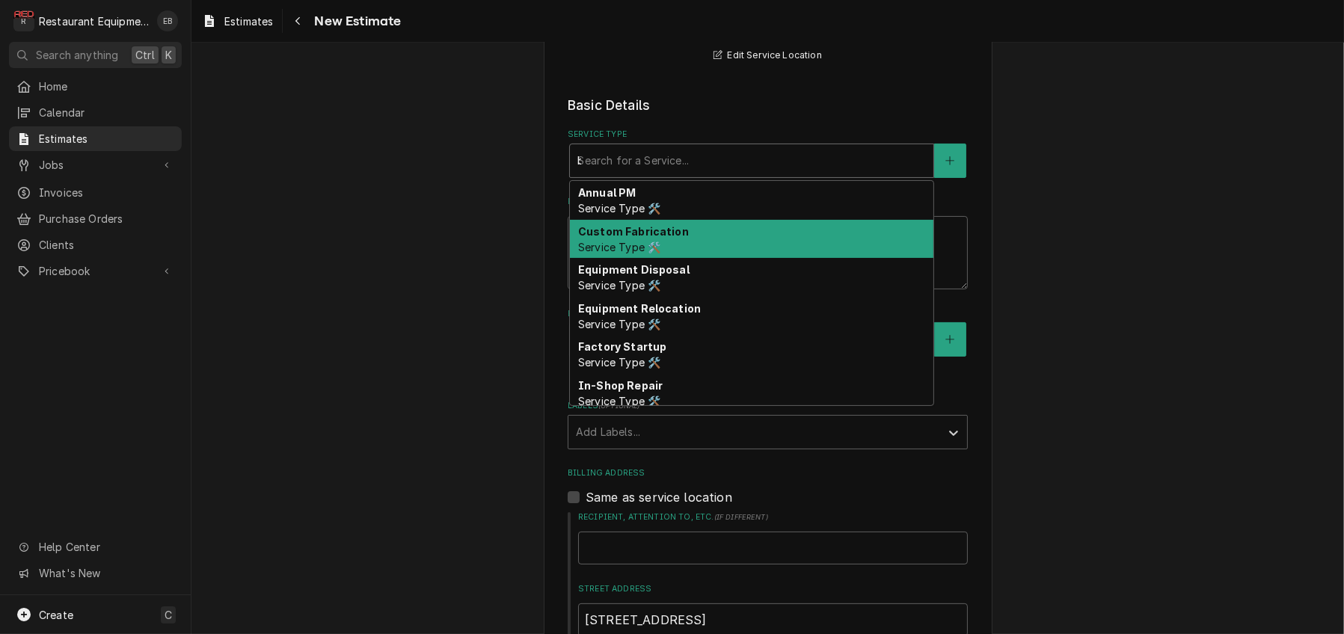
type input "bre"
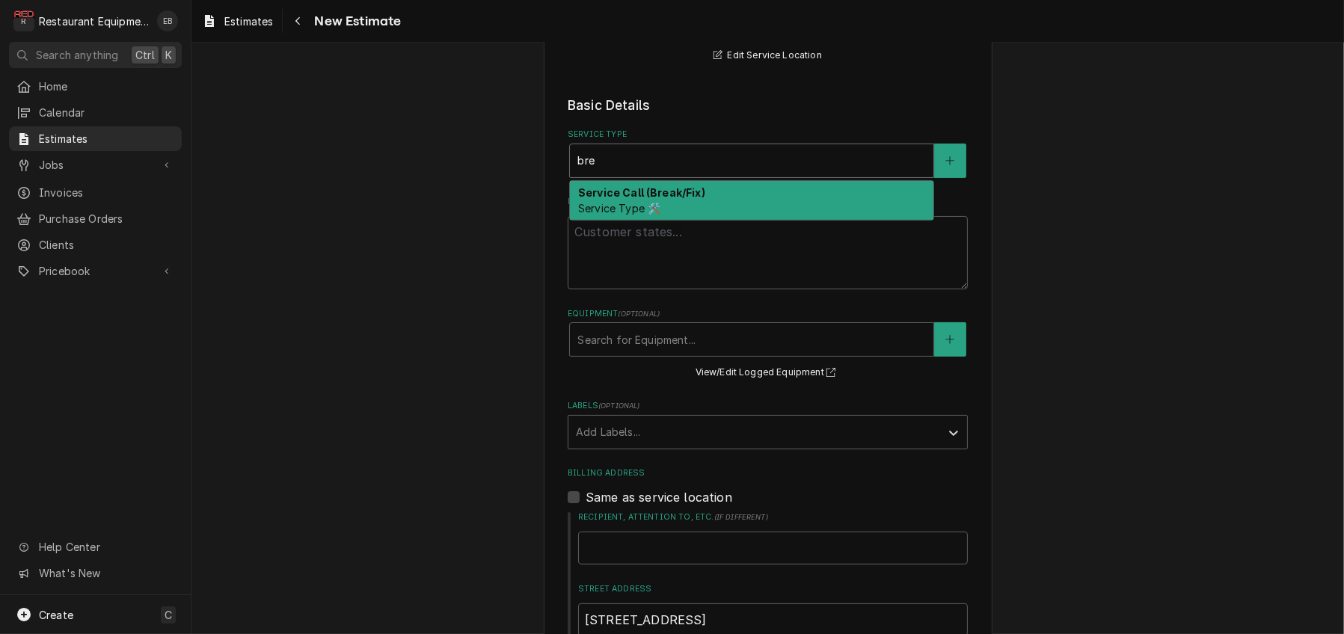
drag, startPoint x: 661, startPoint y: 263, endPoint x: 658, endPoint y: 300, distance: 36.7
click at [661, 220] on div "Service Call (Break/Fix) Service Type 🛠️" at bounding box center [752, 200] width 364 height 39
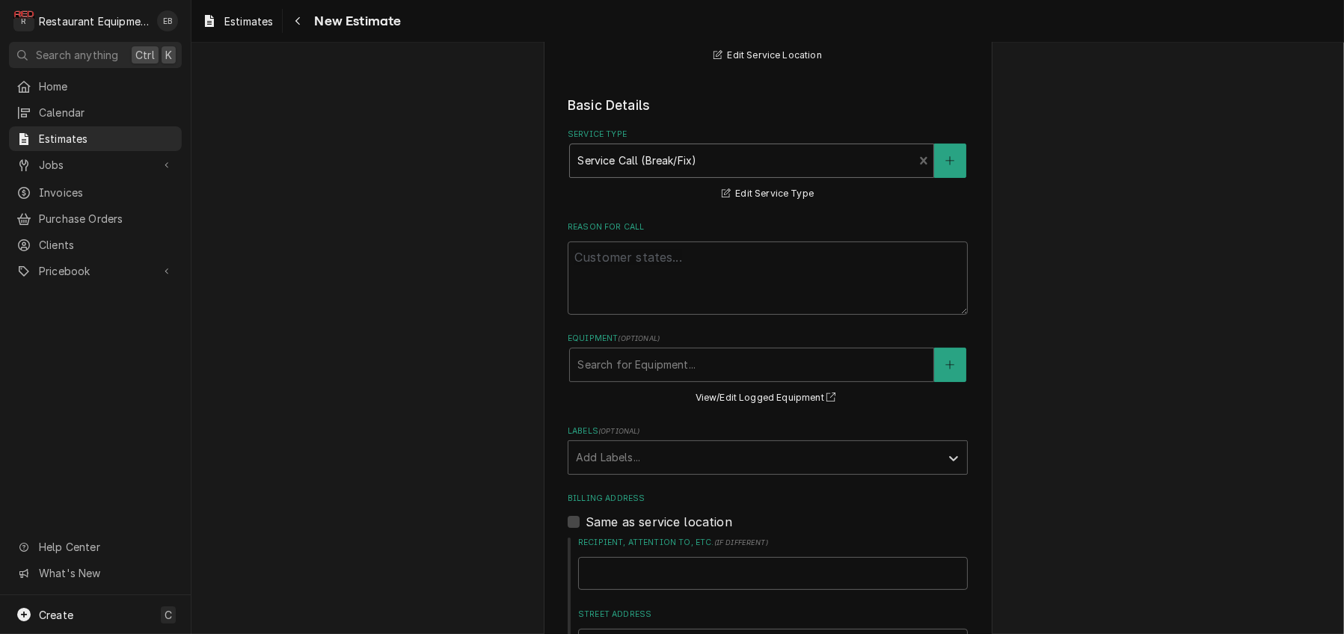
click at [658, 302] on div "Reason For Call" at bounding box center [768, 268] width 400 height 94
click at [660, 315] on textarea "Reason For Call" at bounding box center [768, 278] width 400 height 73
paste textarea "TN# 328522018 BACKUP / KITCHEN EQUIPMENT / POTATO OVEN / NEEDS GENERAL REPAIR /…"
type textarea "x"
type textarea "TN# 328522018 BACKUP / KITCHEN EQUIPMENT / POTATO OVEN / NEEDS GENERAL REPAIR /…"
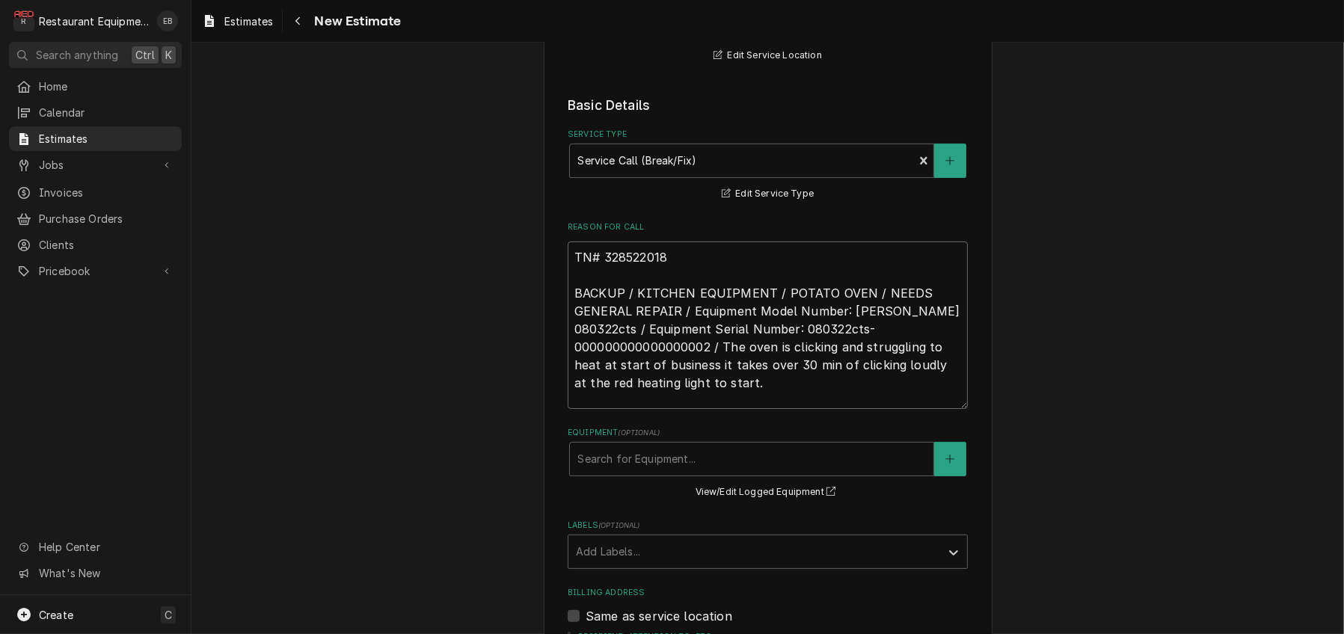
type textarea "x"
type textarea "TN# 328522018 BACKUP / KITCHEN EQUIPMENT / POTATO OVEN / NEEDS GENERAL REPAIR /…"
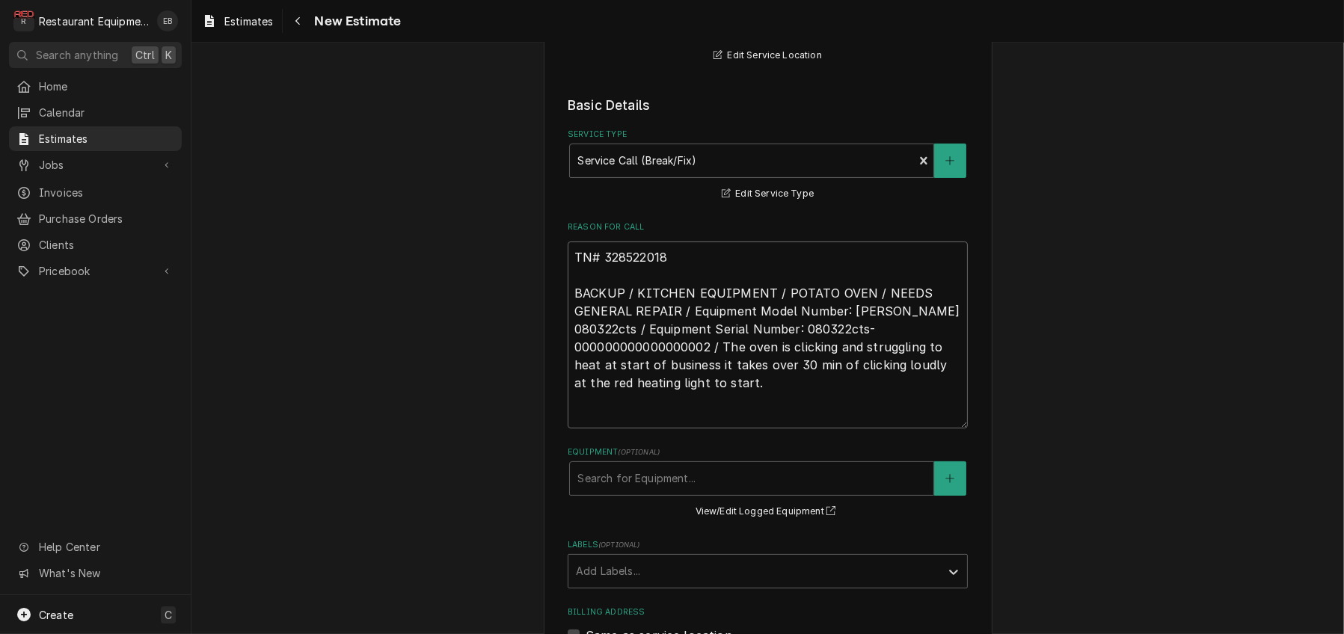
type textarea "x"
type textarea "TN# 328522018 BACKUP / KITCHEN EQUIPMENT / POTATO OVEN / NEEDS GENERAL REPAIR /…"
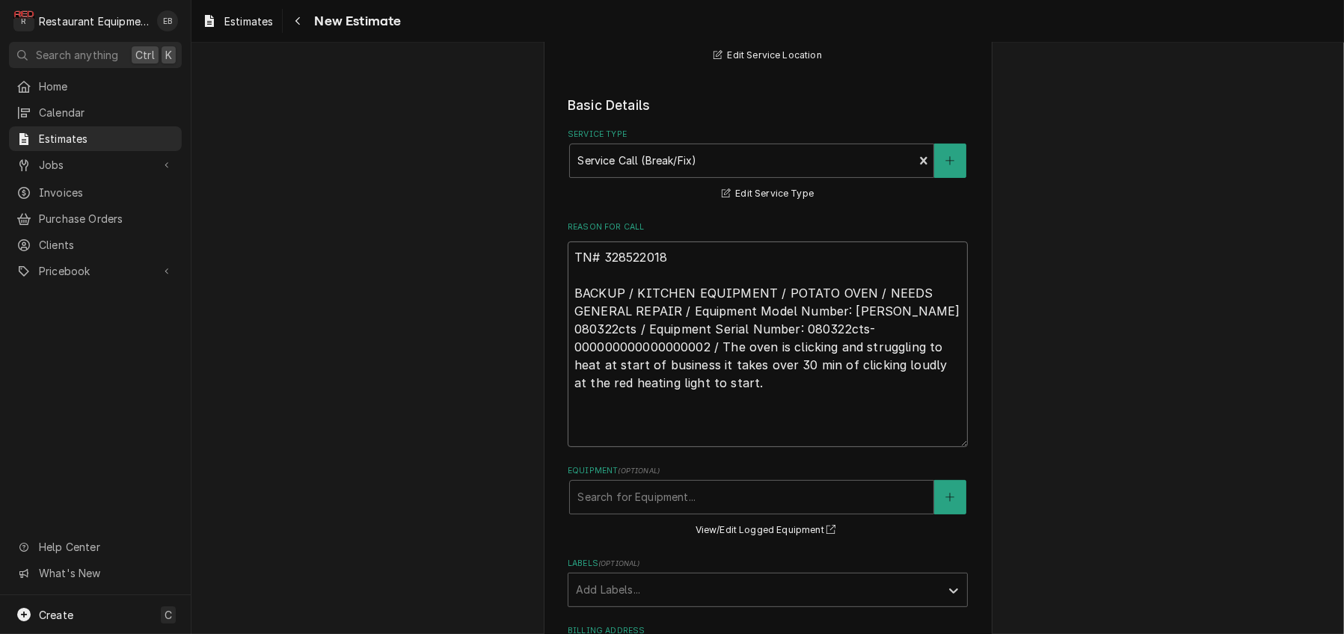
type textarea "x"
type textarea "TN# 328522018 BACKUP / KITCHEN EQUIPMENT / POTATO OVEN / NEEDS GENERAL REPAIR /…"
type textarea "x"
type textarea "TN# 328522018 BACKUP / KITCHEN EQUIPMENT / POTATO OVEN / NEEDS GENERAL REPAIR /…"
type textarea "x"
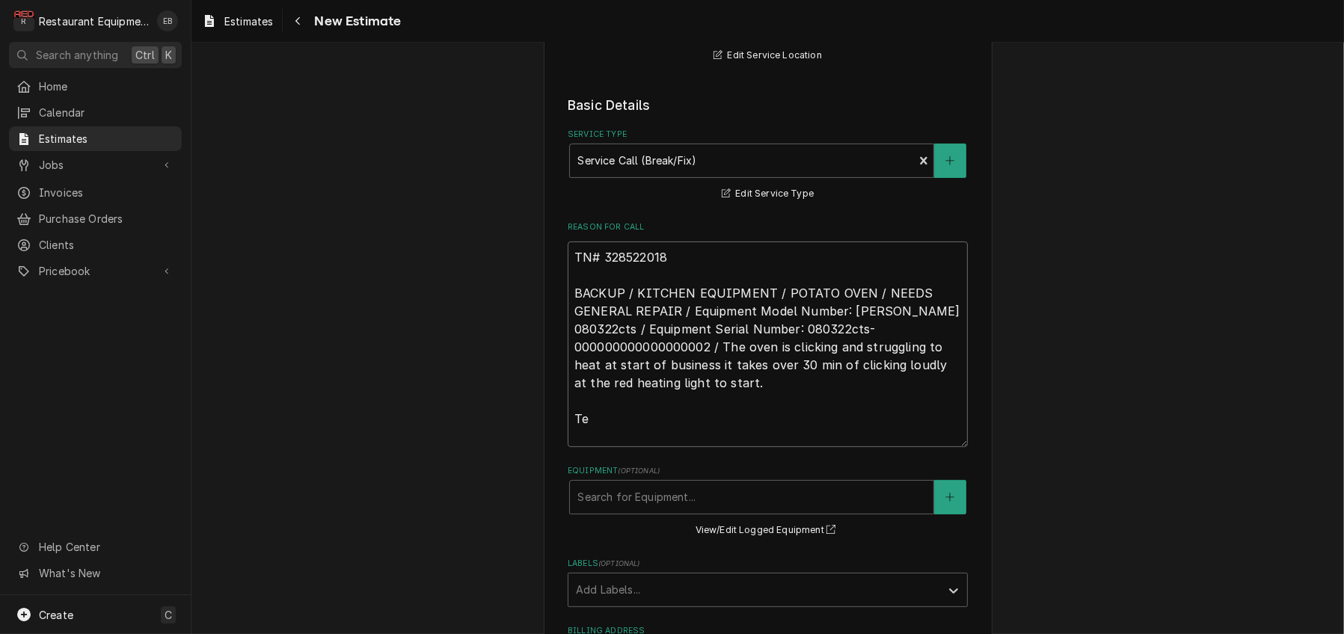
type textarea "TN# 328522018 BACKUP / KITCHEN EQUIPMENT / POTATO OVEN / NEEDS GENERAL REPAIR /…"
type textarea "x"
type textarea "TN# 328522018 BACKUP / KITCHEN EQUIPMENT / POTATO OVEN / NEEDS GENERAL REPAIR /…"
type textarea "x"
type textarea "TN# 328522018 BACKUP / KITCHEN EQUIPMENT / POTATO OVEN / NEEDS GENERAL REPAIR /…"
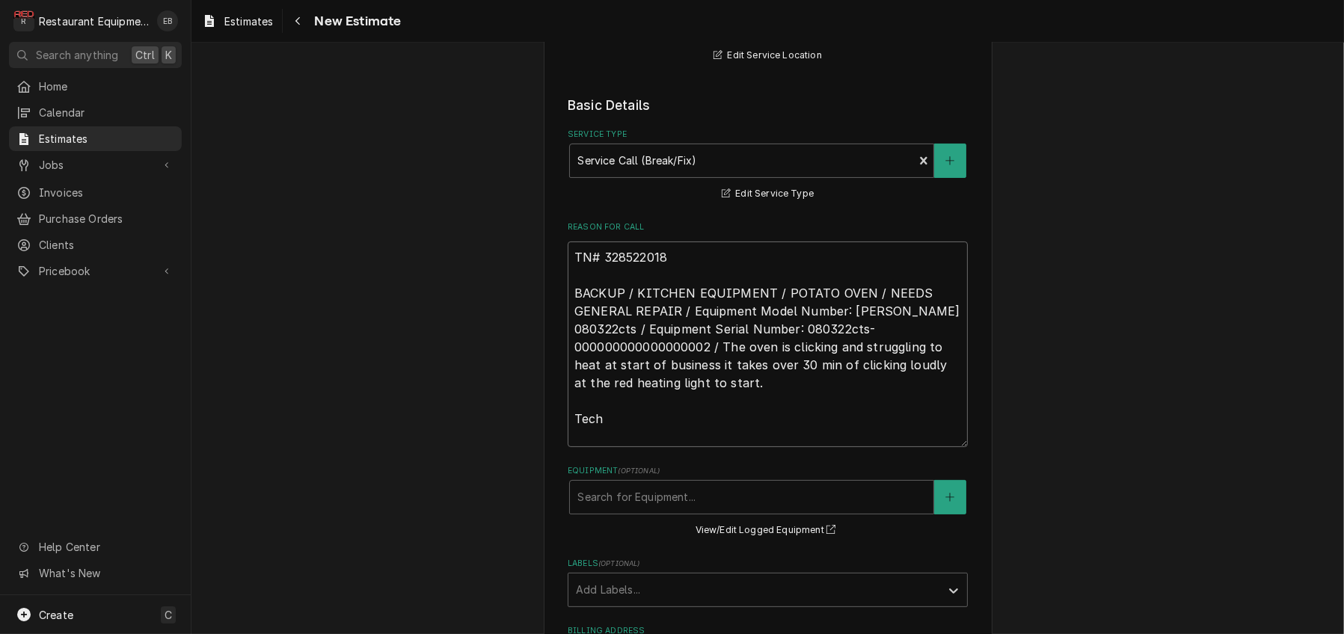
type textarea "x"
type textarea "TN# 328522018 BACKUP / KITCHEN EQUIPMENT / POTATO OVEN / NEEDS GENERAL REPAIR /…"
type textarea "x"
type textarea "TN# 328522018 BACKUP / KITCHEN EQUIPMENT / POTATO OVEN / NEEDS GENERAL REPAIR /…"
type textarea "x"
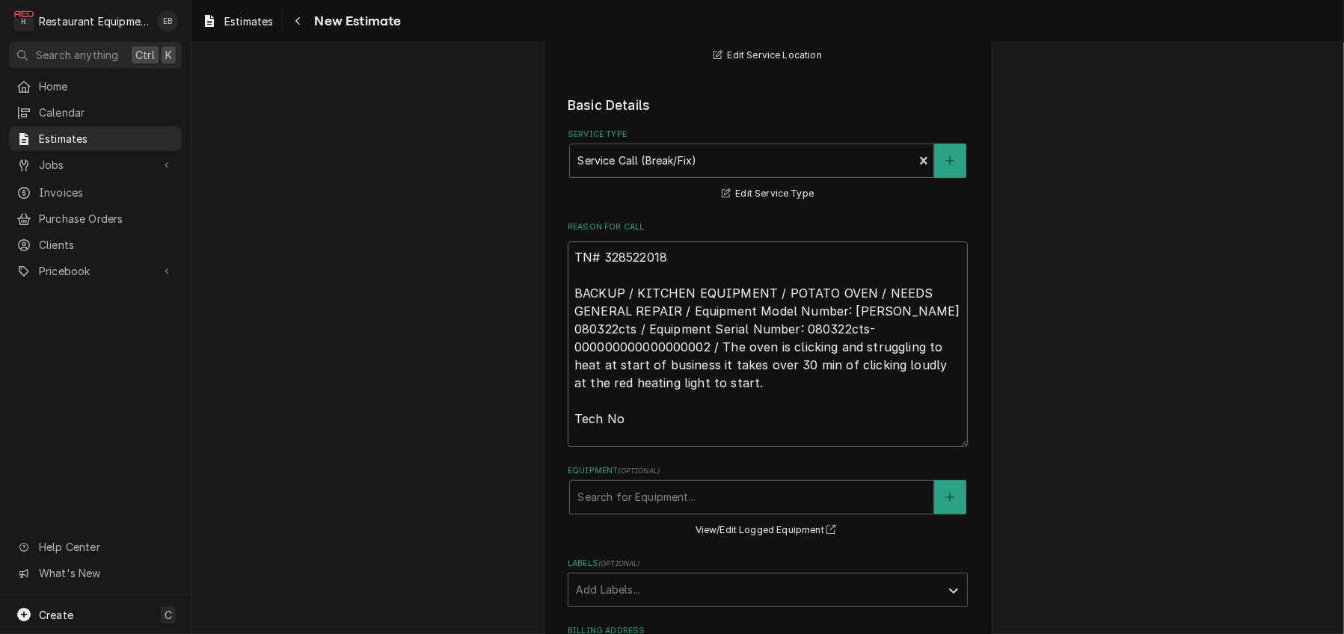
type textarea "TN# 328522018 BACKUP / KITCHEN EQUIPMENT / POTATO OVEN / NEEDS GENERAL REPAIR /…"
type textarea "x"
type textarea "TN# 328522018 BACKUP / KITCHEN EQUIPMENT / POTATO OVEN / NEEDS GENERAL REPAIR /…"
type textarea "x"
type textarea "TN# 328522018 BACKUP / KITCHEN EQUIPMENT / POTATO OVEN / NEEDS GENERAL REPAIR /…"
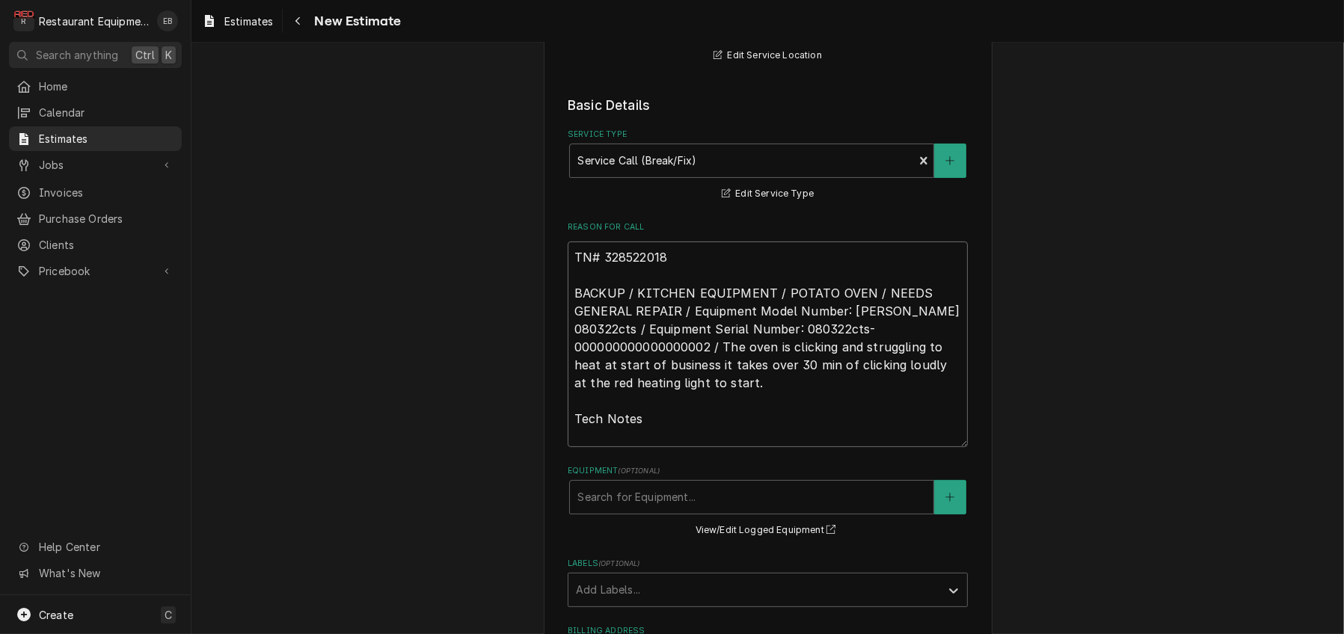
type textarea "x"
type textarea "TN# 328522018 BACKUP / KITCHEN EQUIPMENT / POTATO OVEN / NEEDS GENERAL REPAIR /…"
type textarea "x"
type textarea "TN# 328522018 BACKUP / KITCHEN EQUIPMENT / POTATO OVEN / NEEDS GENERAL REPAIR /…"
type textarea "x"
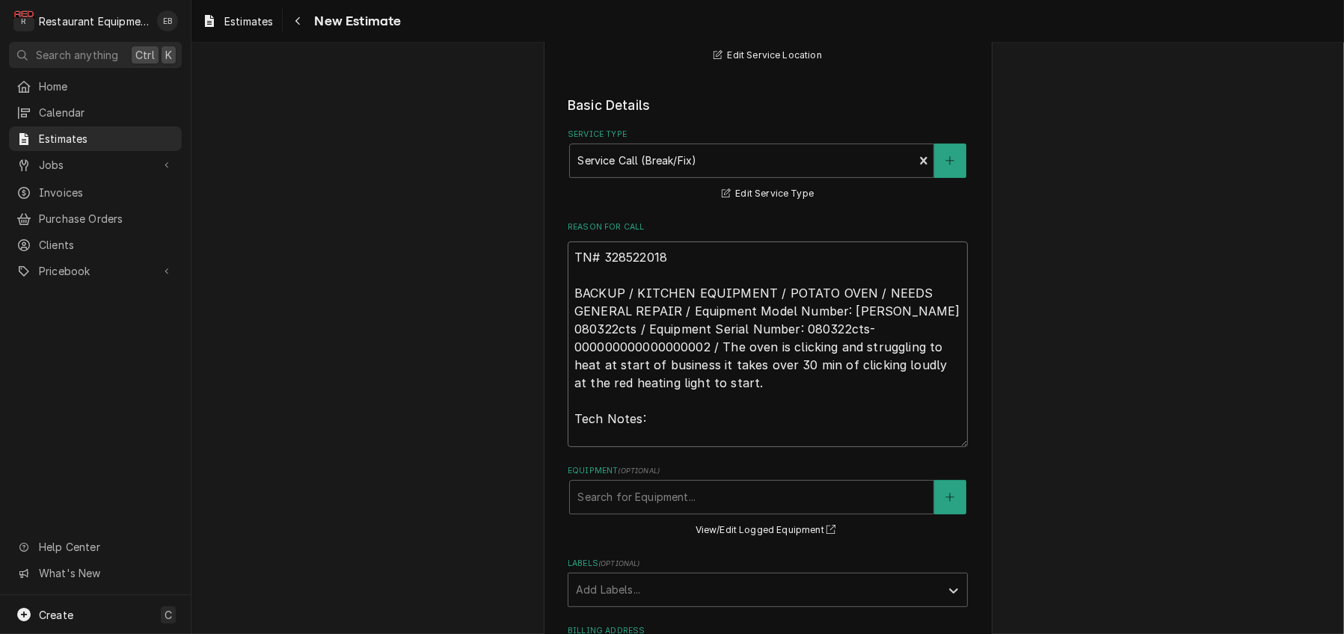
type textarea "TN# 328522018 BACKUP / KITCHEN EQUIPMENT / POTATO OVEN / NEEDS GENERAL REPAIR /…"
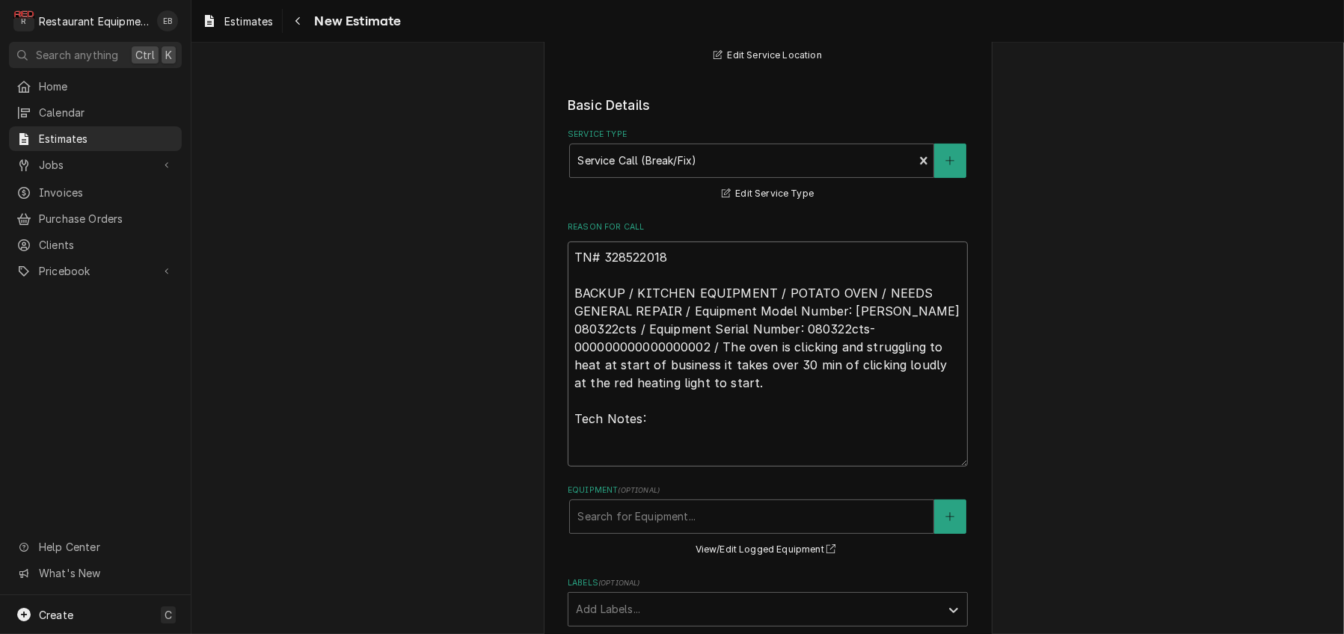
paste textarea "10/13/25 Time in 8:45 Time out 9:45 301 303 Blodgett’s single oven Model Mark-V…"
type textarea "x"
type textarea "TN# 328522018 BACKUP / KITCHEN EQUIPMENT / POTATO OVEN / NEEDS GENERAL REPAIR /…"
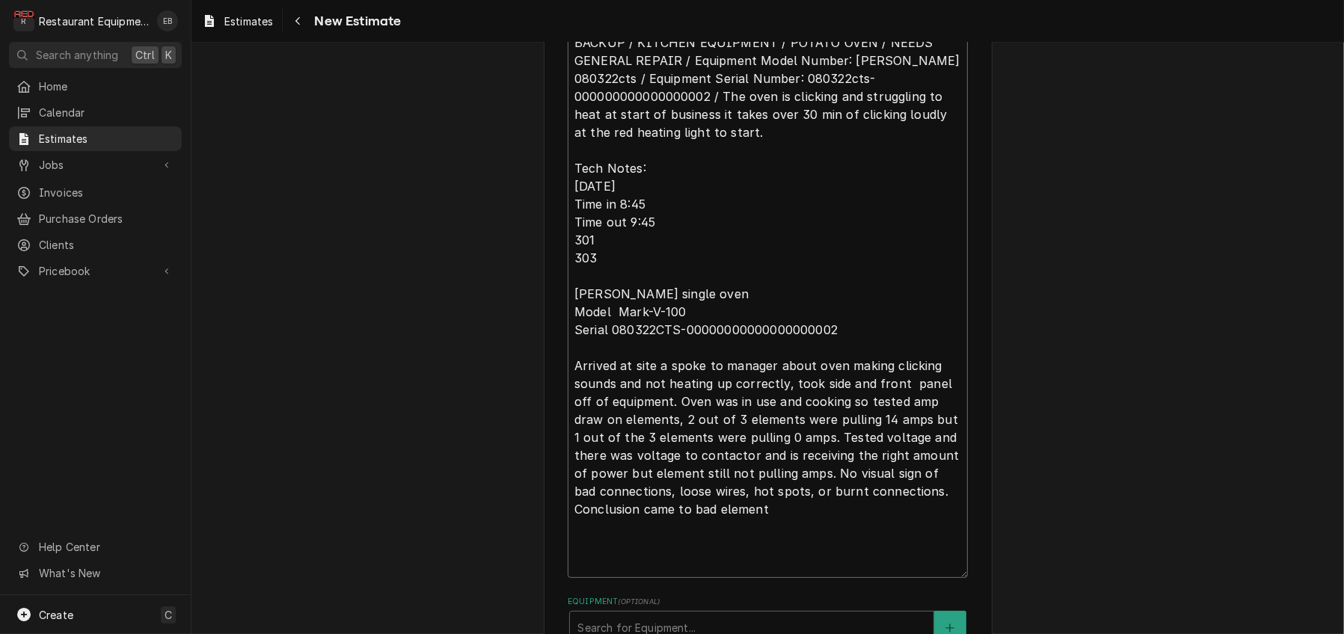
type textarea "x"
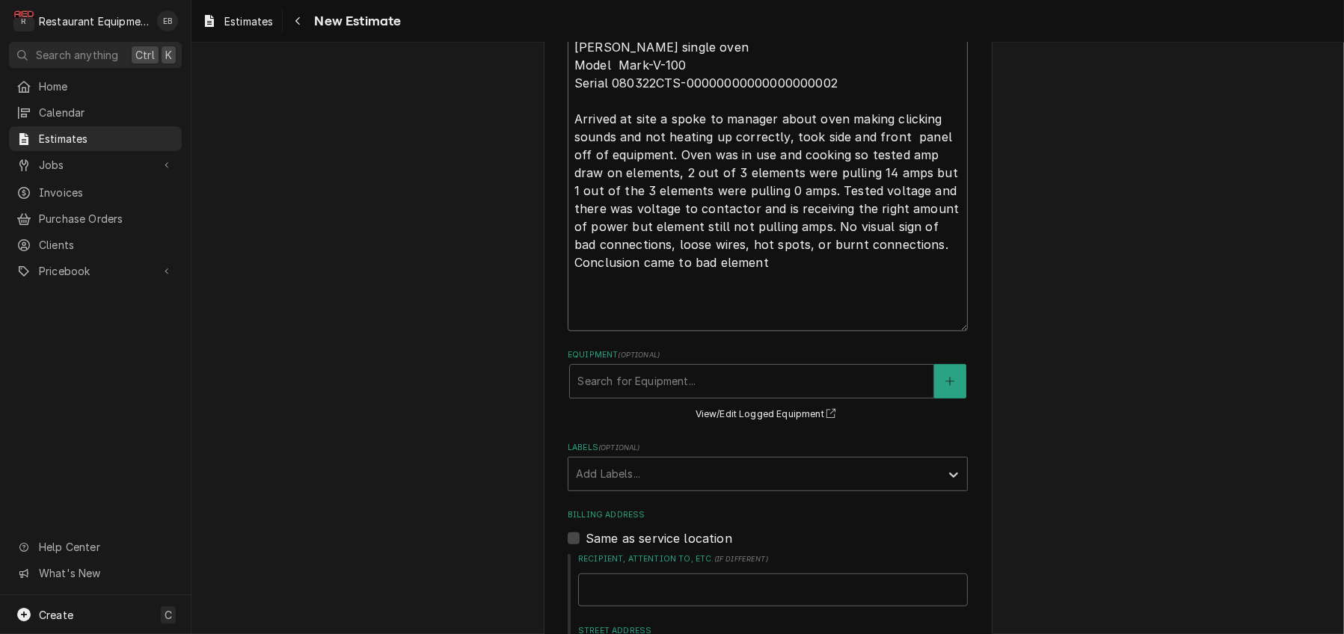
scroll to position [848, 0]
click at [660, 209] on textarea "TN# 328522018 BACKUP / KITCHEN EQUIPMENT / POTATO OVEN / NEEDS GENERAL REPAIR /…" at bounding box center [768, 35] width 400 height 587
type textarea "TN# 328522018 BACKUP / KITCHEN EQUIPMENT / POTATO OVEN / NEEDS GENERAL REPAIR /…"
click at [649, 329] on textarea "TN# 328522018 BACKUP / KITCHEN EQUIPMENT / POTATO OVEN / NEEDS GENERAL REPAIR /…" at bounding box center [768, 35] width 400 height 587
type textarea "x"
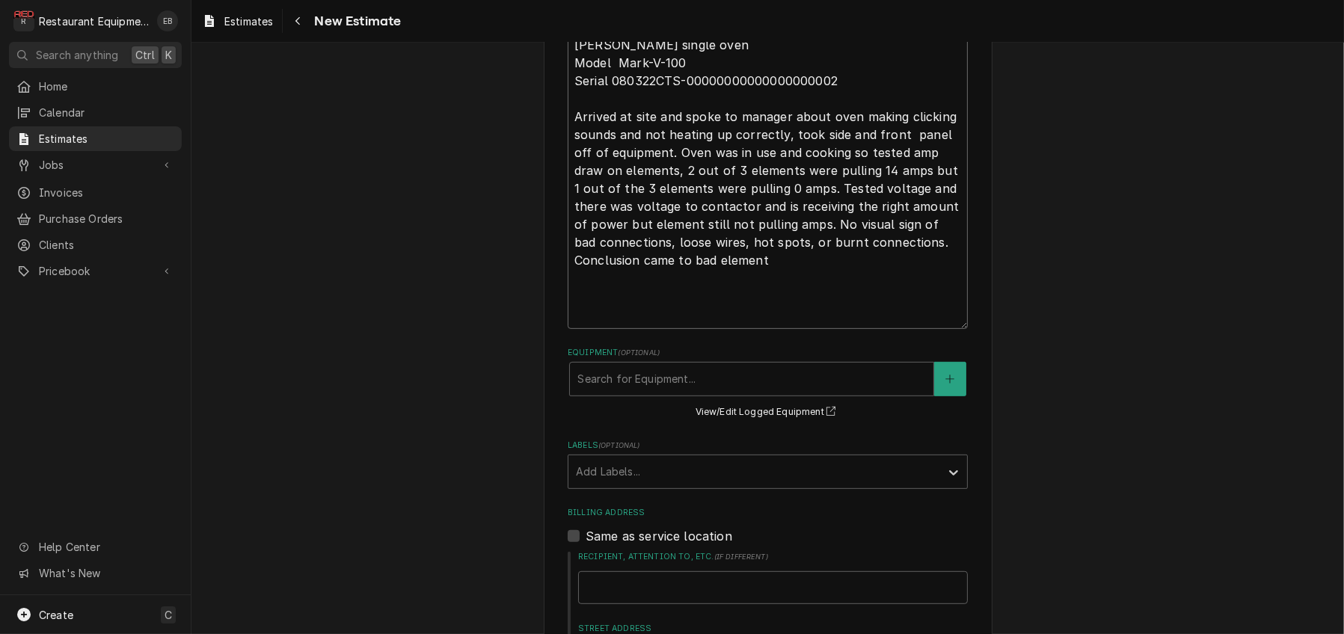
type textarea "TN# 328522018 BACKUP / KITCHEN EQUIPMENT / POTATO OVEN / NEEDS GENERAL REPAIR /…"
type textarea "x"
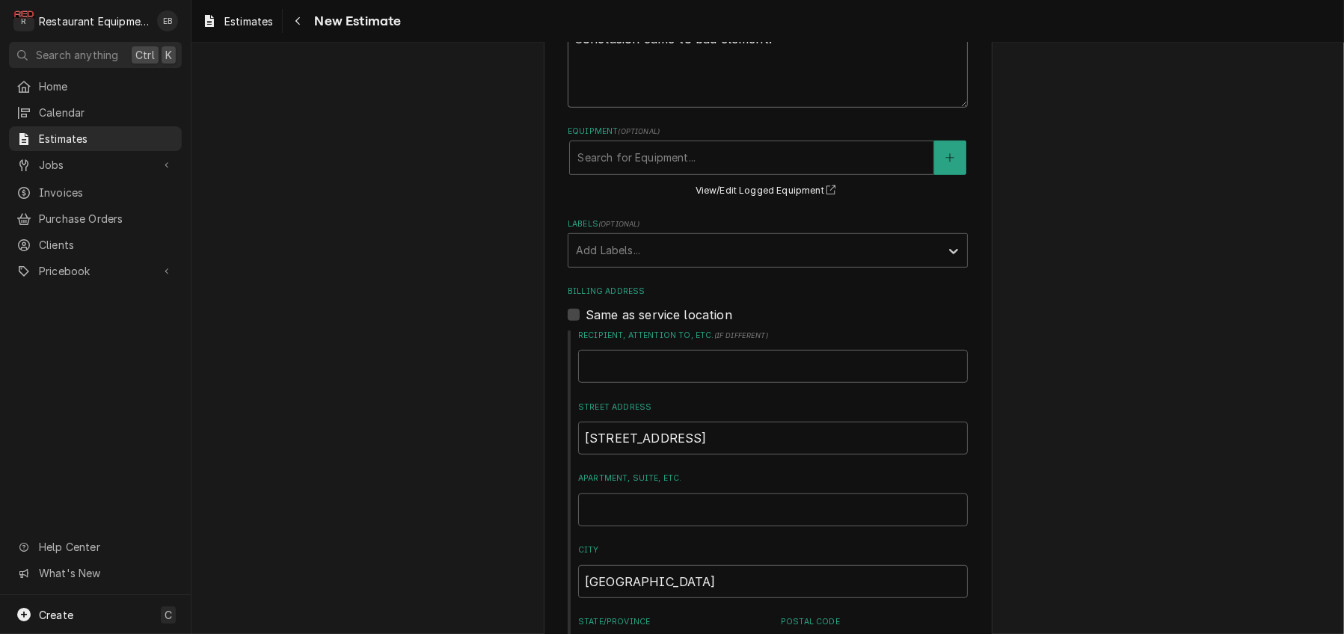
scroll to position [1098, 0]
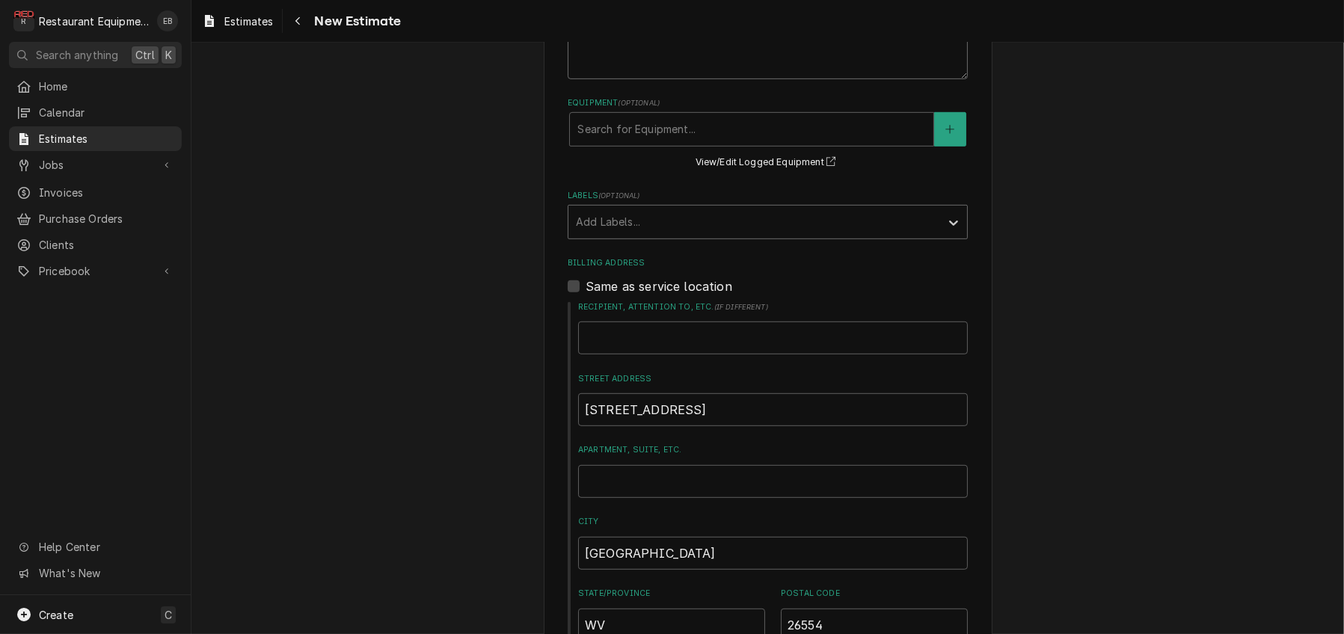
type textarea "TN# 328522018 BACKUP / KITCHEN EQUIPMENT / POTATO OVEN / NEEDS GENERAL REPAIR /…"
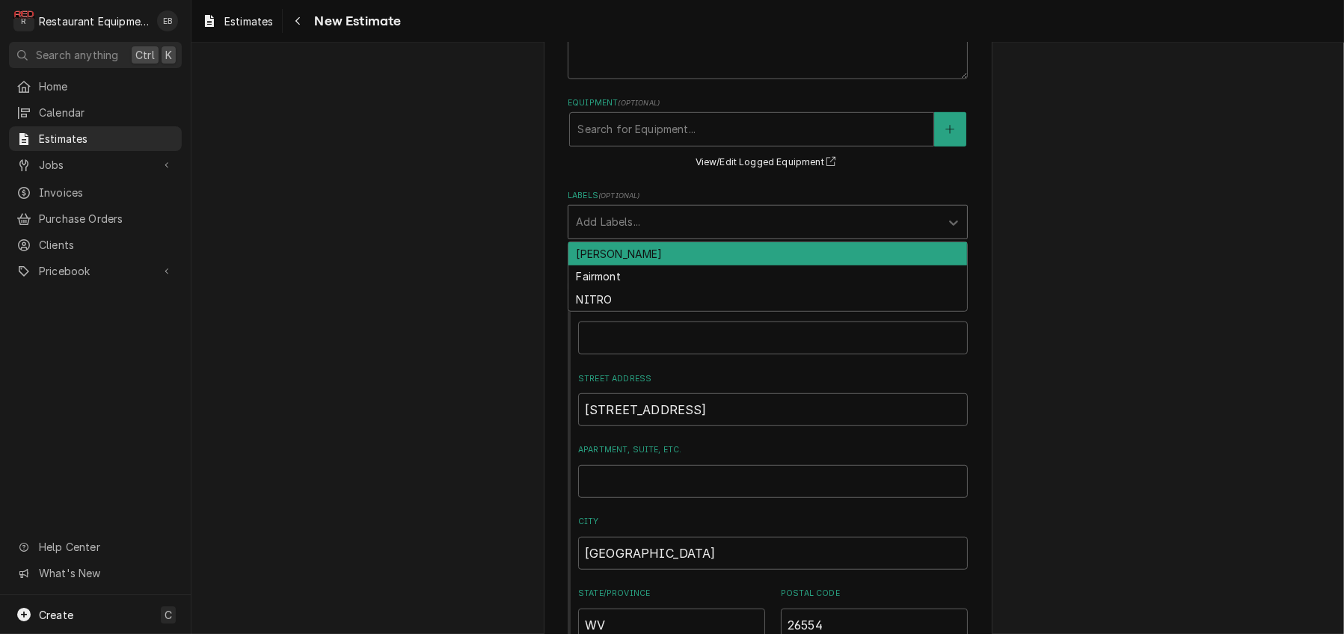
click at [637, 236] on div "Labels" at bounding box center [754, 222] width 357 height 27
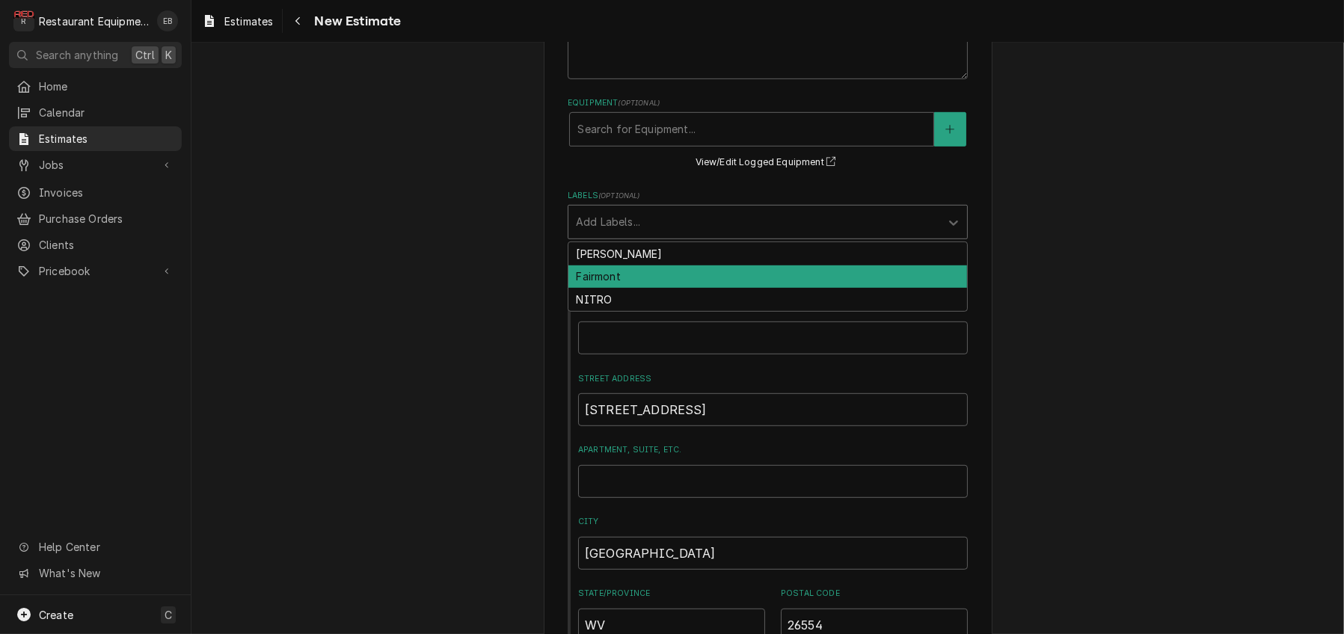
click at [598, 289] on div "Fairmont" at bounding box center [768, 277] width 399 height 23
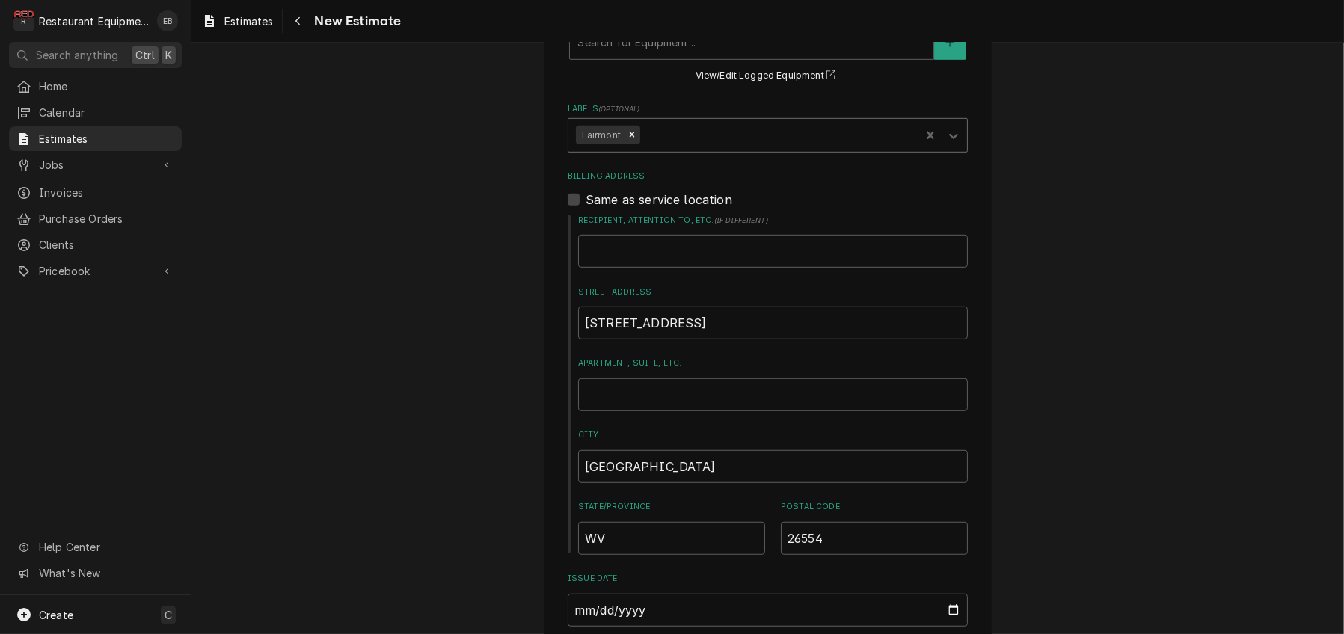
type textarea "x"
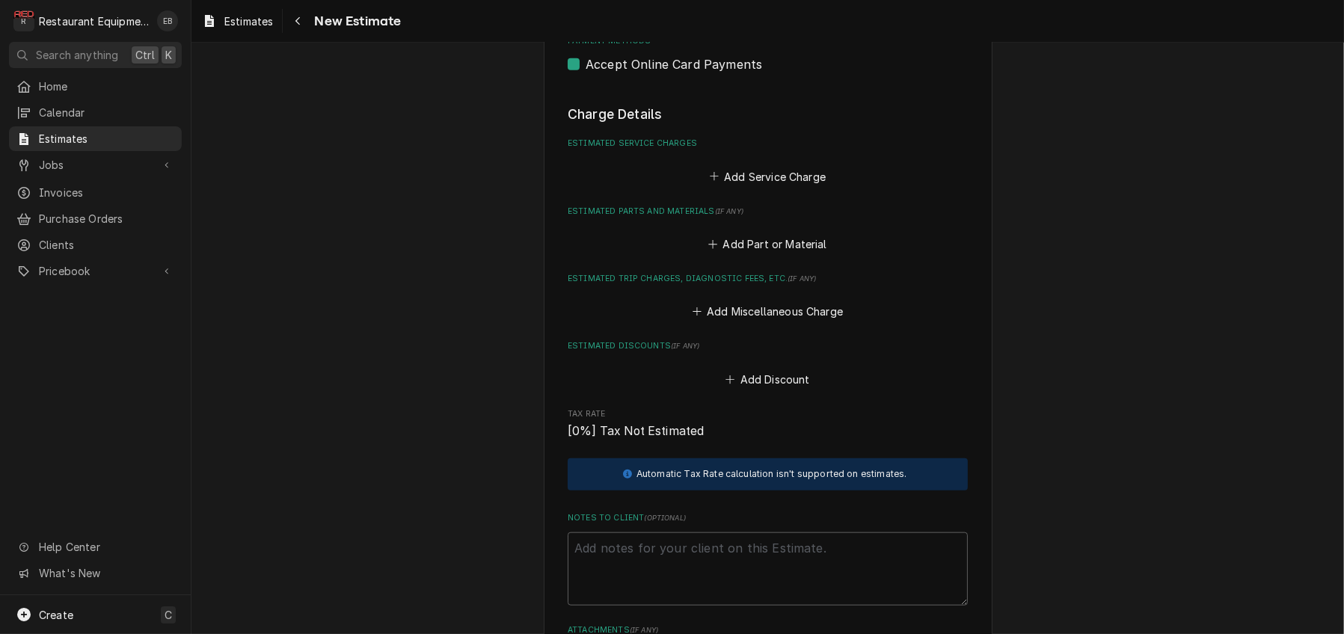
scroll to position [1996, 0]
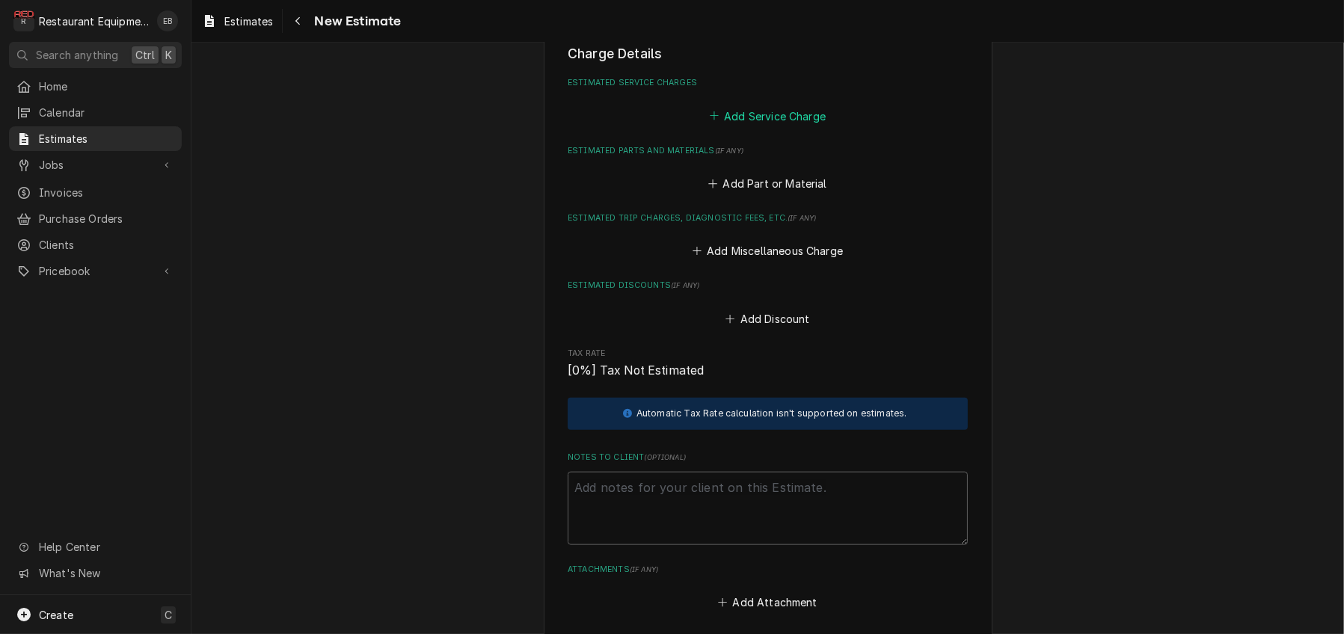
click at [733, 126] on button "Add Service Charge" at bounding box center [767, 115] width 121 height 21
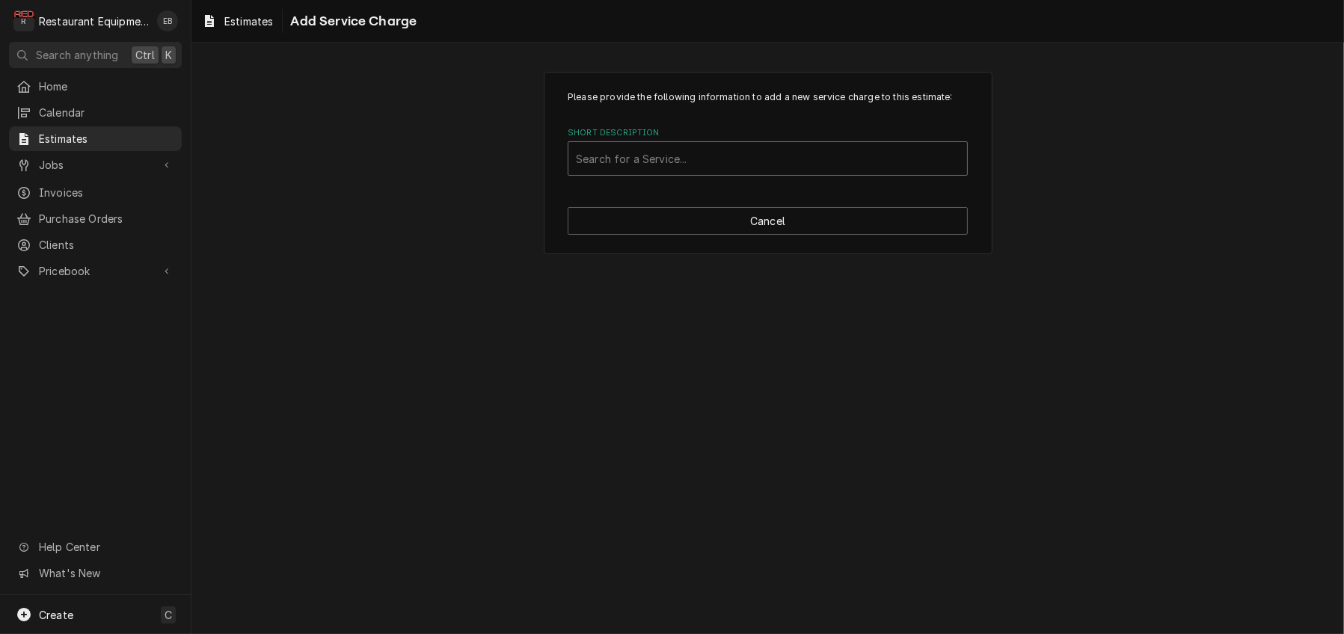
click at [678, 172] on div "Short Description" at bounding box center [768, 158] width 384 height 27
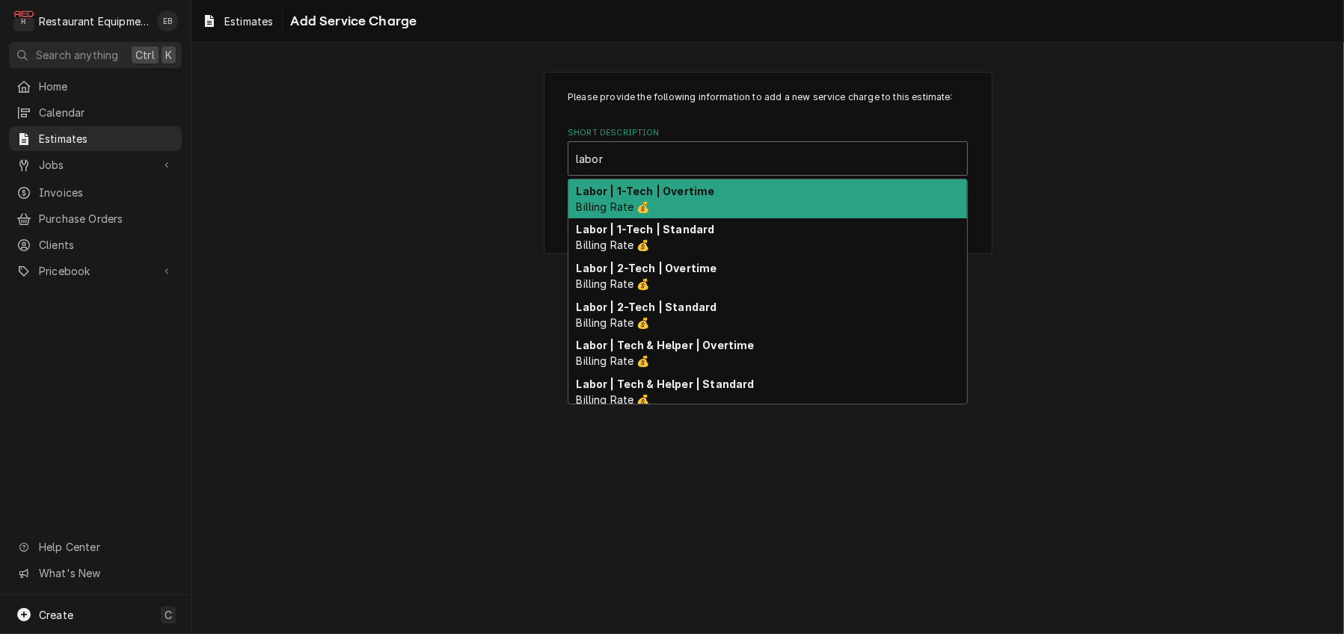
type input "labor"
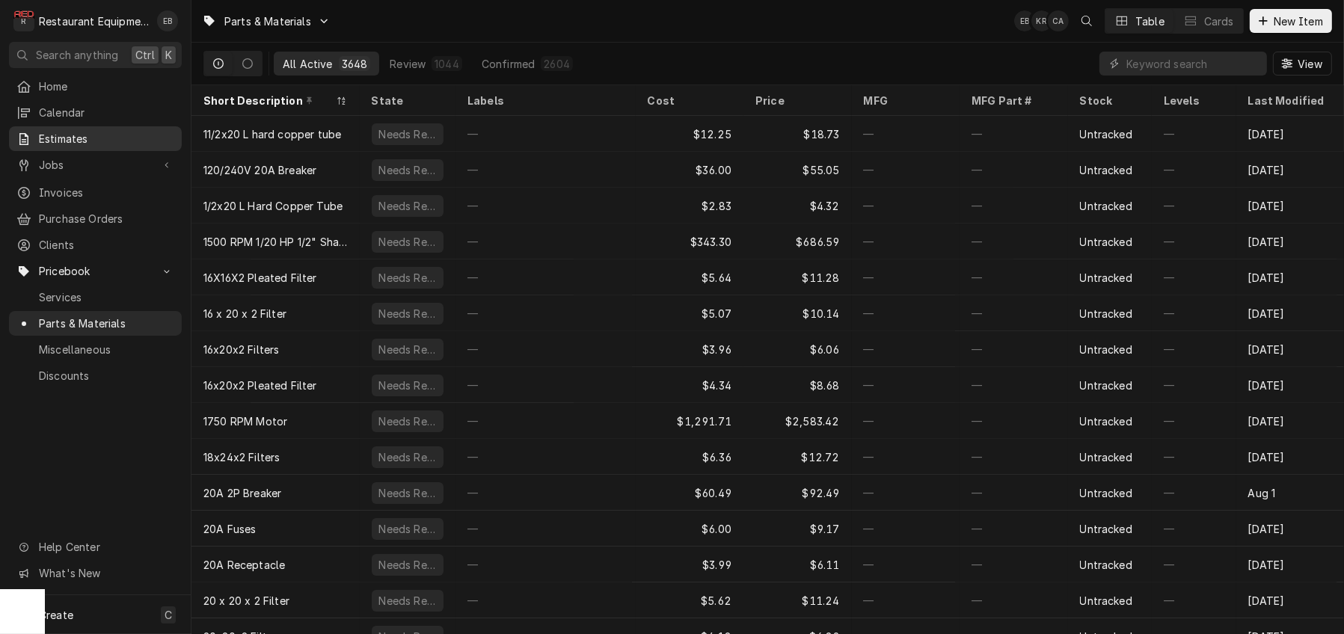
click at [70, 142] on span "Estimates" at bounding box center [106, 139] width 135 height 16
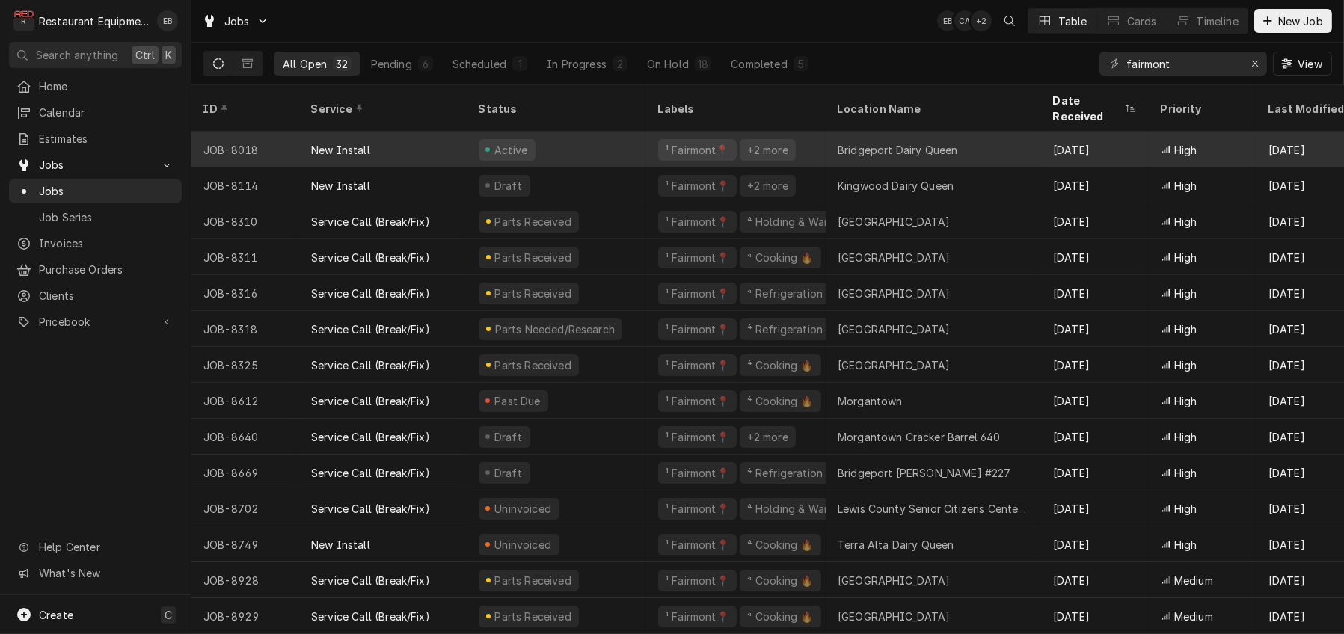
click at [634, 154] on div "Active" at bounding box center [557, 150] width 180 height 36
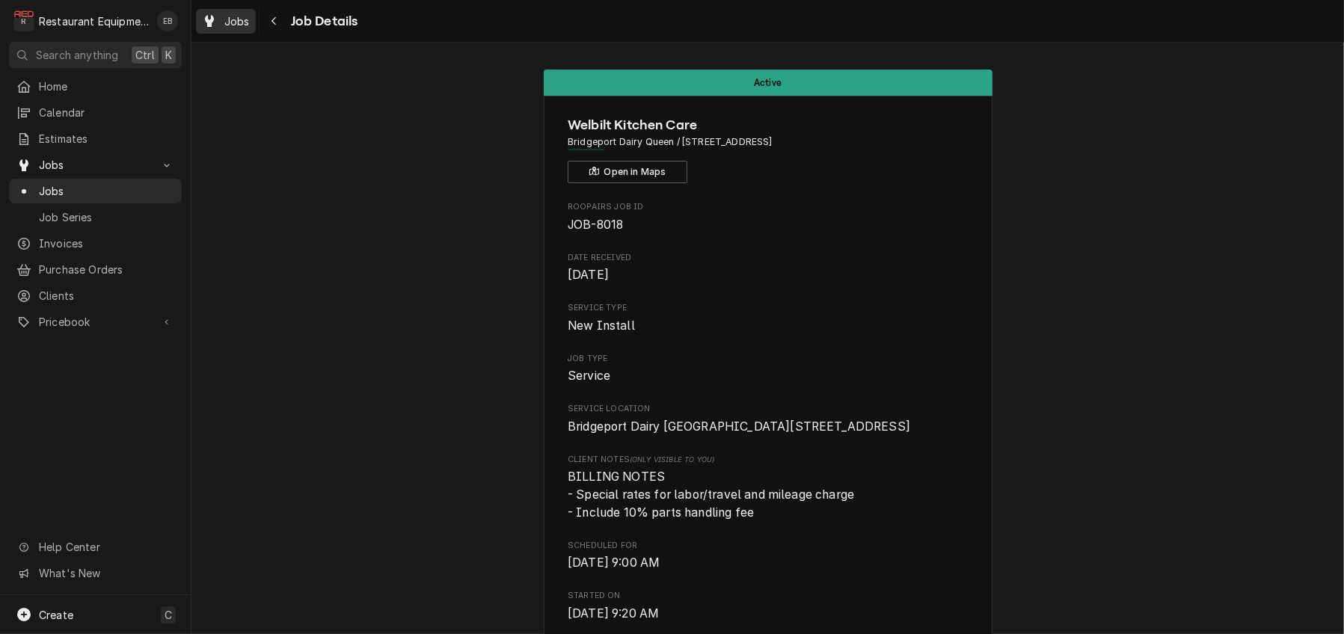
click at [235, 22] on div "Jobs" at bounding box center [226, 21] width 54 height 19
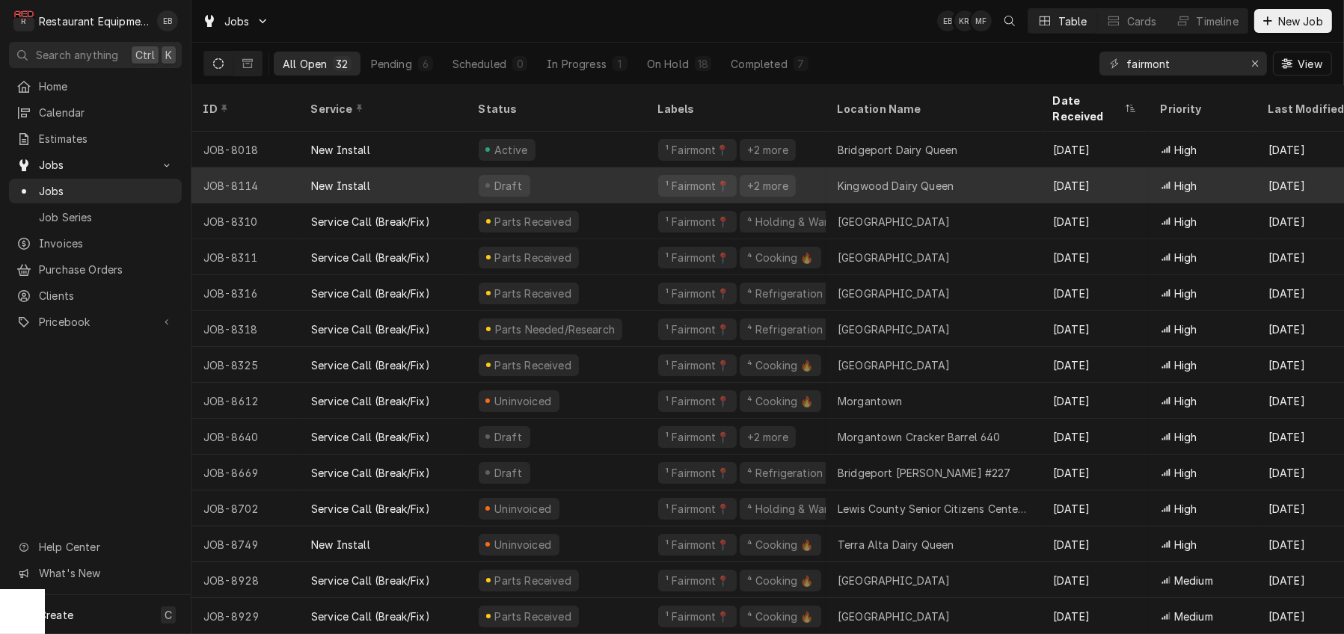
click at [614, 184] on div "Draft" at bounding box center [557, 186] width 180 height 36
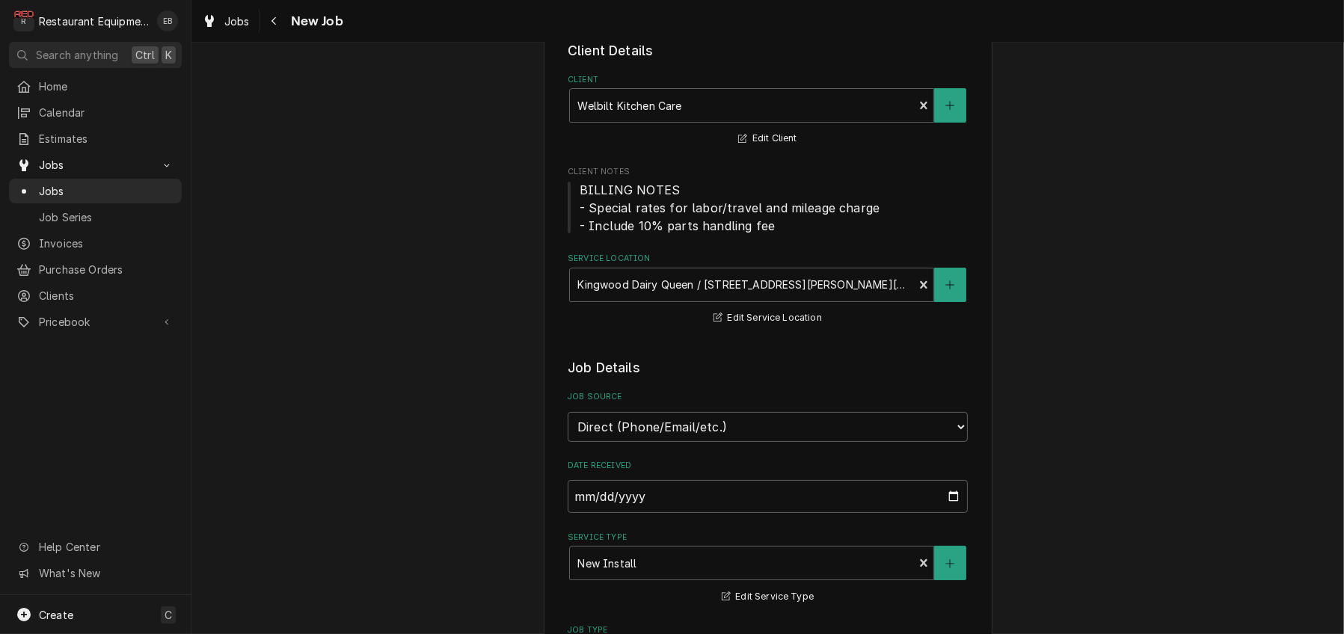
type textarea "x"
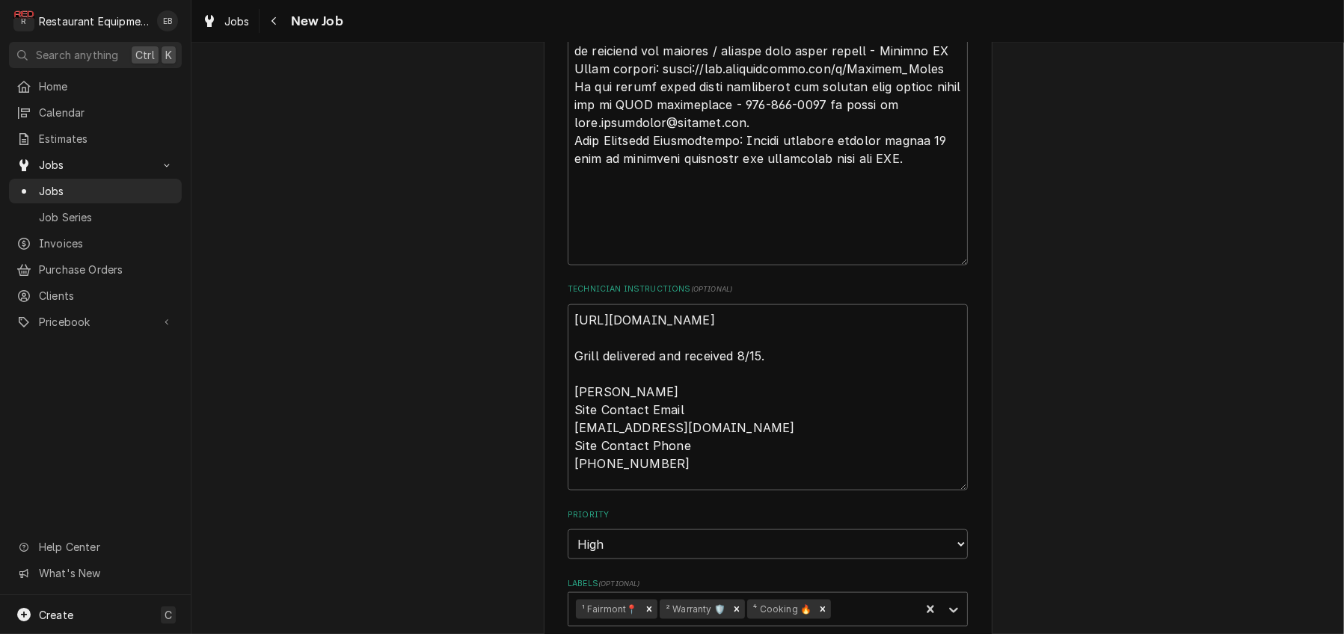
scroll to position [2394, 0]
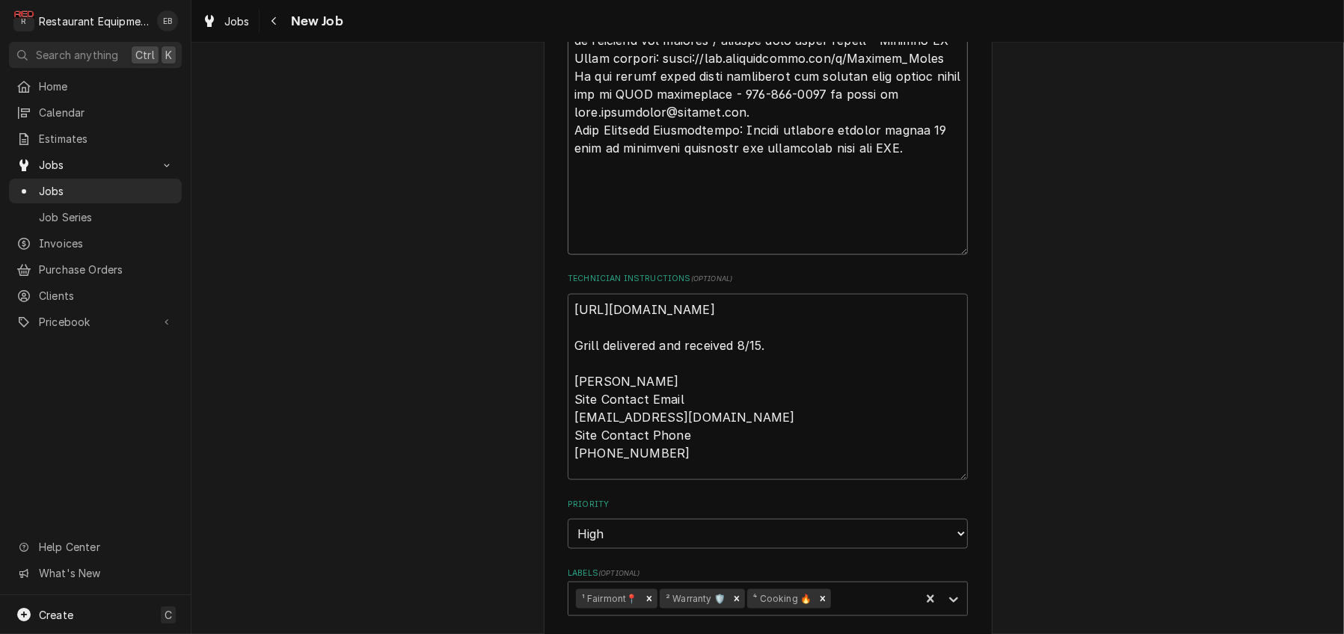
drag, startPoint x: 614, startPoint y: 234, endPoint x: 904, endPoint y: 231, distance: 289.5
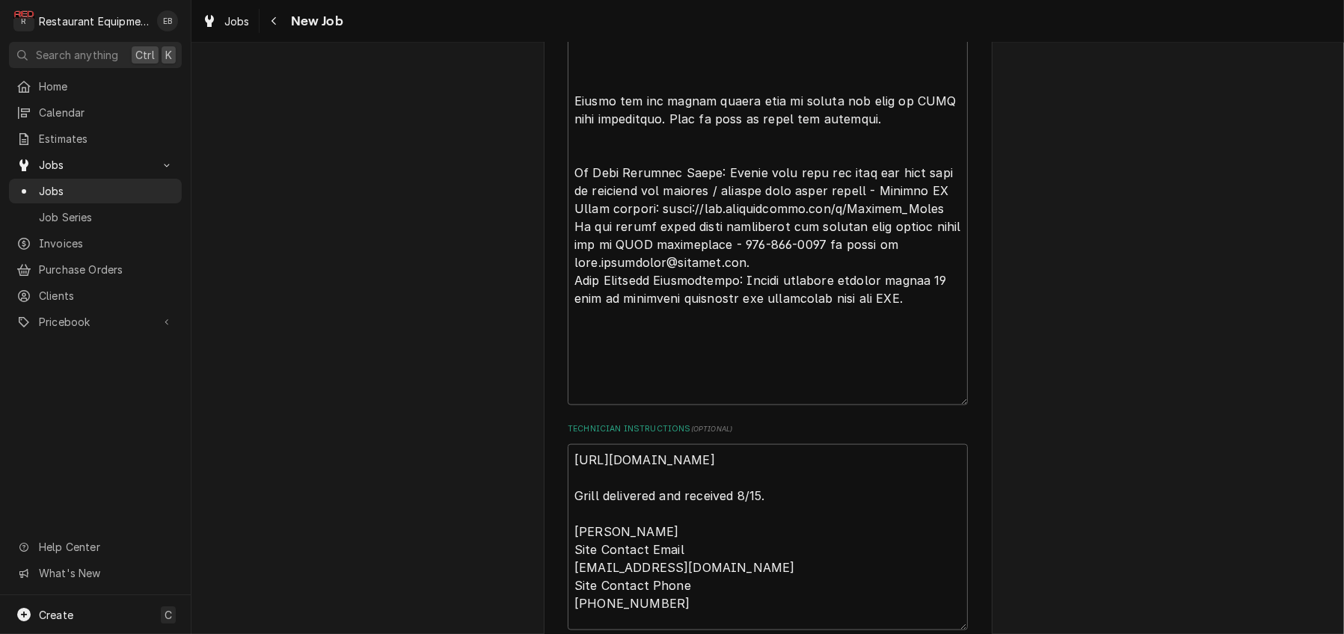
scroll to position [2244, 0]
drag, startPoint x: 989, startPoint y: 351, endPoint x: 994, endPoint y: 368, distance: 18.0
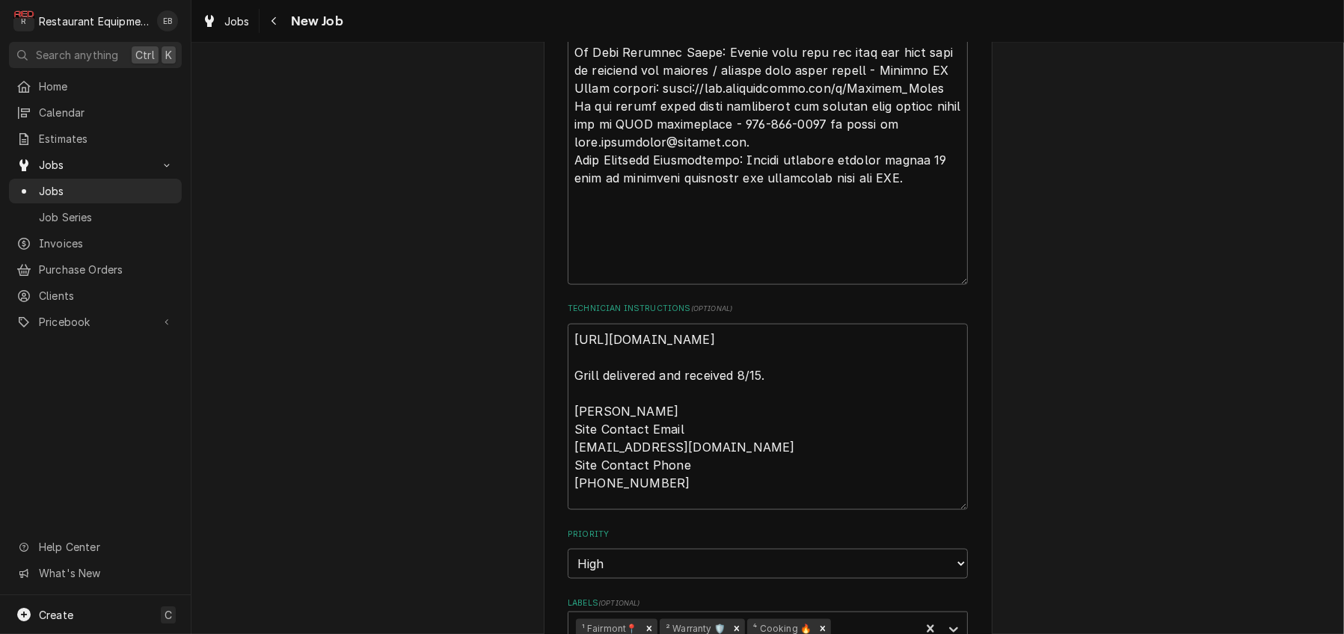
scroll to position [2394, 0]
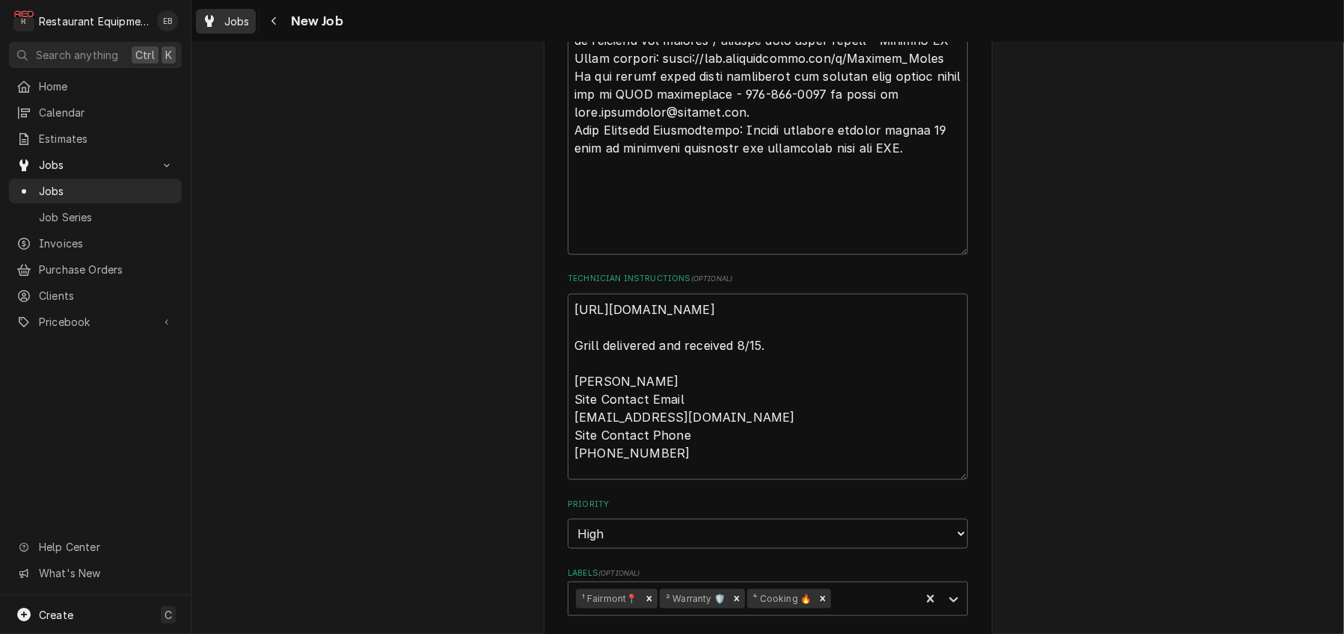
click at [246, 30] on div "Jobs" at bounding box center [226, 21] width 54 height 19
